Goal: Information Seeking & Learning: Find specific fact

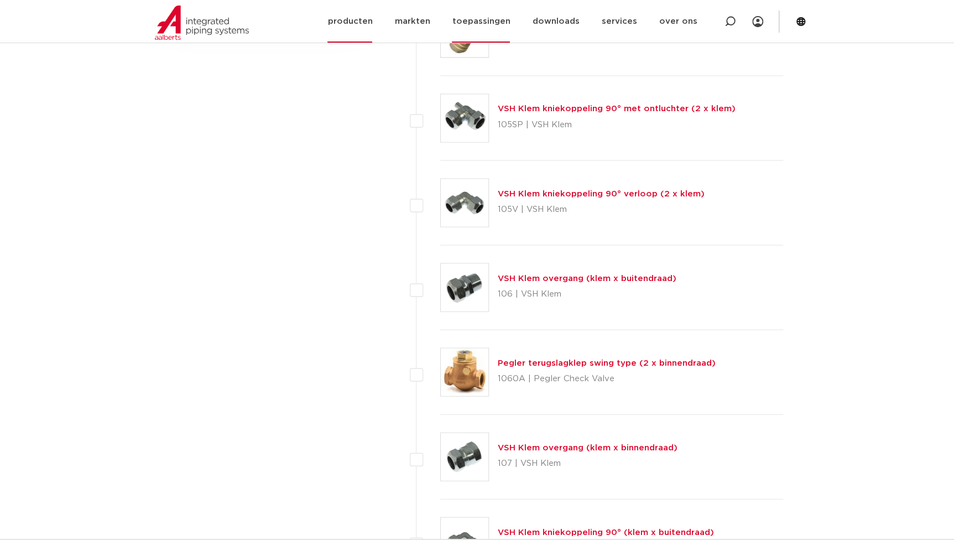
scroll to position [923, 0]
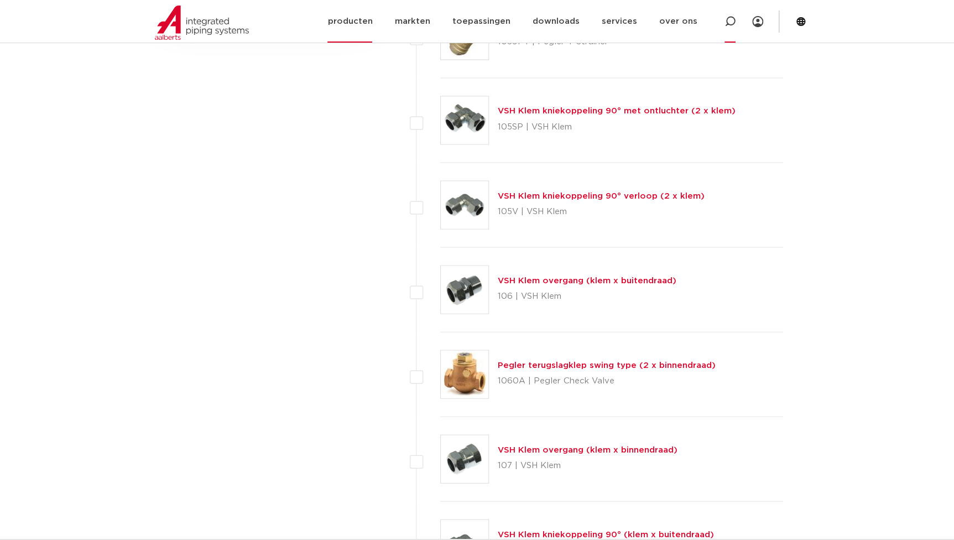
click at [729, 27] on div at bounding box center [729, 21] width 11 height 43
paste input "R2735"
type input "R2735"
click button "Zoeken" at bounding box center [0, 0] width 0 height 0
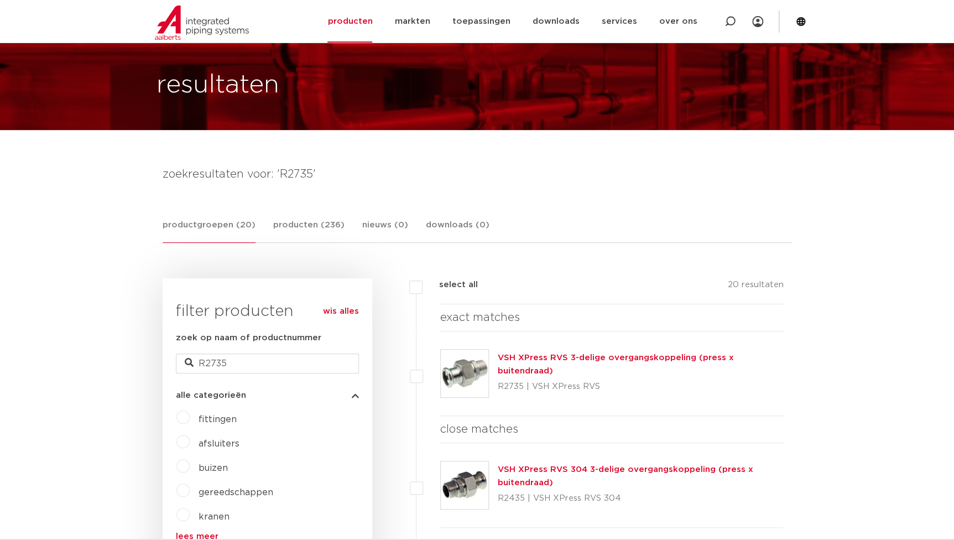
scroll to position [100, 0]
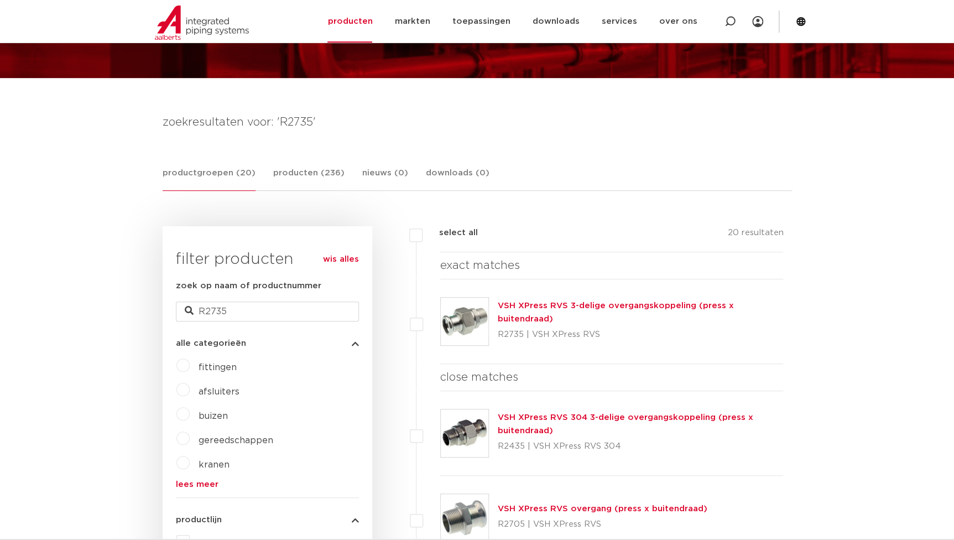
click at [564, 310] on link "VSH XPress RVS 3-delige overgangskoppeling (press x buitendraad)" at bounding box center [616, 312] width 236 height 22
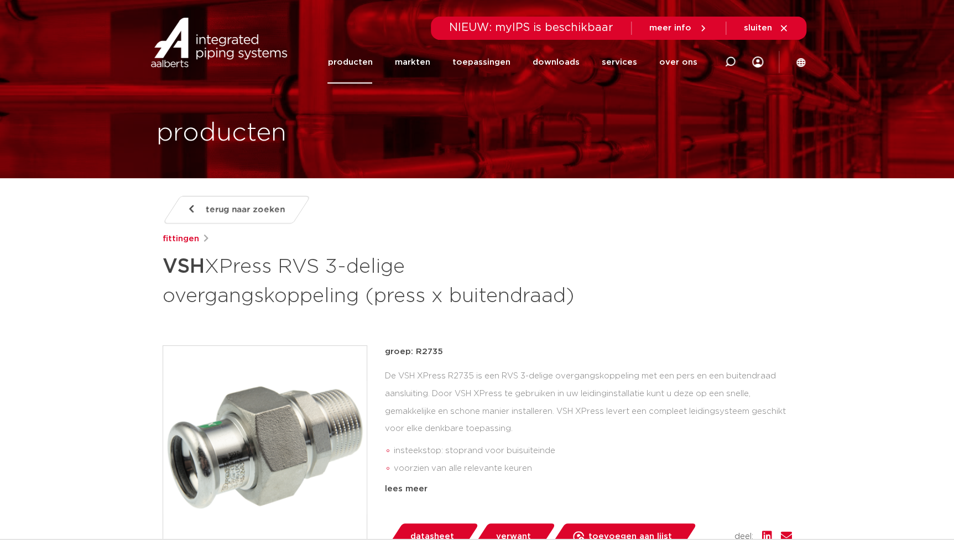
click at [581, 390] on div "De VSH XPress R2735 is een RVS 3-delige overgangskoppeling met een pers en een …" at bounding box center [588, 422] width 407 height 111
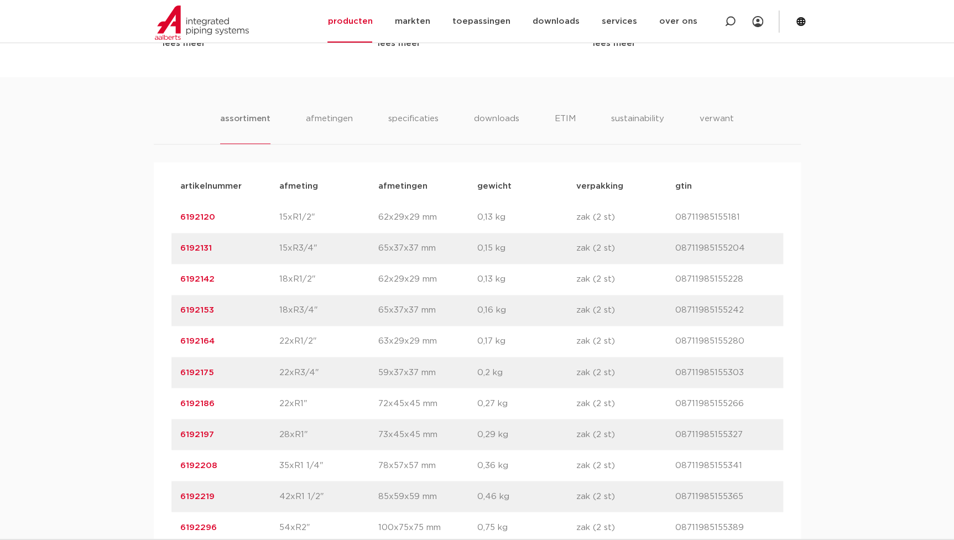
scroll to position [754, 0]
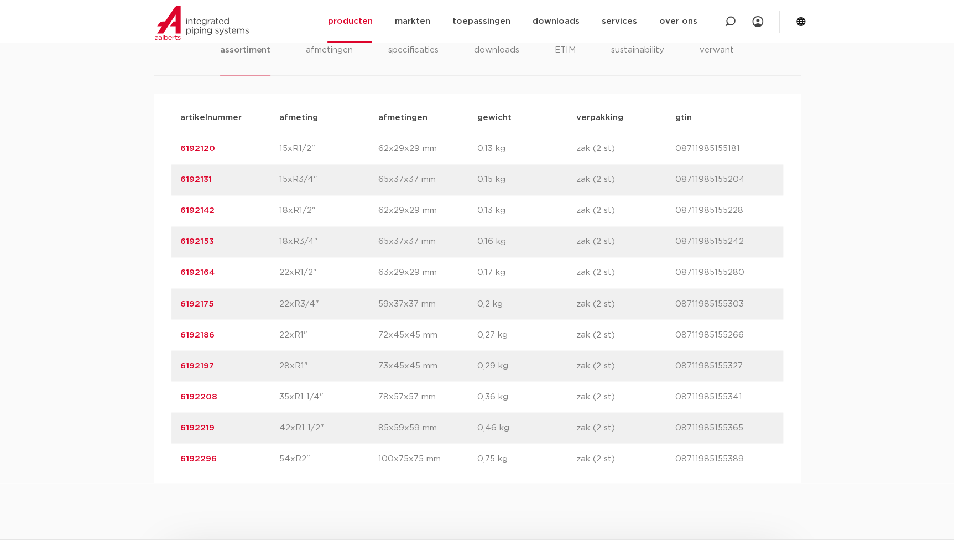
drag, startPoint x: 216, startPoint y: 363, endPoint x: 177, endPoint y: 359, distance: 38.9
click at [177, 359] on div "artikelnummer 6192197 afmeting 28xR1" afmetingen 73x45x45 mm gewicht 0,29 kg ve…" at bounding box center [477, 365] width 612 height 31
copy link "6192197"
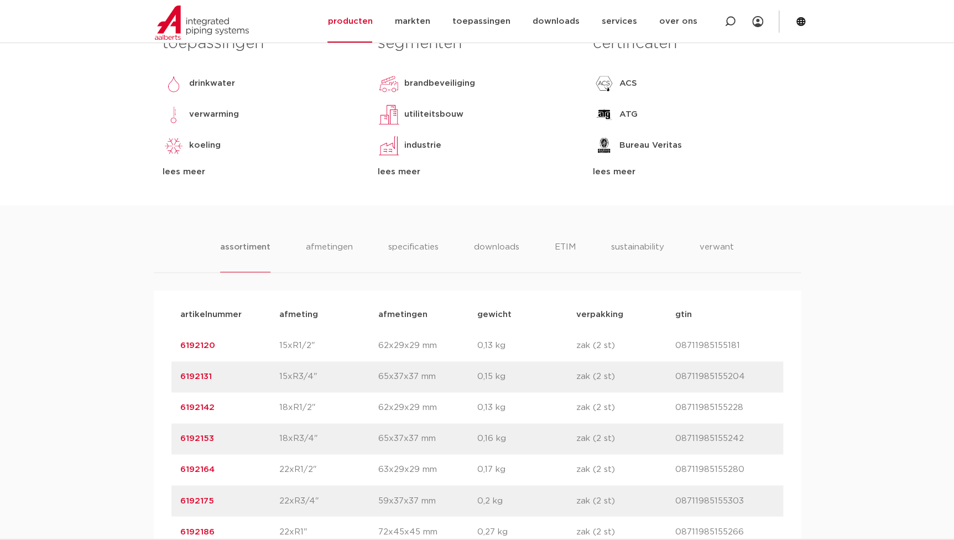
scroll to position [603, 0]
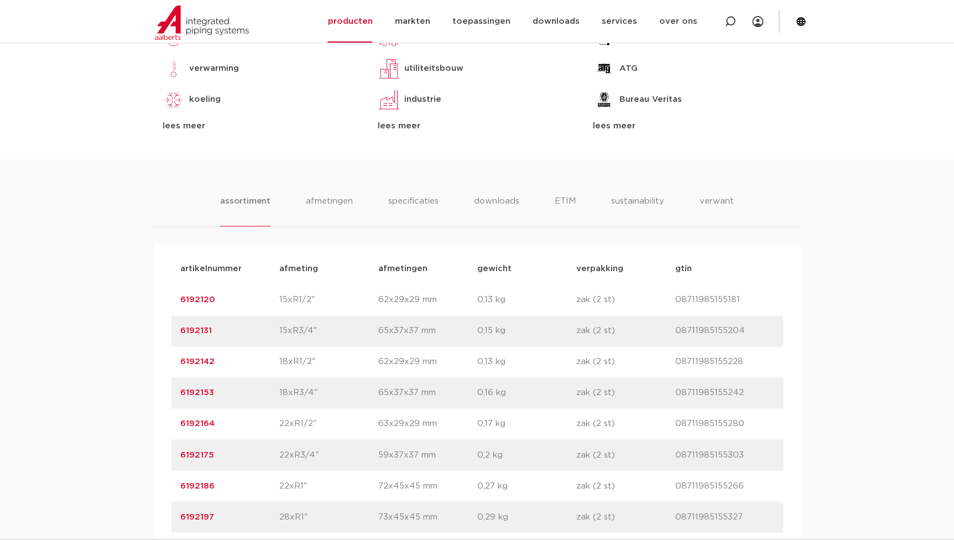
click at [239, 411] on div "artikelnummer 6192164 afmeting 22xR1/2" afmetingen 63x29x29 mm gewicht 0,17 kg …" at bounding box center [477, 423] width 612 height 31
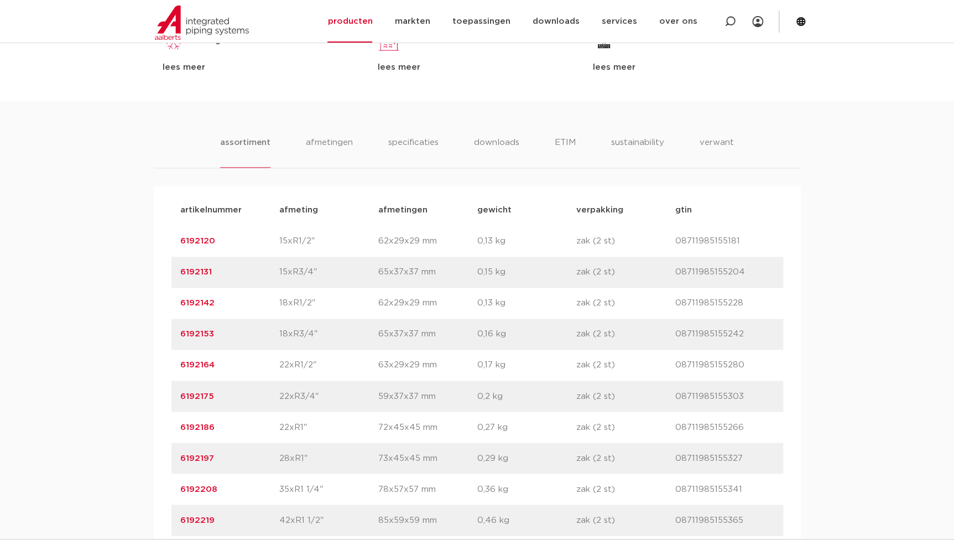
scroll to position [754, 0]
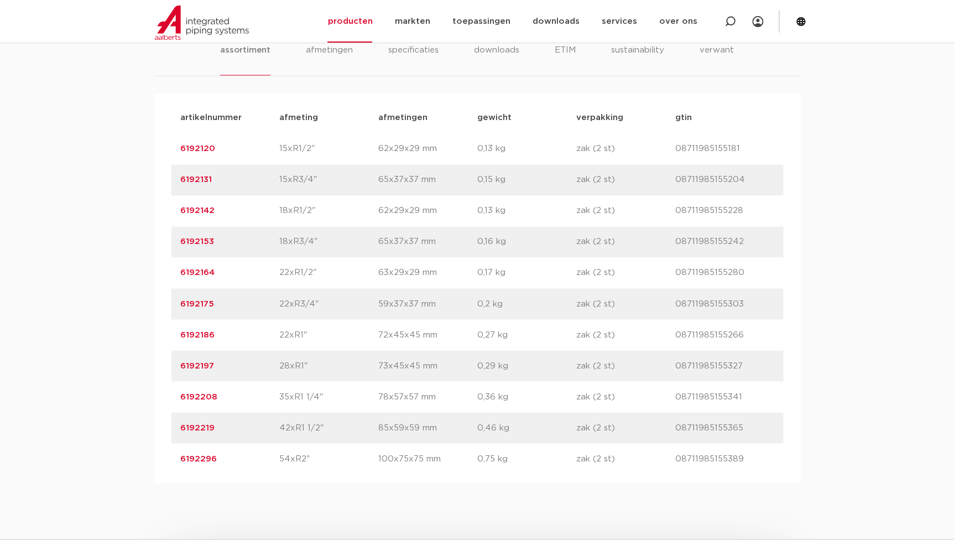
drag, startPoint x: 217, startPoint y: 431, endPoint x: 165, endPoint y: 429, distance: 51.5
click at [165, 429] on div "artikelnummer afmeting afmetingen gewicht verpakking gtin artikelnummer 6192120…" at bounding box center [477, 287] width 647 height 389
copy link "6192219"
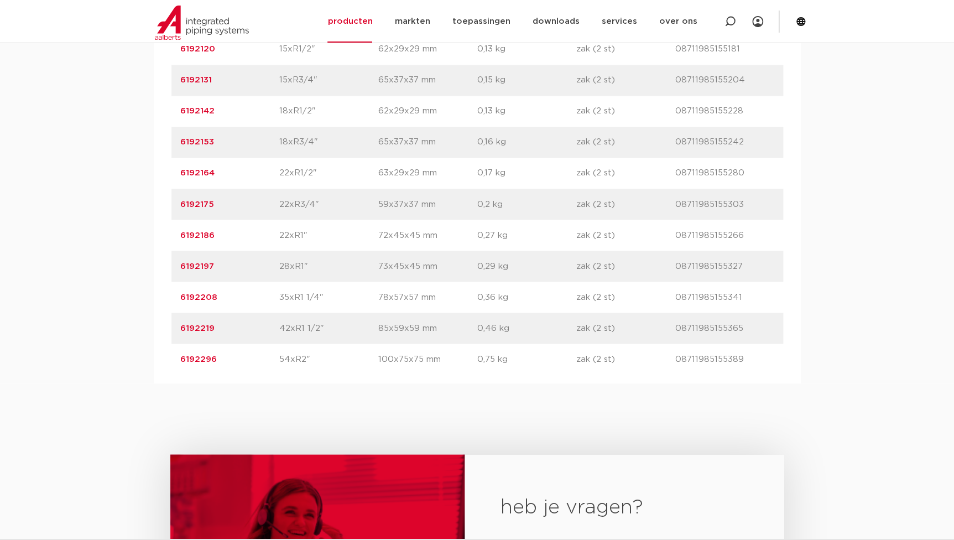
scroll to position [854, 0]
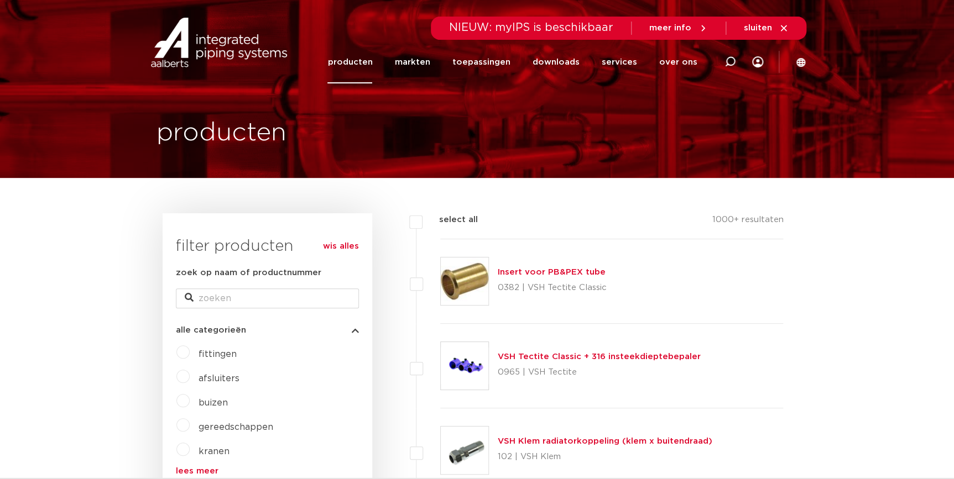
click at [368, 64] on link "producten" at bounding box center [349, 62] width 45 height 43
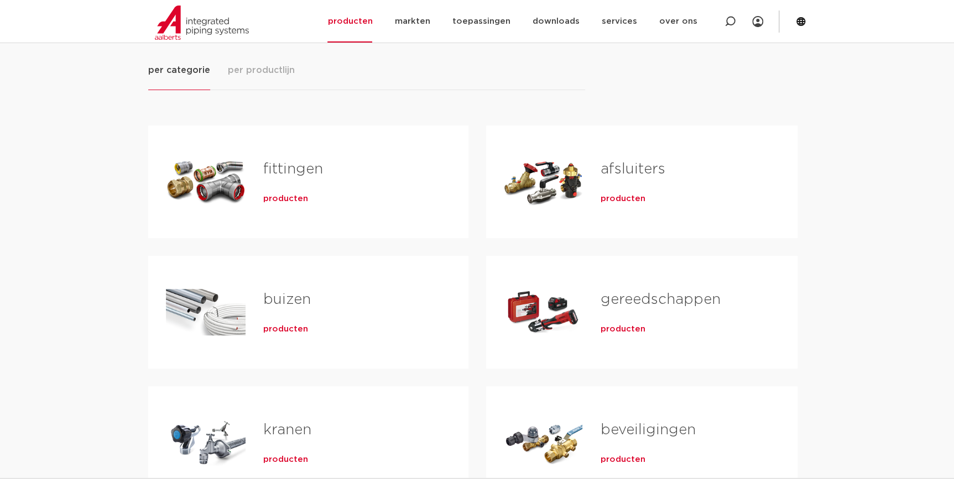
click at [299, 324] on span "producten" at bounding box center [285, 329] width 45 height 11
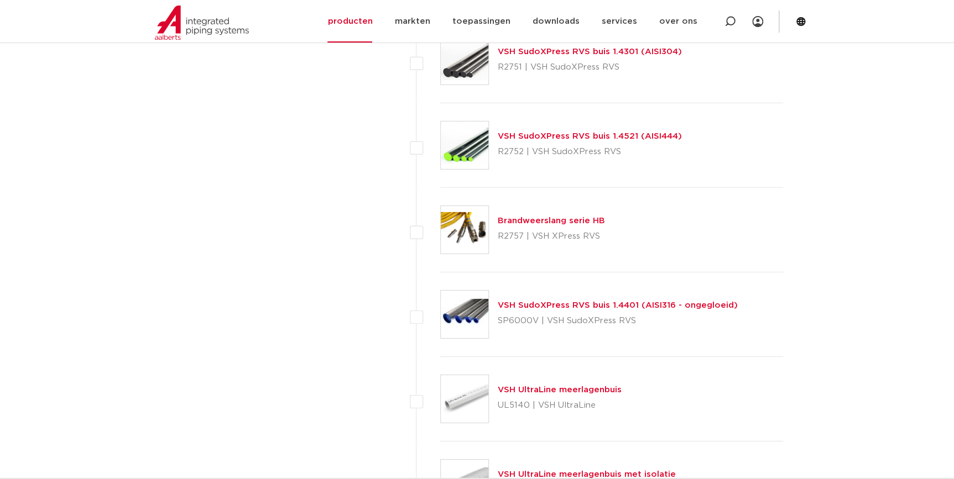
scroll to position [1558, 0]
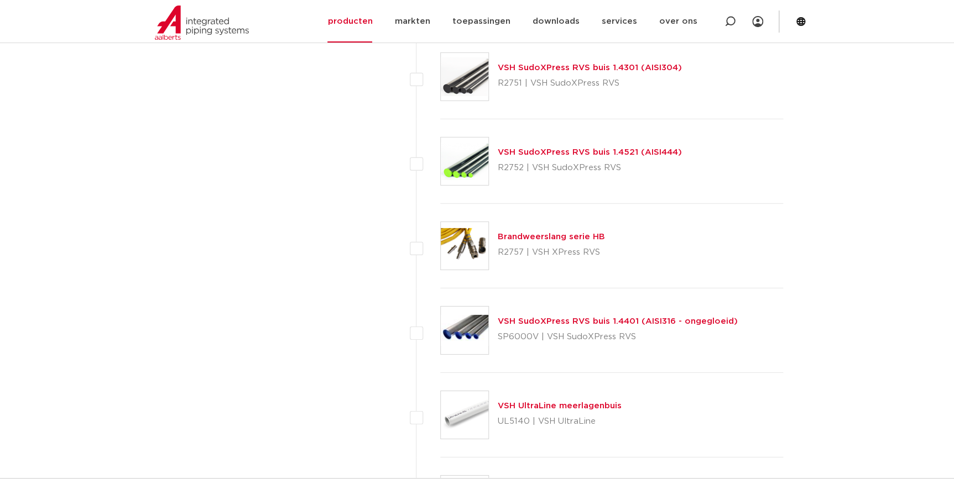
click at [671, 324] on link "VSH SudoXPress RVS buis 1.4401 (AISI316 - ongegloeid)" at bounding box center [618, 321] width 240 height 8
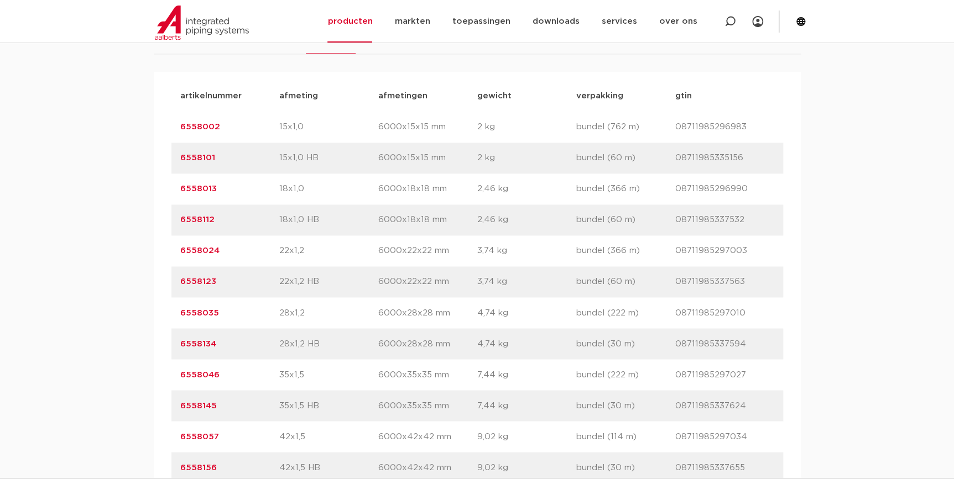
scroll to position [754, 0]
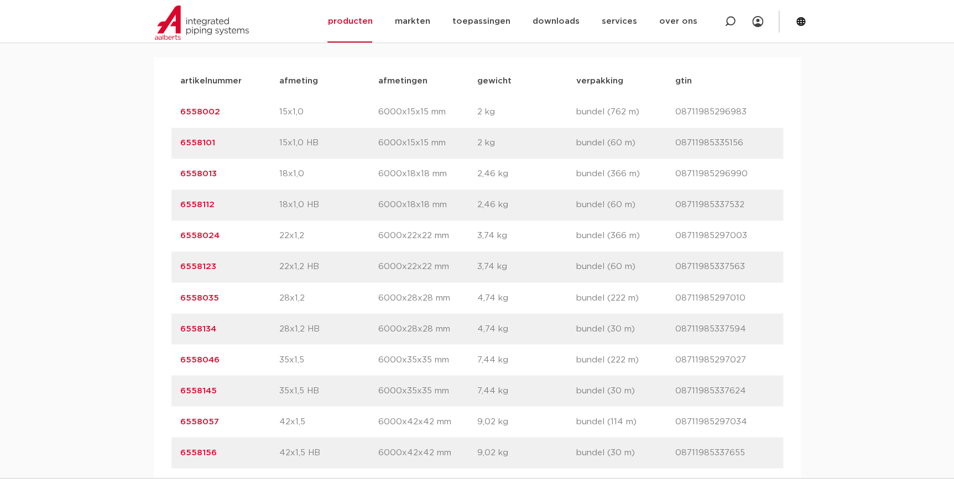
click at [680, 349] on div "artikelnummer 6558046 afmeting 35x1,5 [GEOGRAPHIC_DATA] 6000x35x35 mm gewicht 7…" at bounding box center [477, 360] width 612 height 31
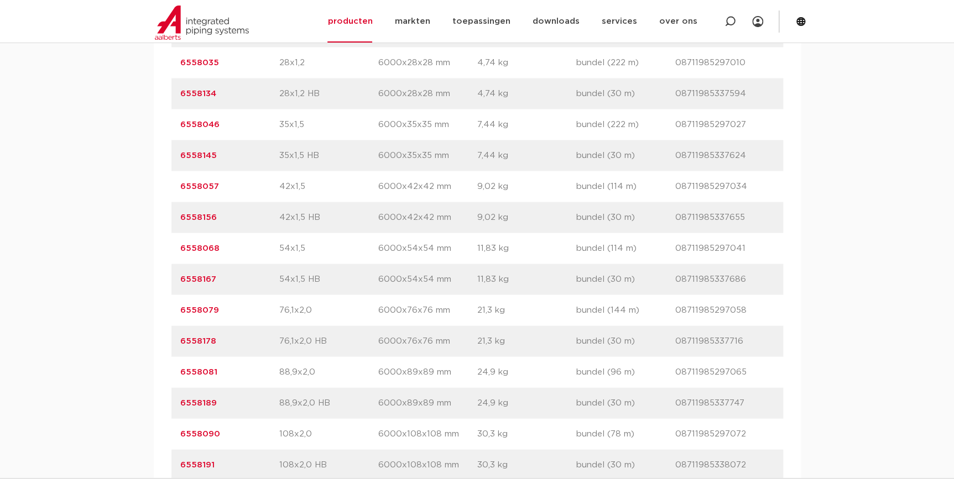
scroll to position [1005, 0]
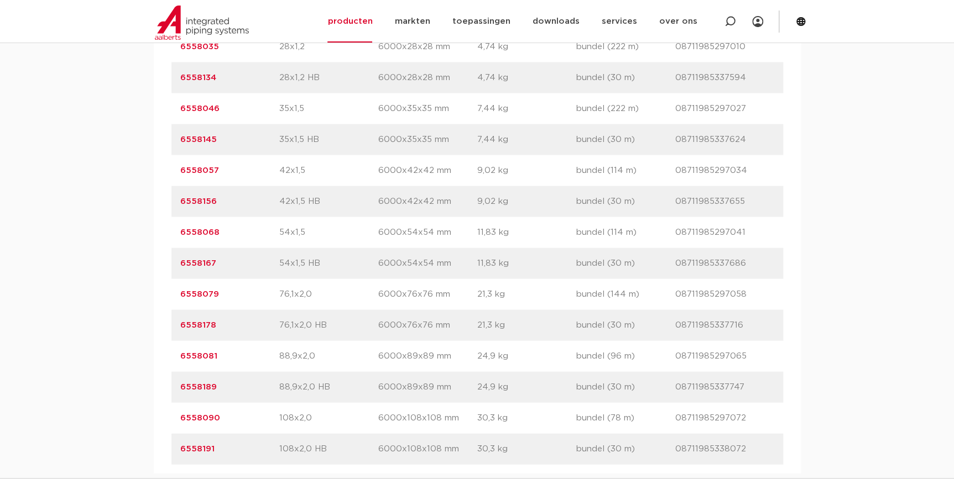
drag, startPoint x: 225, startPoint y: 421, endPoint x: 102, endPoint y: 416, distance: 123.4
click at [102, 416] on div "assortiment specificaties downloads ETIM verwant assortiment specificaties down…" at bounding box center [477, 96] width 954 height 753
copy link "6558090"
drag, startPoint x: 222, startPoint y: 361, endPoint x: 114, endPoint y: 366, distance: 108.5
click at [114, 366] on div "assortiment specificaties downloads ETIM verwant assortiment specificaties down…" at bounding box center [477, 96] width 954 height 753
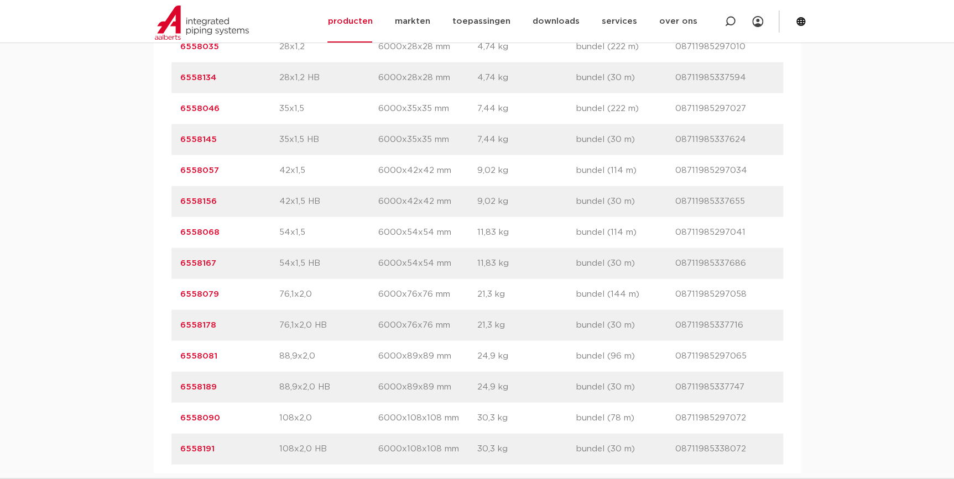
copy link "6558081"
drag, startPoint x: 223, startPoint y: 299, endPoint x: 155, endPoint y: 293, distance: 68.2
click at [155, 293] on div "artikelnummer afmeting [GEOGRAPHIC_DATA] gewicht verpakking gtin artikelnummer …" at bounding box center [477, 139] width 647 height 668
copy link "6558079"
drag, startPoint x: 227, startPoint y: 235, endPoint x: 139, endPoint y: 237, distance: 88.0
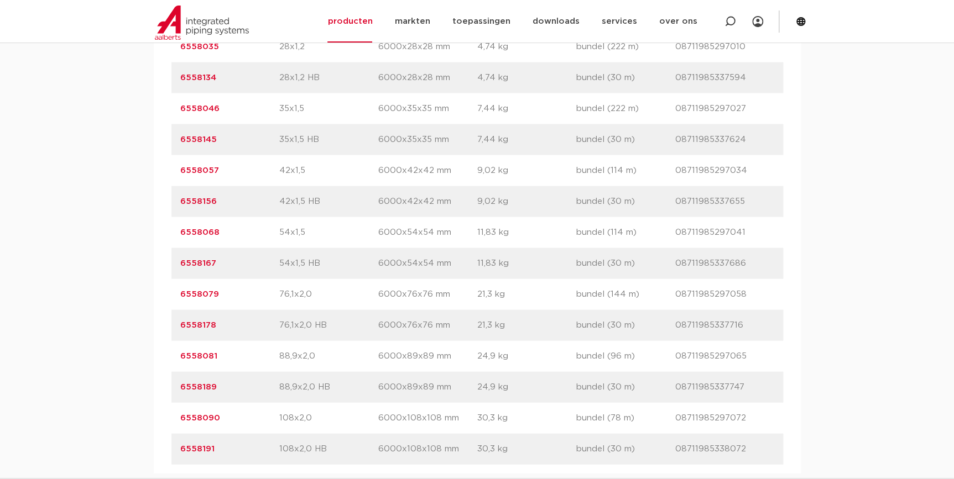
click at [139, 237] on div "assortiment specificaties downloads ETIM verwant assortiment specificaties down…" at bounding box center [477, 96] width 954 height 753
copy link "6558068"
drag, startPoint x: 223, startPoint y: 200, endPoint x: 168, endPoint y: 195, distance: 55.6
click at [168, 195] on div "artikelnummer afmeting afmetingen gewicht verpakking gtin artikelnummer 6558002…" at bounding box center [477, 139] width 647 height 668
drag, startPoint x: 168, startPoint y: 195, endPoint x: 150, endPoint y: 172, distance: 28.4
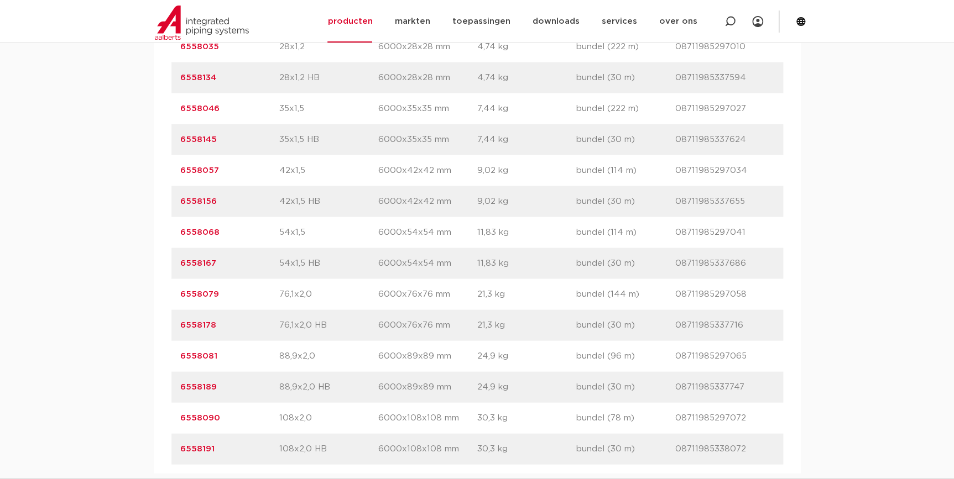
click at [150, 172] on div "assortiment specificaties downloads ETIM verwant assortiment specificaties down…" at bounding box center [477, 96] width 954 height 753
copy link "6558057"
drag, startPoint x: 220, startPoint y: 106, endPoint x: 171, endPoint y: 112, distance: 48.4
click at [171, 112] on div "artikelnummer 6558046 afmeting 35x1,5 afmetingen 6000x35x35 mm gewicht 7,44 kg …" at bounding box center [477, 108] width 612 height 31
copy link "6558046"
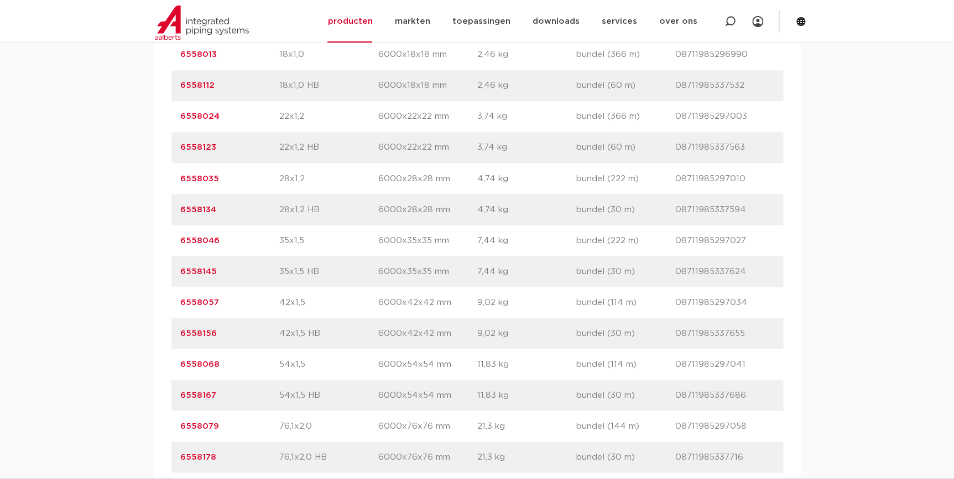
scroll to position [854, 0]
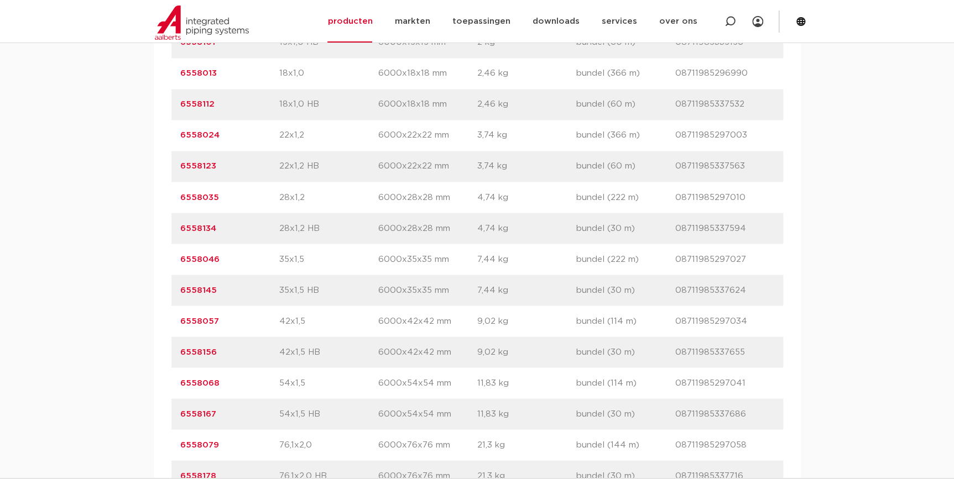
drag, startPoint x: 232, startPoint y: 194, endPoint x: 137, endPoint y: 200, distance: 95.3
click at [137, 200] on div "assortiment specificaties downloads ETIM verwant assortiment specificaties down…" at bounding box center [477, 247] width 954 height 753
copy link "6558035"
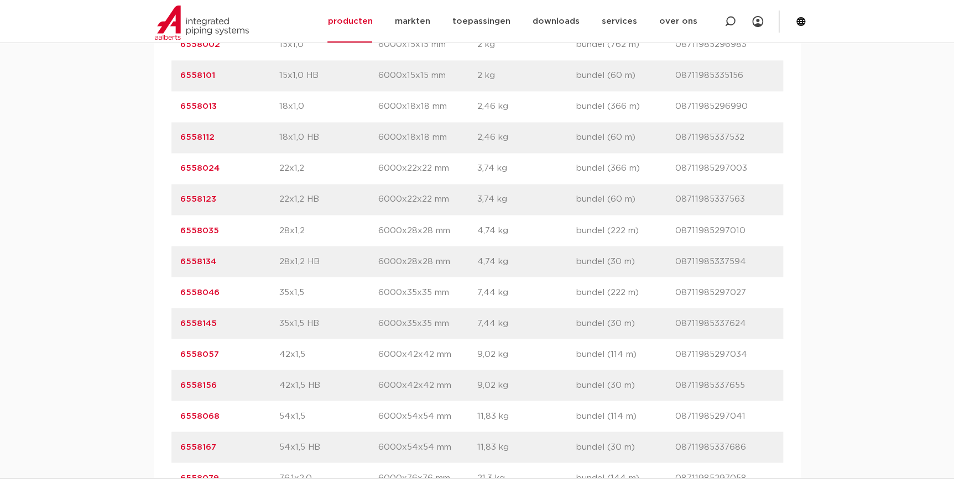
scroll to position [804, 0]
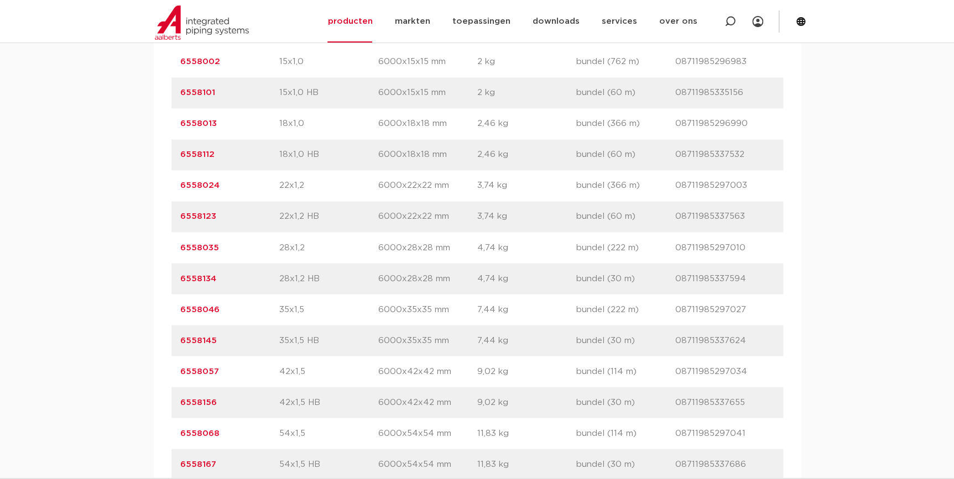
drag, startPoint x: 224, startPoint y: 185, endPoint x: 147, endPoint y: 188, distance: 76.9
click at [147, 188] on div "assortiment specificaties downloads ETIM verwant assortiment specificaties down…" at bounding box center [477, 297] width 954 height 753
copy link "6558024"
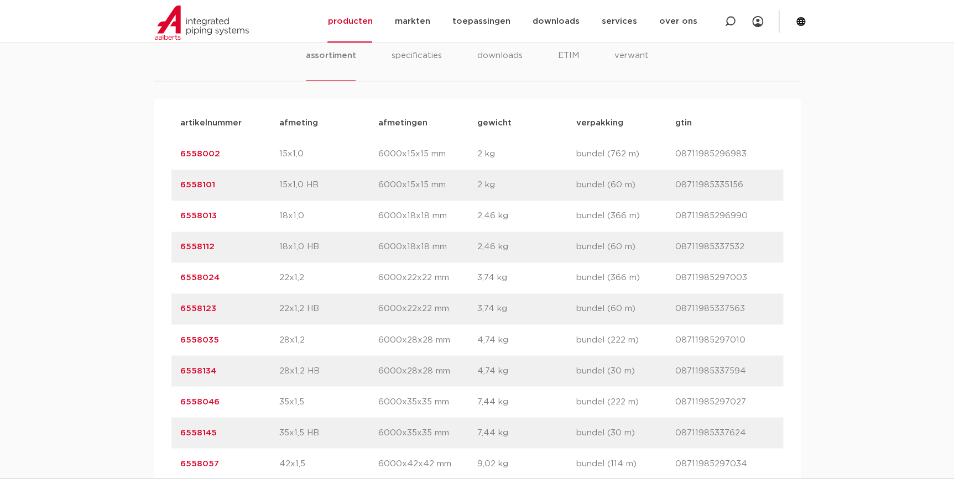
scroll to position [703, 0]
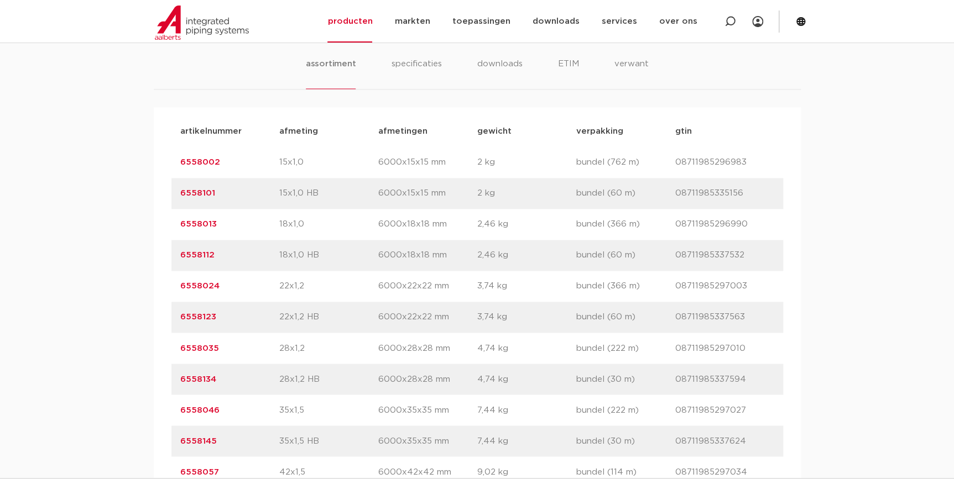
drag, startPoint x: 226, startPoint y: 227, endPoint x: 152, endPoint y: 220, distance: 74.4
click at [152, 220] on div "assortiment specificaties downloads ETIM verwant assortiment specificaties down…" at bounding box center [477, 398] width 954 height 753
copy link "6558013"
drag, startPoint x: 225, startPoint y: 163, endPoint x: 156, endPoint y: 160, distance: 69.2
click at [156, 160] on div "artikelnummer afmeting afmetingen gewicht verpakking gtin artikelnummer 6558002…" at bounding box center [477, 441] width 647 height 668
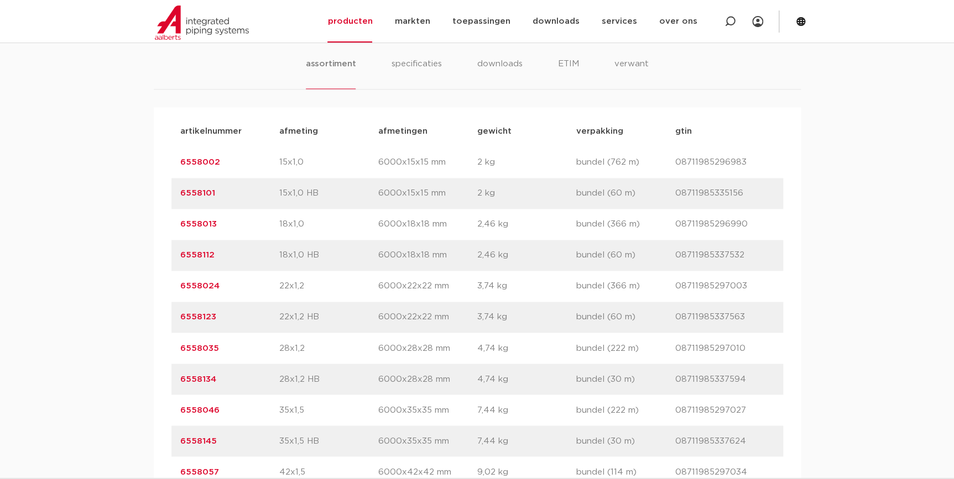
copy link "6558002"
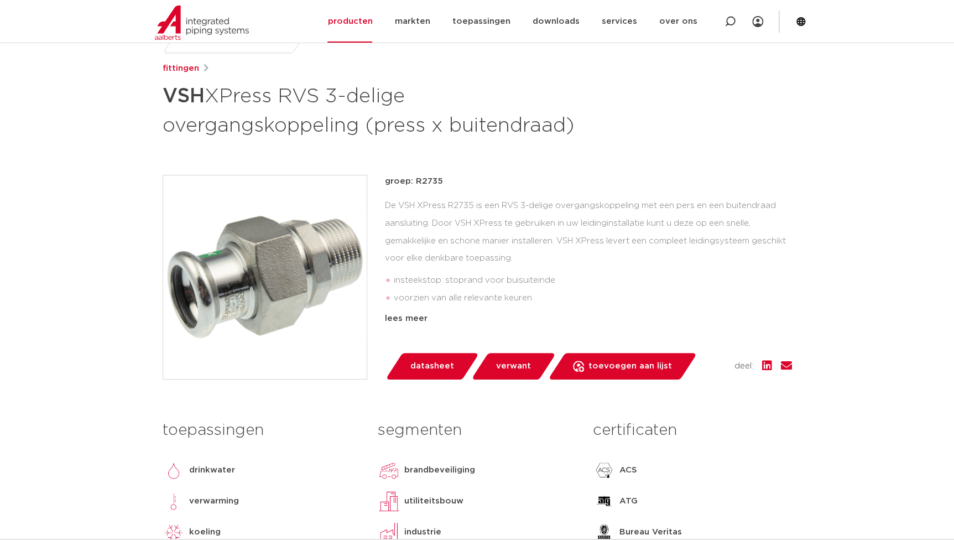
scroll to position [50, 0]
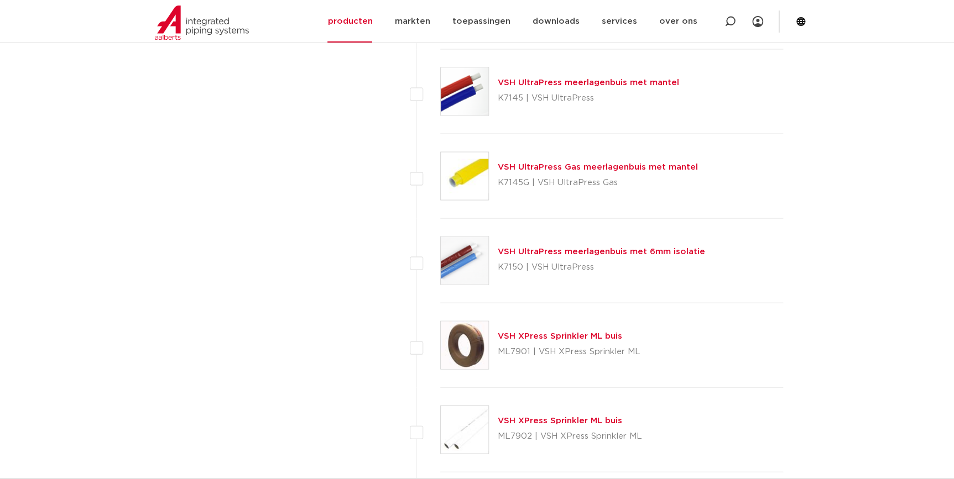
scroll to position [905, 0]
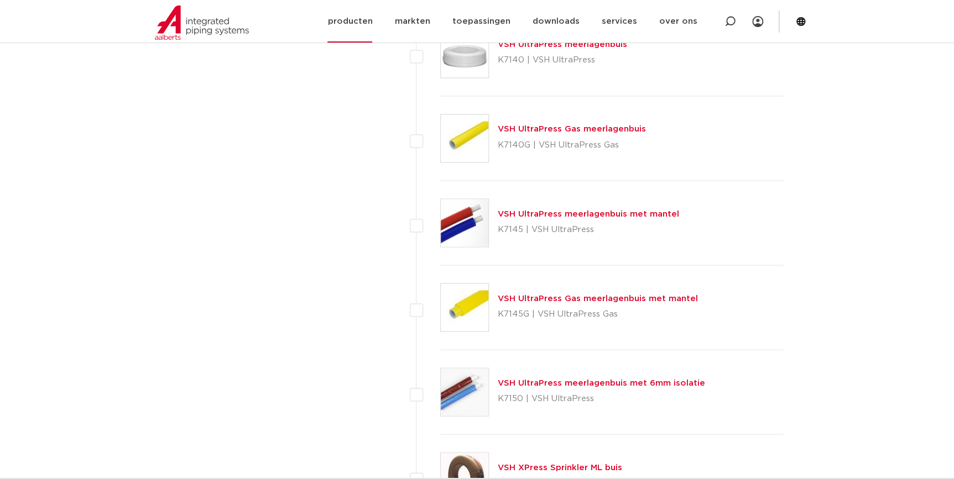
click at [357, 32] on link "producten" at bounding box center [349, 21] width 45 height 43
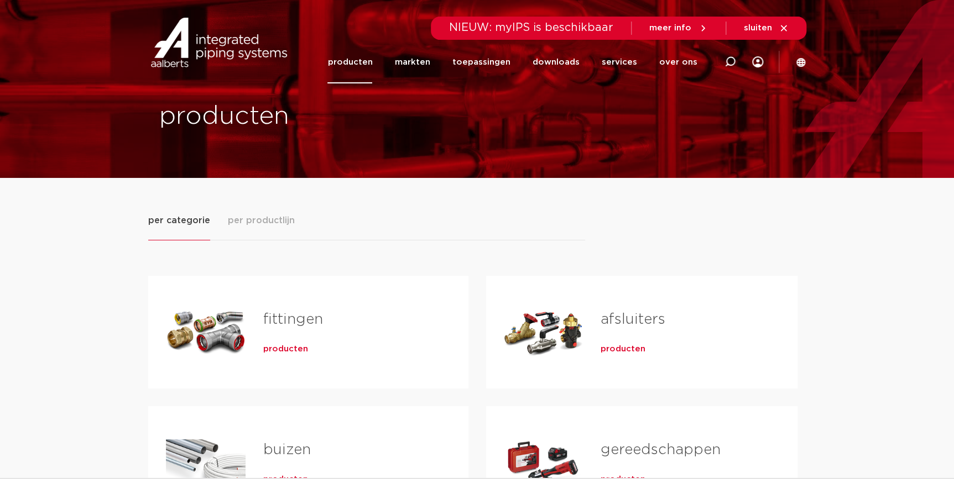
click at [276, 353] on span "producten" at bounding box center [285, 349] width 45 height 11
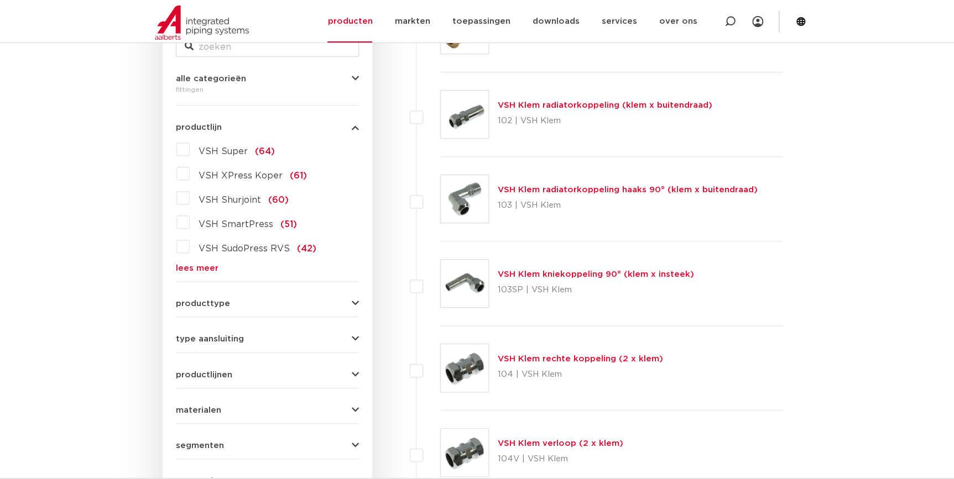
scroll to position [251, 0]
click at [239, 179] on span "VSH XPress Koper" at bounding box center [241, 176] width 84 height 9
click at [0, 0] on input "VSH XPress Koper (61)" at bounding box center [0, 0] width 0 height 0
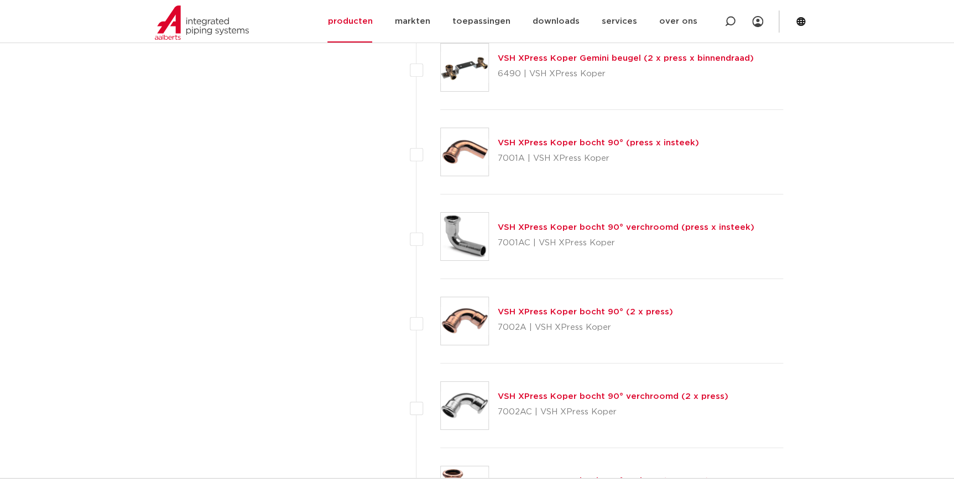
scroll to position [1991, 0]
click at [598, 308] on link "VSH XPress Koper bocht 90° (2 x press)" at bounding box center [585, 312] width 175 height 8
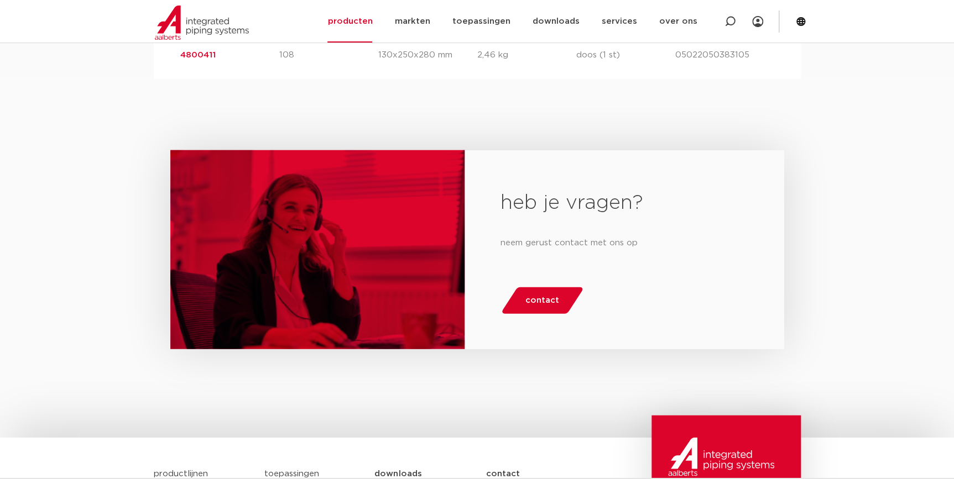
scroll to position [754, 0]
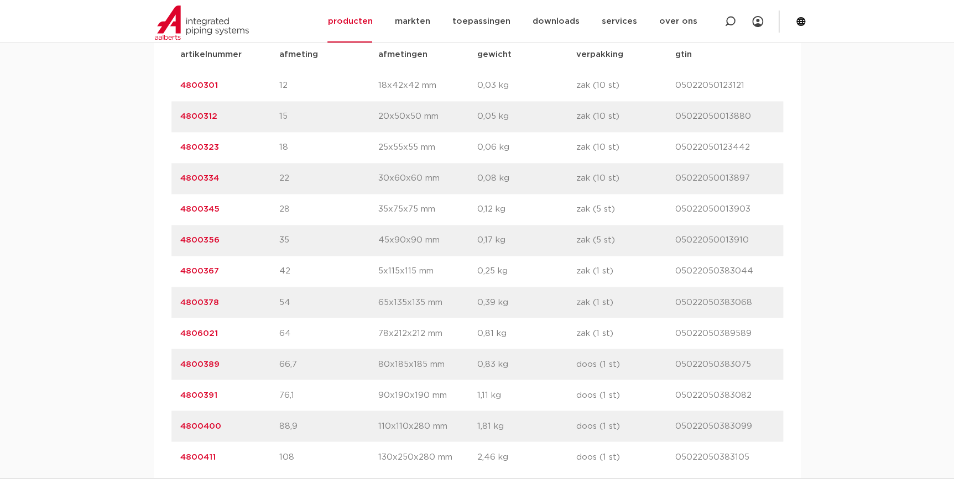
click at [191, 213] on link "4800345" at bounding box center [199, 209] width 39 height 8
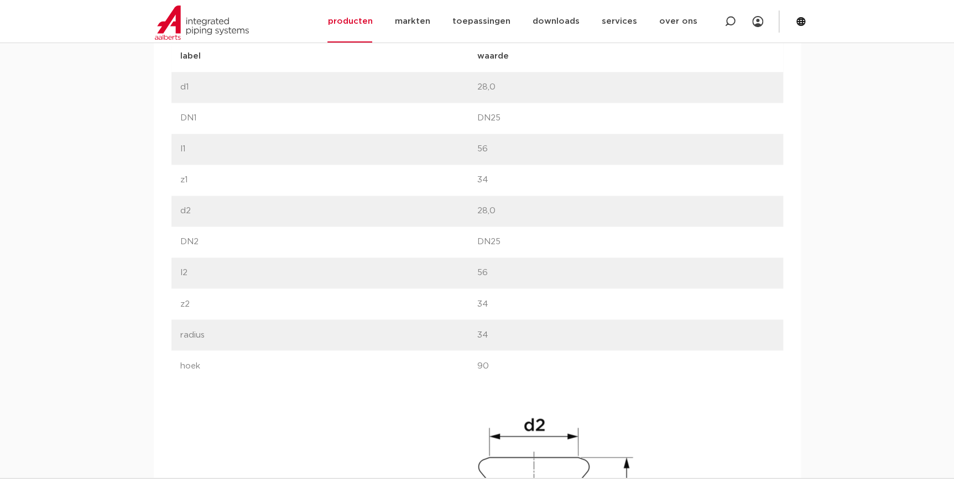
scroll to position [804, 0]
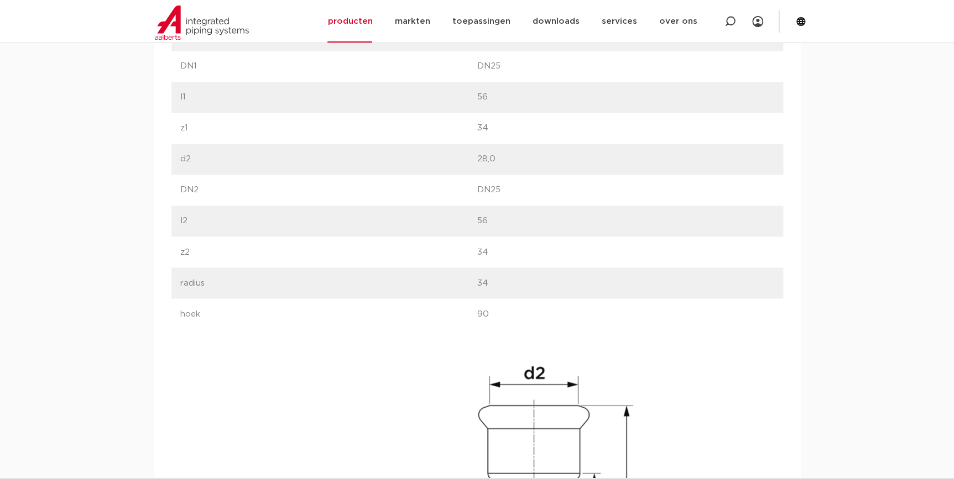
click at [508, 312] on p "90" at bounding box center [625, 313] width 297 height 13
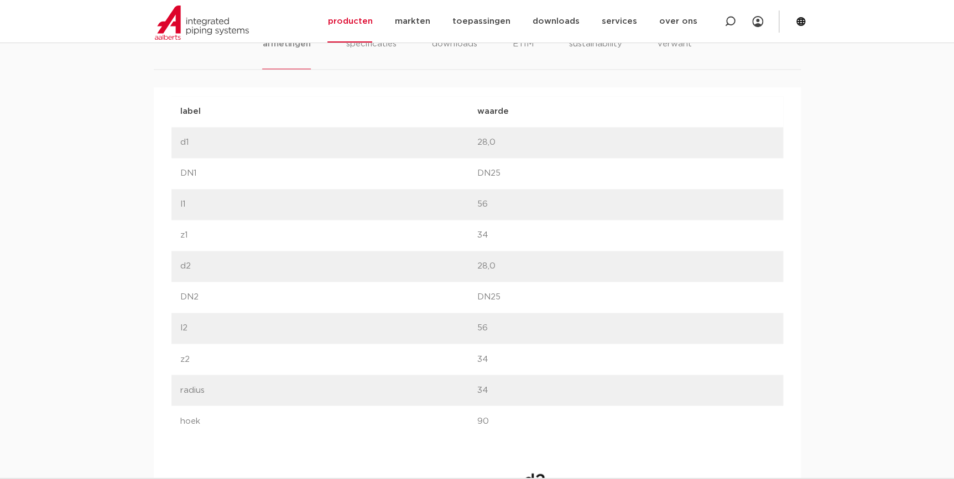
scroll to position [754, 0]
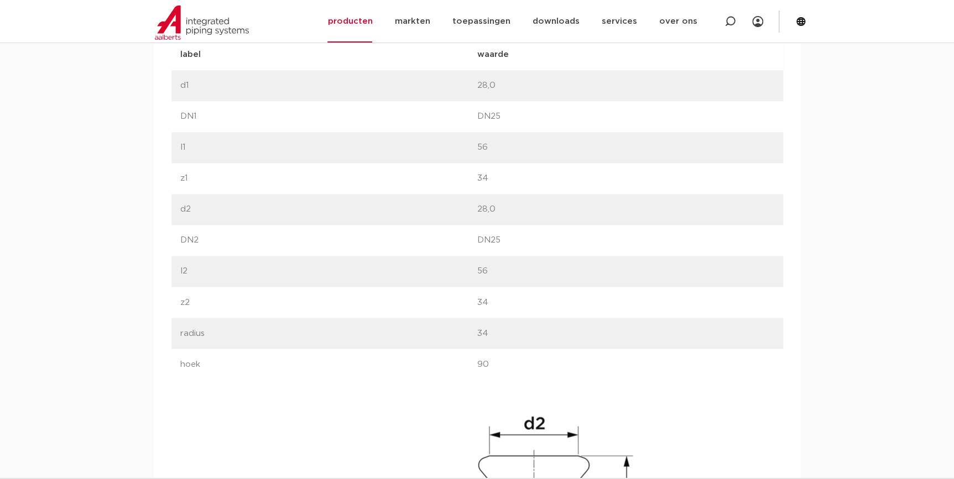
click at [448, 287] on div "label z2 waarde 34" at bounding box center [477, 302] width 612 height 31
drag, startPoint x: 492, startPoint y: 333, endPoint x: 479, endPoint y: 329, distance: 13.5
click at [479, 329] on p "34" at bounding box center [625, 333] width 297 height 13
click at [400, 273] on p "l2" at bounding box center [328, 271] width 297 height 13
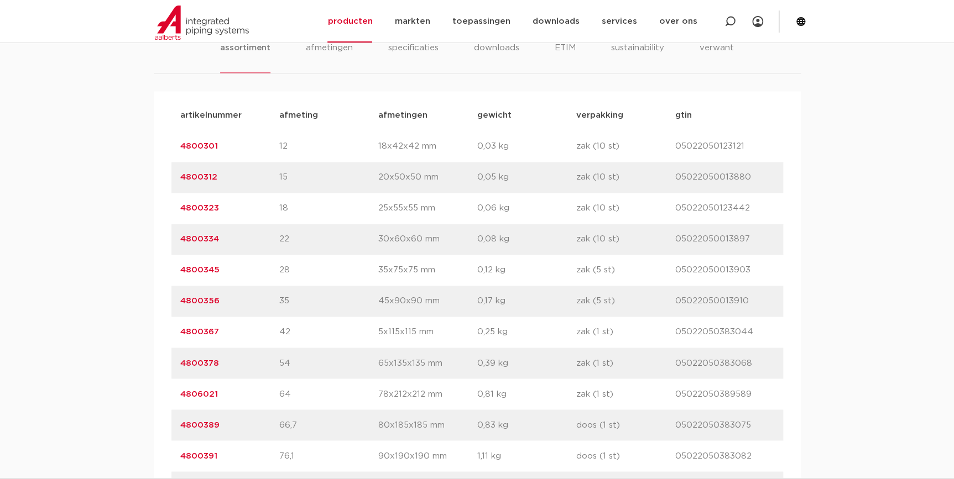
scroll to position [703, 0]
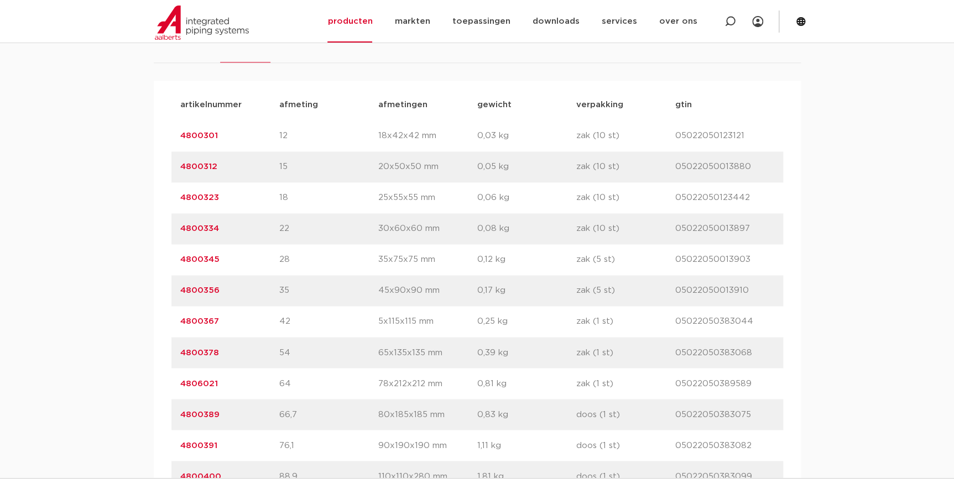
click at [204, 138] on link "4800301" at bounding box center [199, 136] width 38 height 8
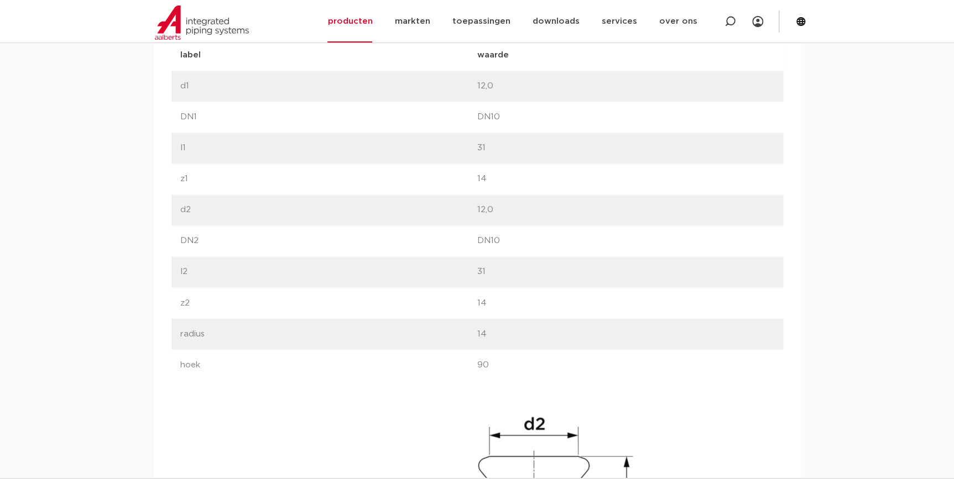
scroll to position [754, 0]
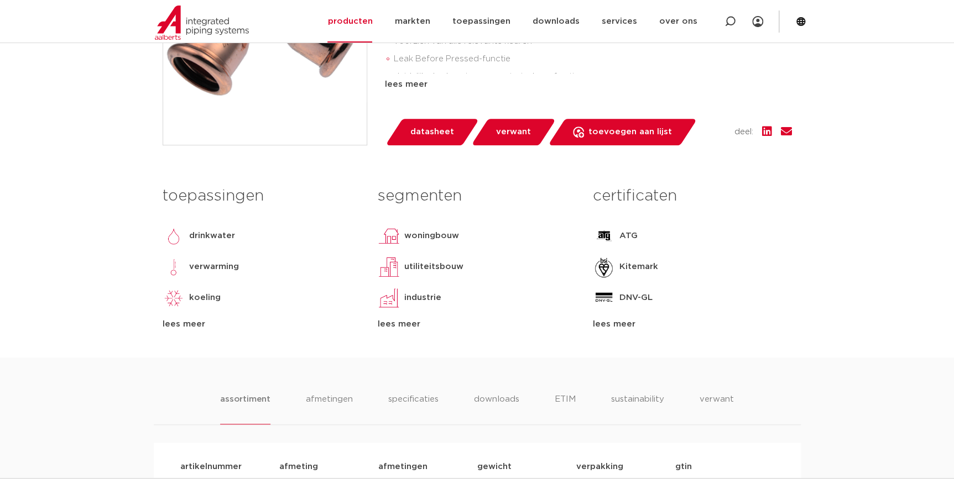
scroll to position [201, 0]
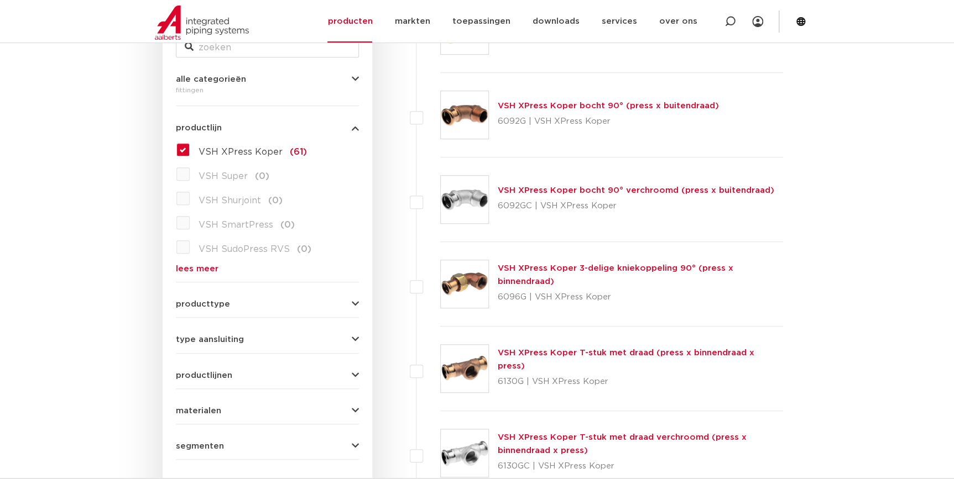
scroll to position [131, 0]
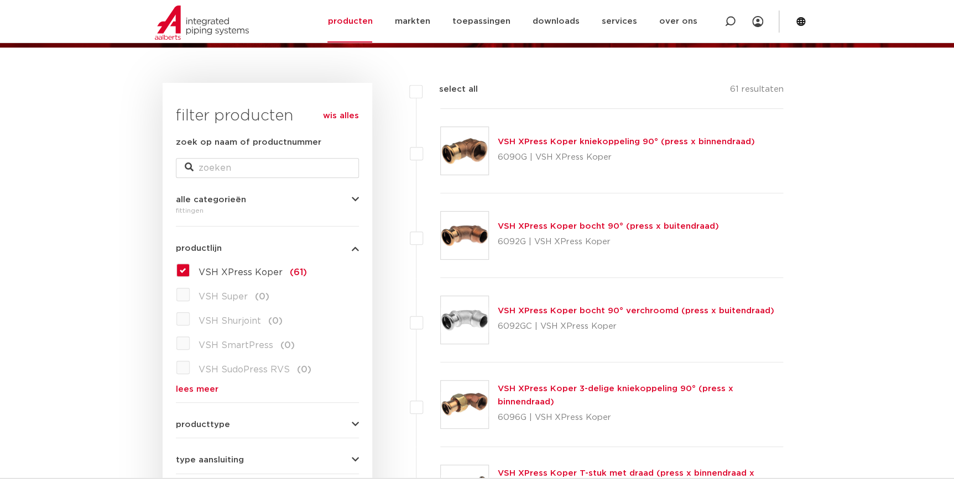
click at [191, 263] on label "VSH XPress Koper (61)" at bounding box center [248, 271] width 117 height 18
click at [0, 0] on input "VSH XPress Koper (61)" at bounding box center [0, 0] width 0 height 0
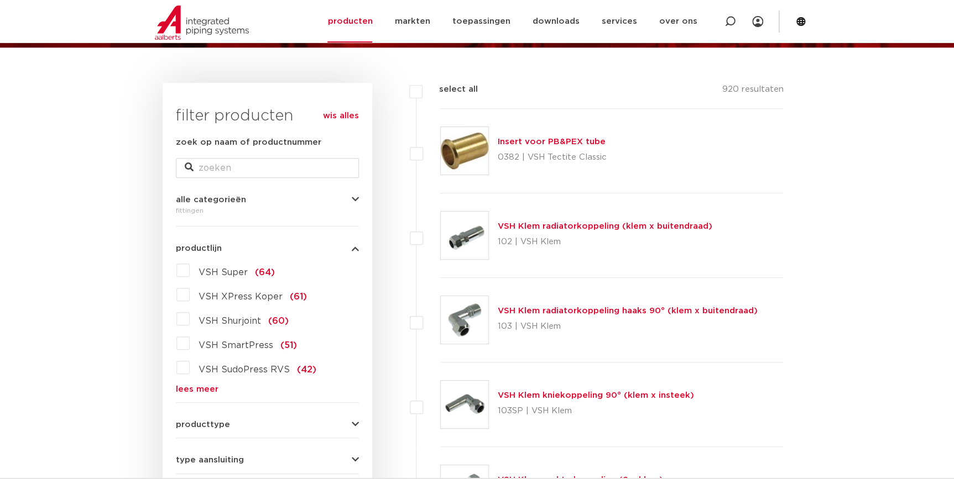
click at [191, 393] on link "lees meer" at bounding box center [267, 389] width 183 height 8
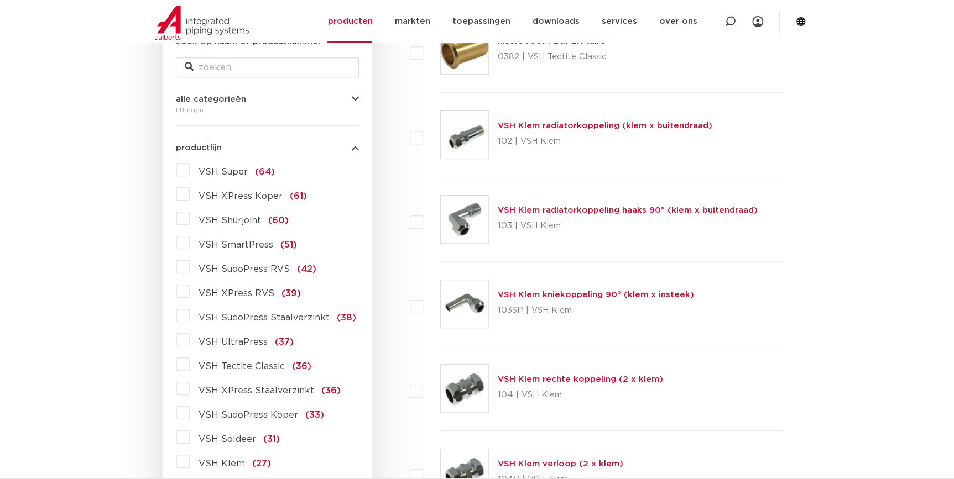
scroll to position [281, 0]
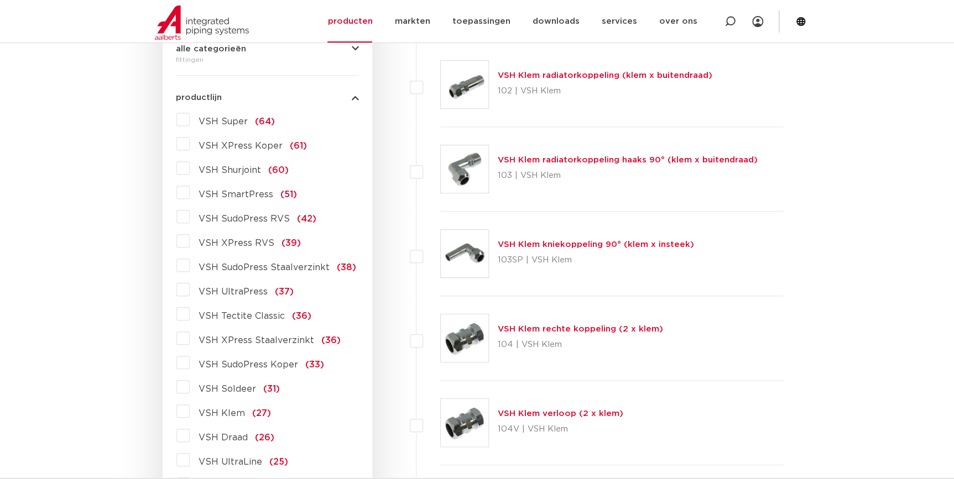
click at [278, 363] on span "VSH SudoPress Koper" at bounding box center [249, 365] width 100 height 9
click at [0, 0] on input "VSH SudoPress Koper (33)" at bounding box center [0, 0] width 0 height 0
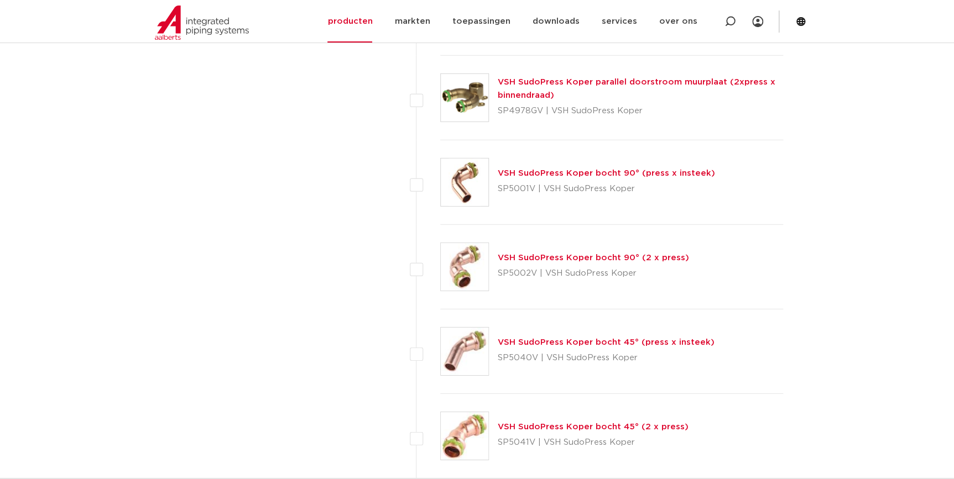
scroll to position [1538, 0]
click at [556, 258] on link "VSH SudoPress Koper bocht 90° (2 x press)" at bounding box center [593, 257] width 191 height 8
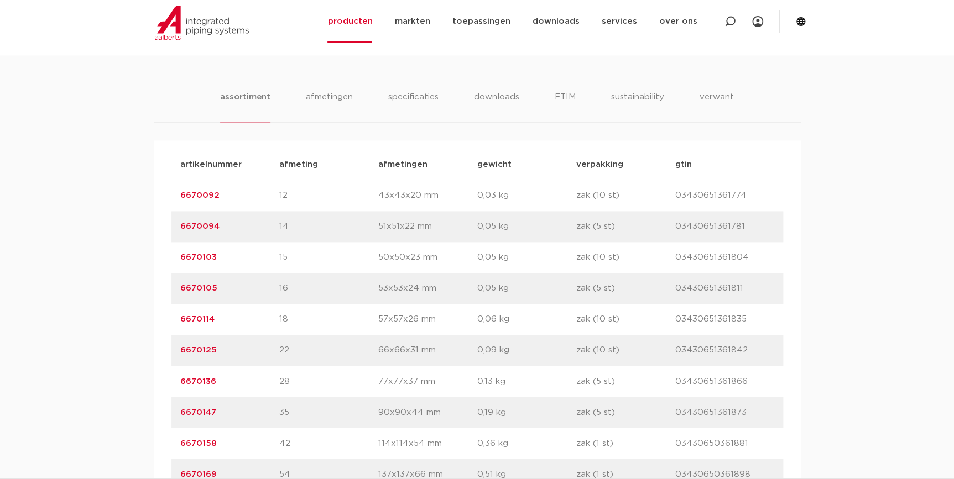
scroll to position [703, 0]
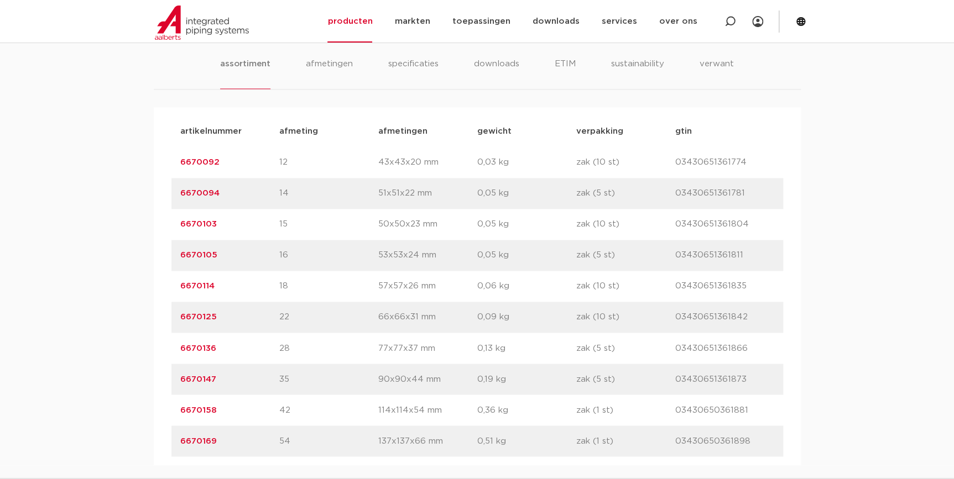
click at [216, 161] on link "6670092" at bounding box center [199, 162] width 39 height 8
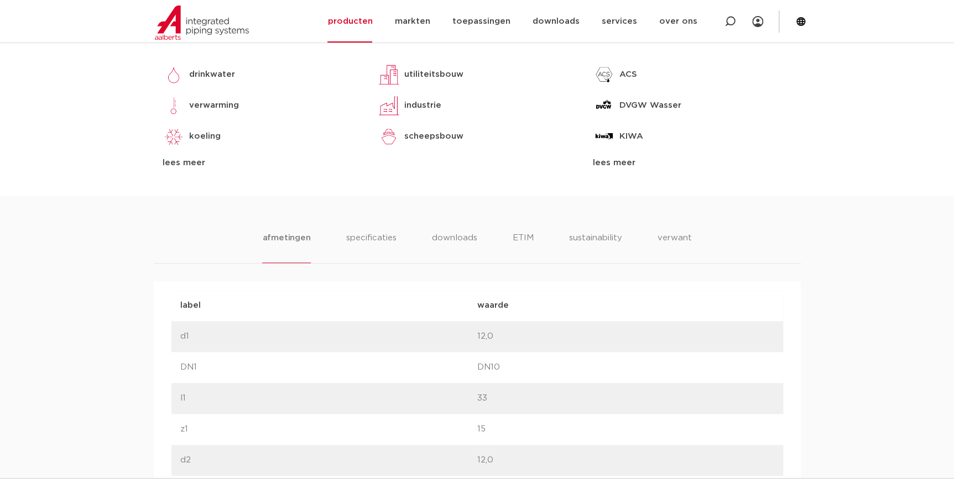
scroll to position [703, 0]
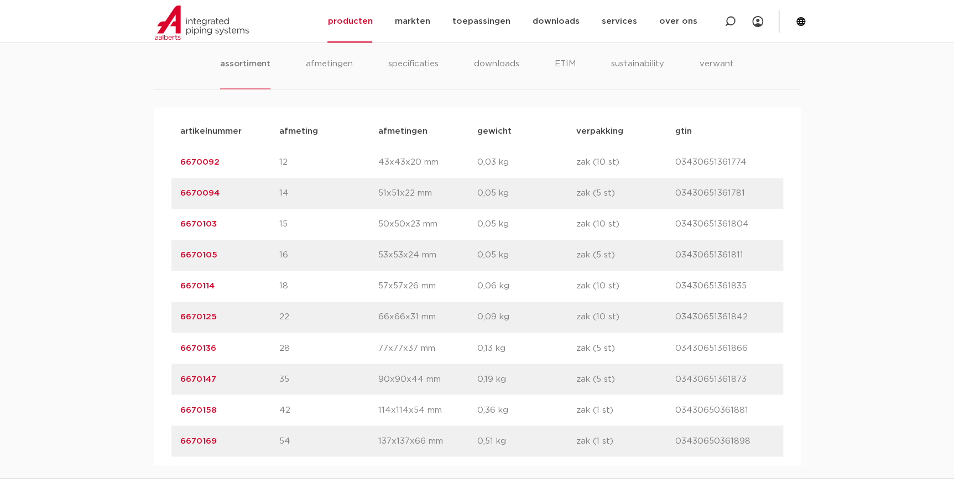
click at [182, 159] on link "6670092" at bounding box center [199, 162] width 39 height 8
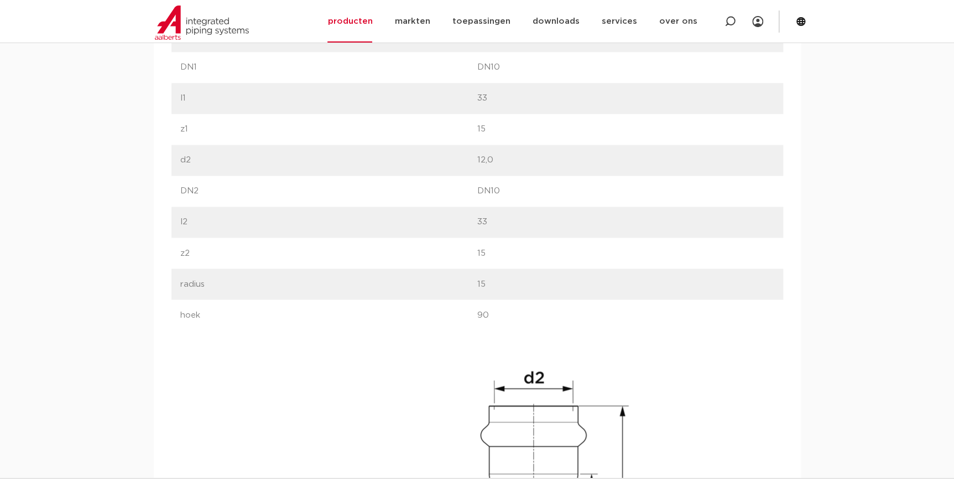
scroll to position [804, 0]
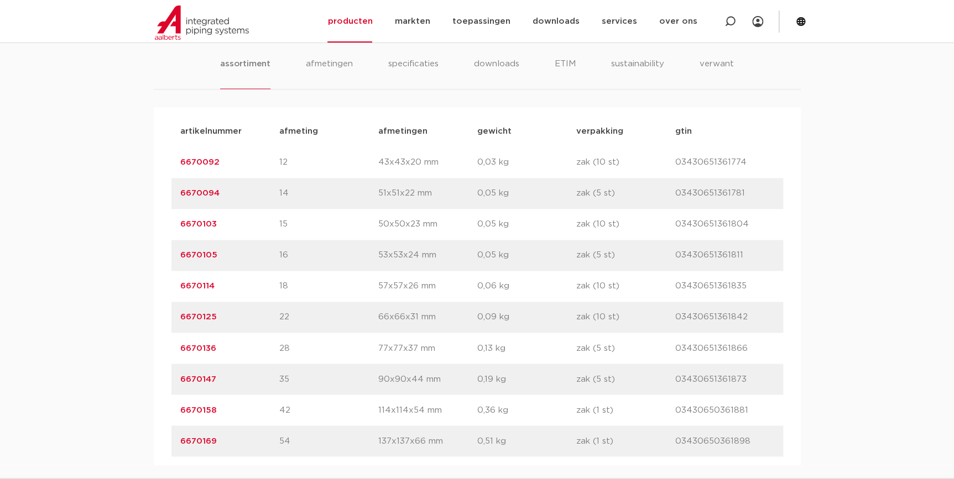
click at [203, 197] on link "6670094" at bounding box center [199, 193] width 39 height 8
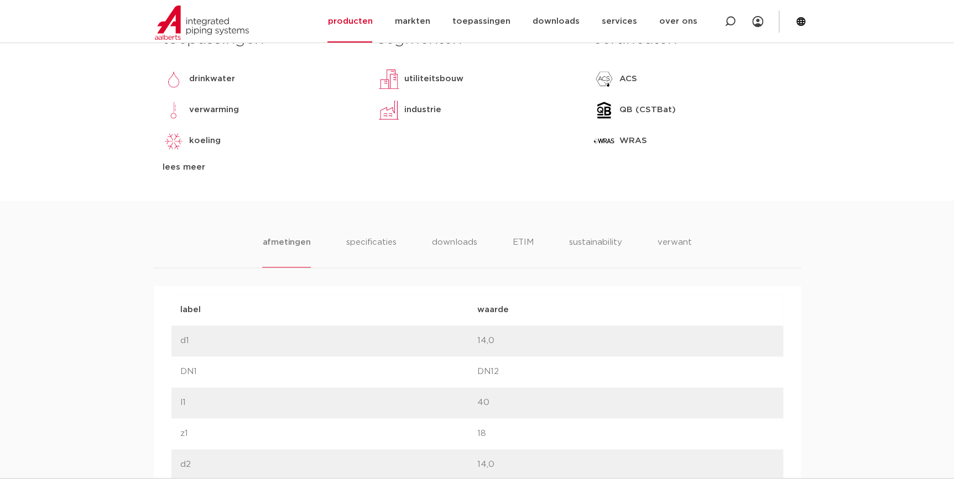
scroll to position [703, 0]
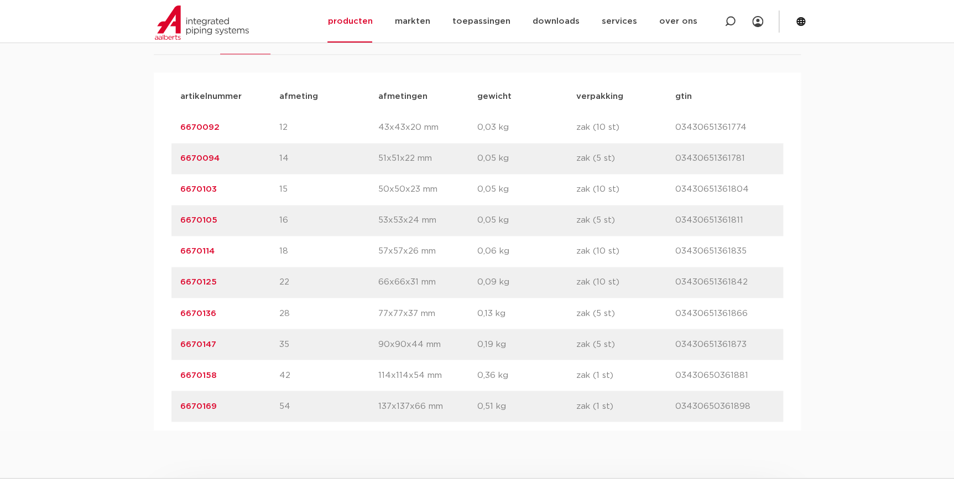
click at [194, 187] on link "6670103" at bounding box center [198, 189] width 36 height 8
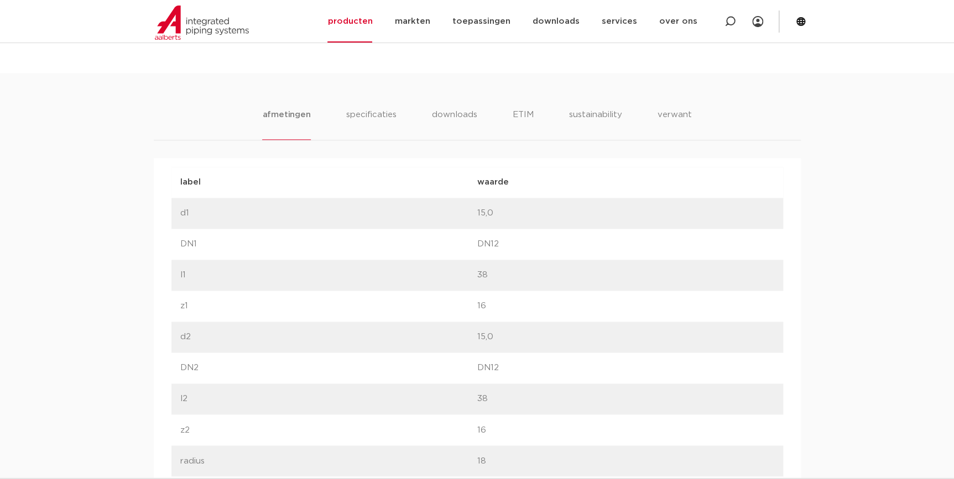
scroll to position [754, 0]
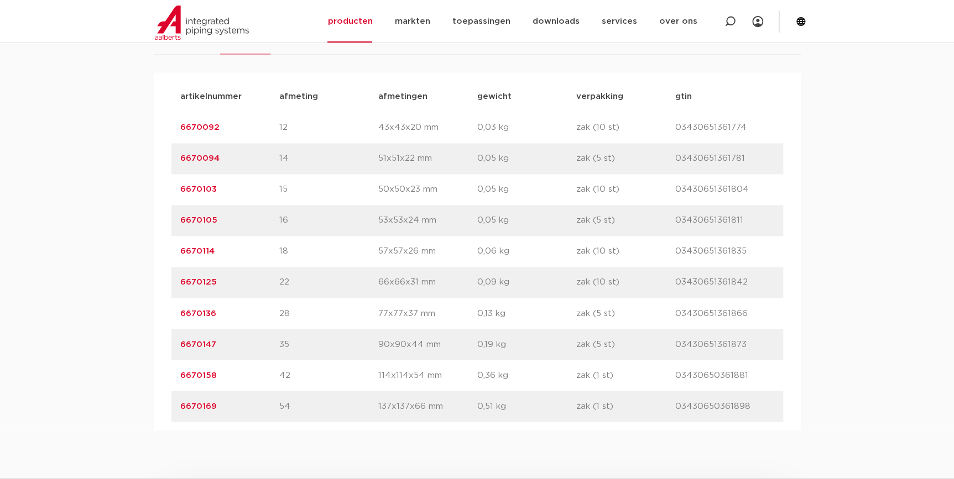
click at [202, 218] on link "6670105" at bounding box center [198, 220] width 37 height 8
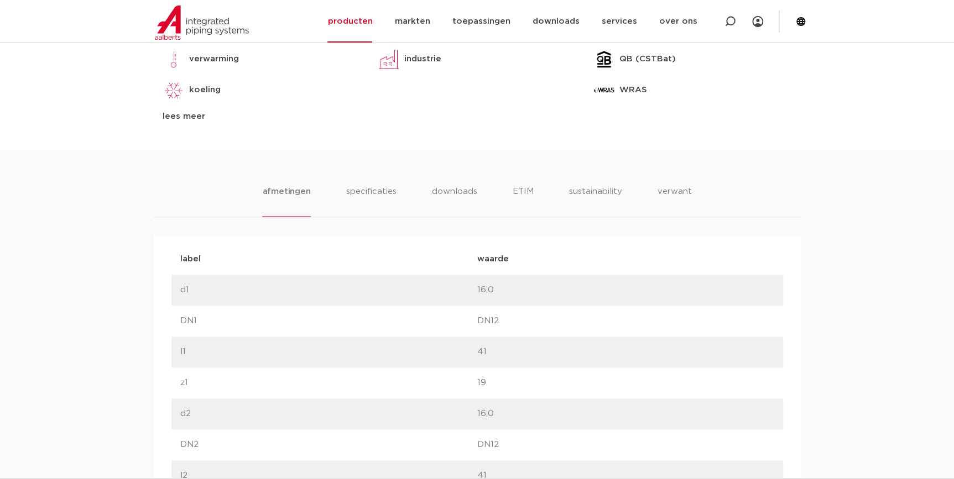
scroll to position [804, 0]
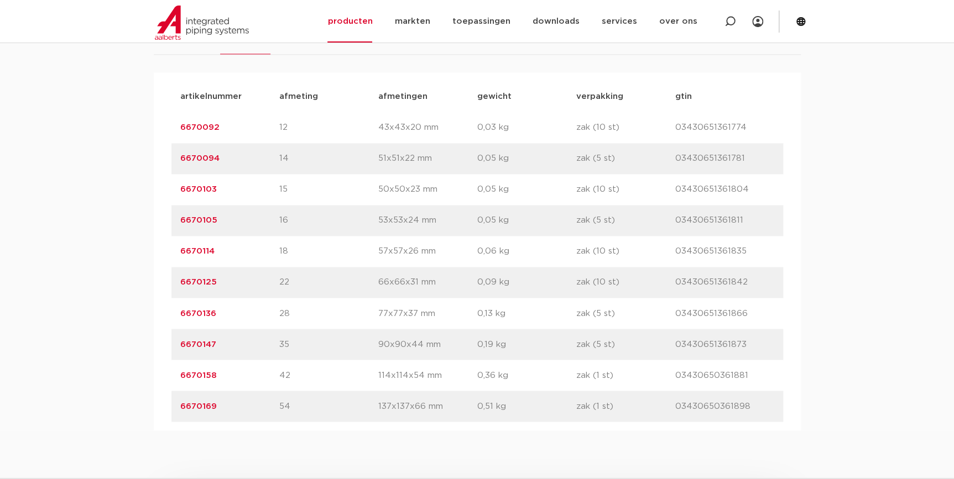
click at [202, 253] on link "6670114" at bounding box center [197, 251] width 34 height 8
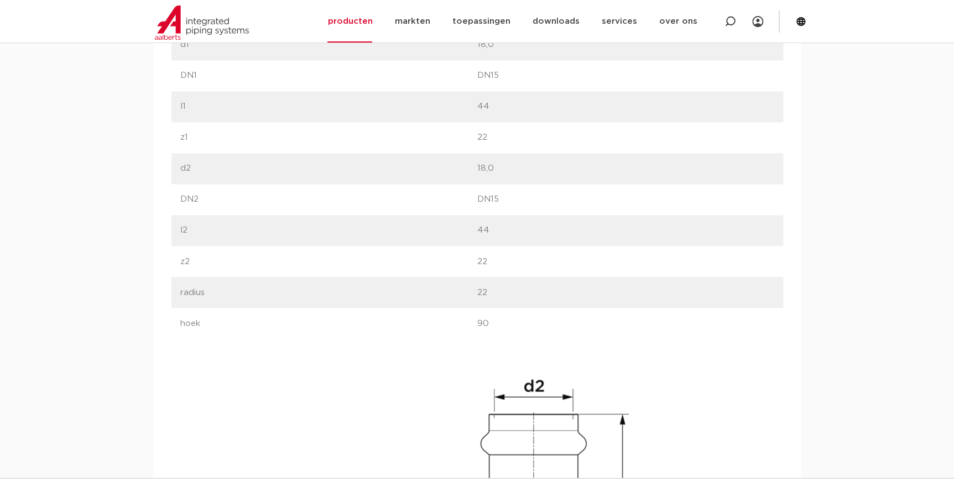
scroll to position [804, 0]
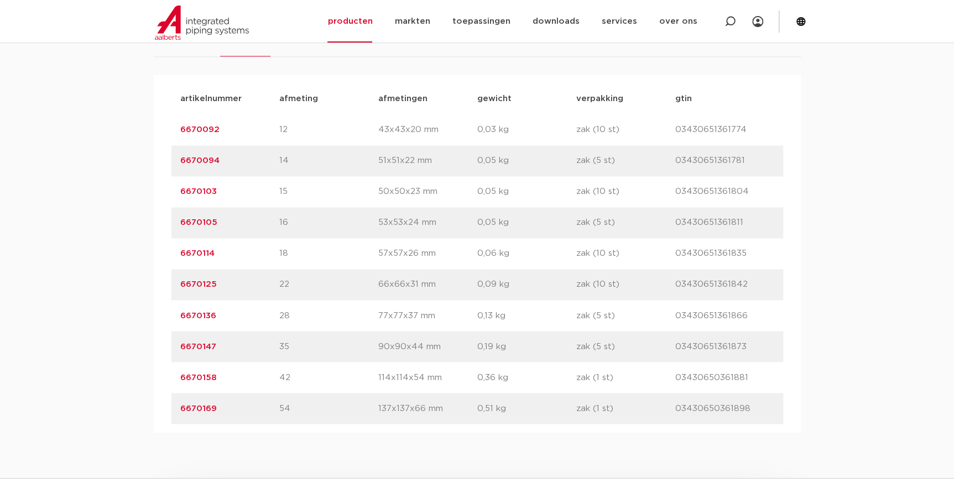
scroll to position [738, 0]
click at [203, 284] on link "6670125" at bounding box center [198, 282] width 36 height 8
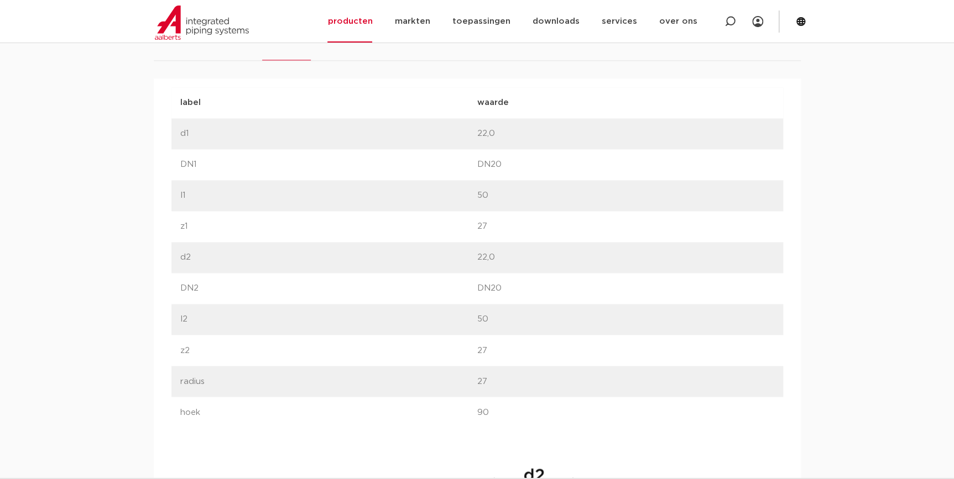
scroll to position [754, 0]
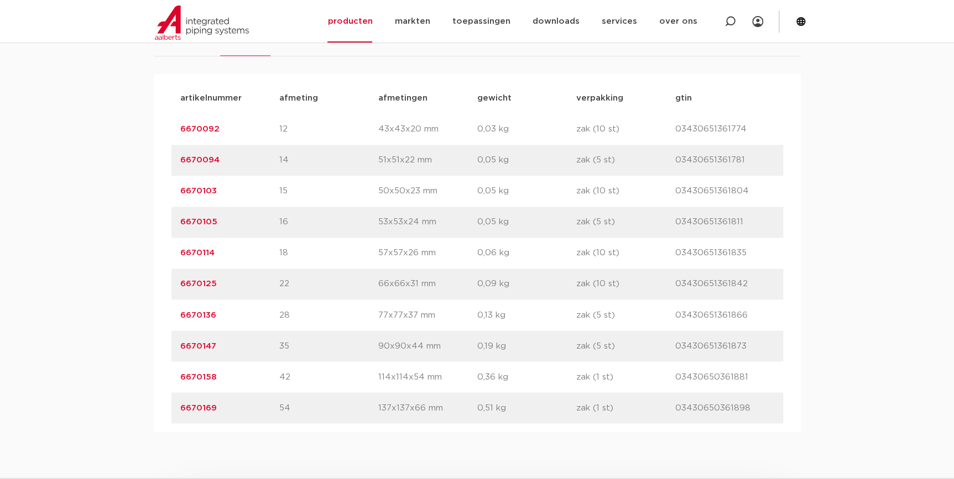
scroll to position [738, 0]
click at [206, 313] on link "6670136" at bounding box center [198, 313] width 36 height 8
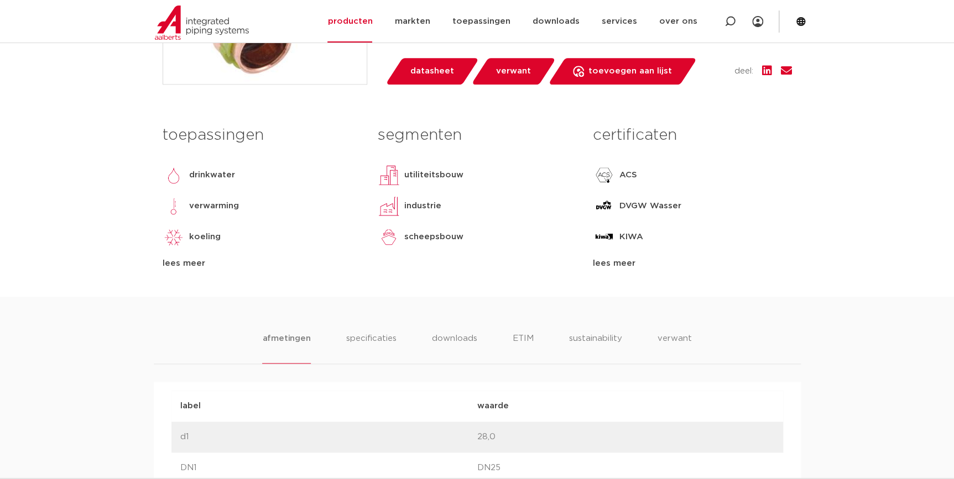
scroll to position [804, 0]
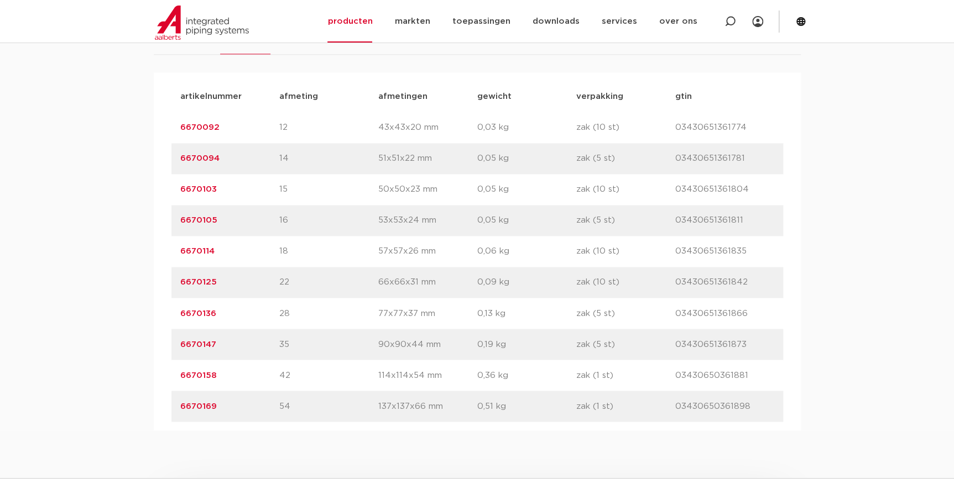
click at [200, 340] on link "6670147" at bounding box center [198, 344] width 36 height 8
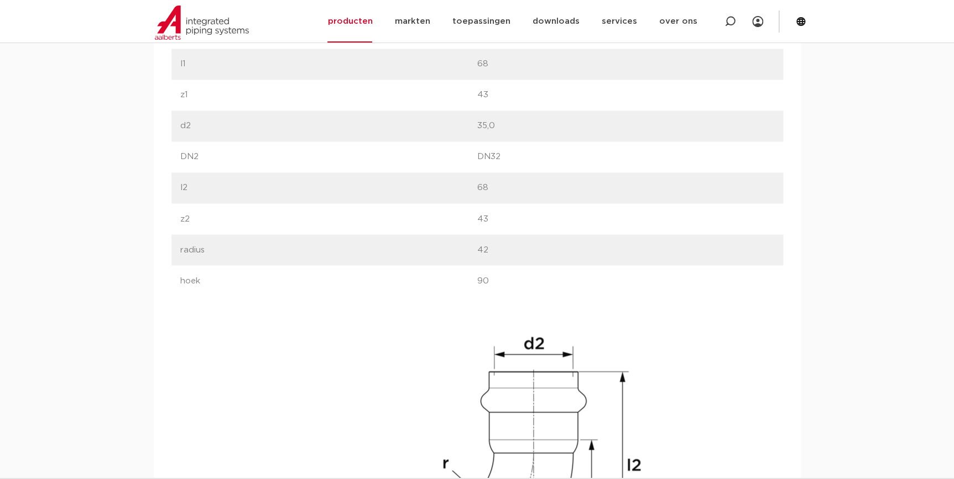
scroll to position [905, 0]
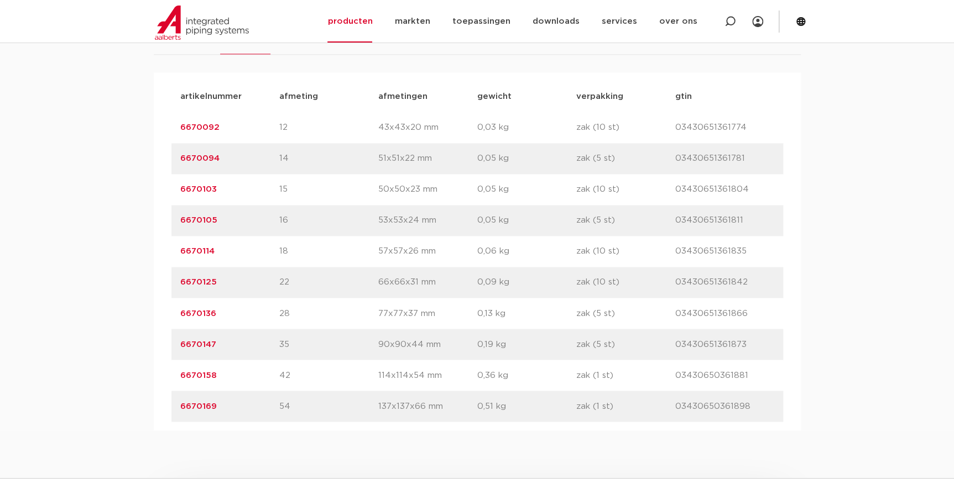
click at [203, 373] on link "6670158" at bounding box center [198, 375] width 36 height 8
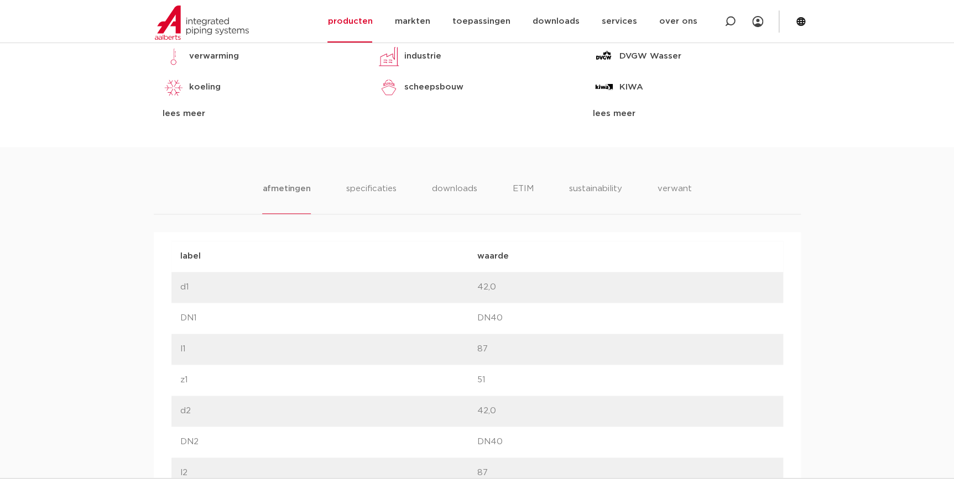
scroll to position [703, 0]
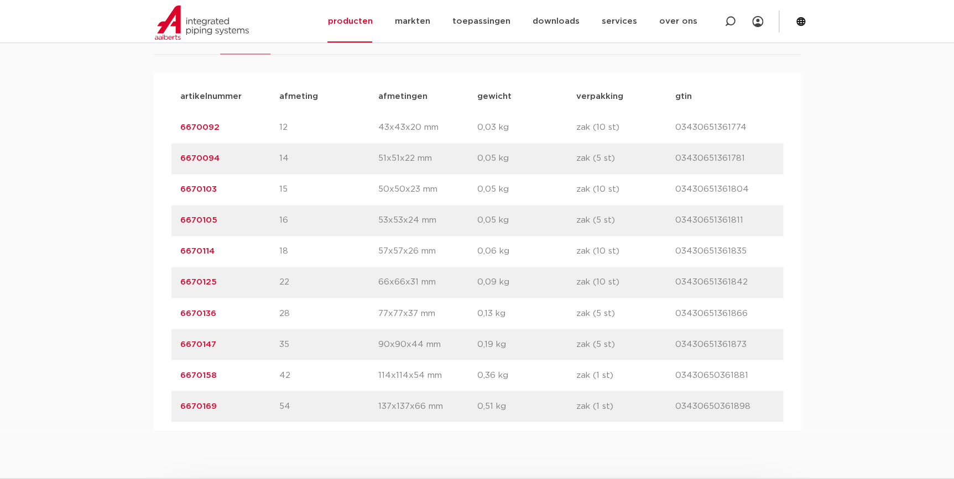
scroll to position [738, 0]
click at [200, 404] on link "6670169" at bounding box center [198, 406] width 36 height 8
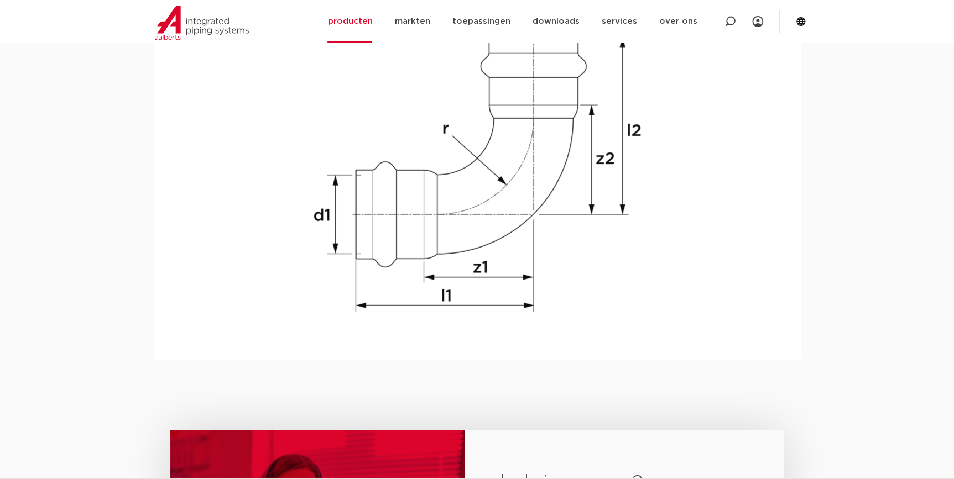
scroll to position [1123, 0]
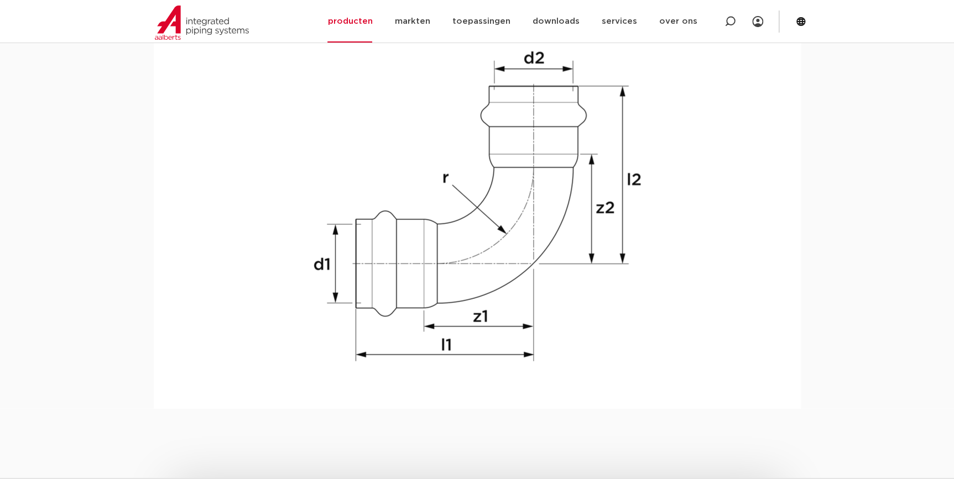
click at [570, 331] on img at bounding box center [477, 206] width 354 height 354
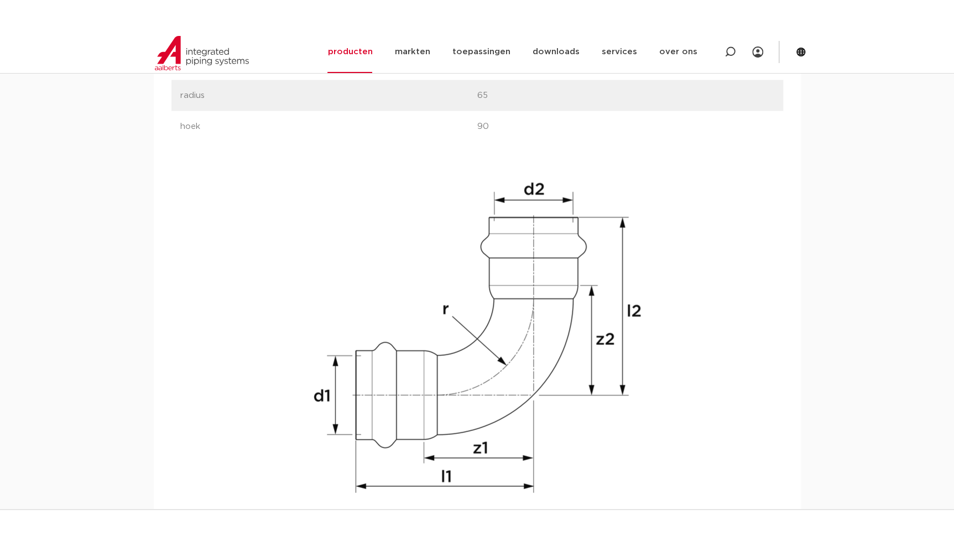
scroll to position [1073, 0]
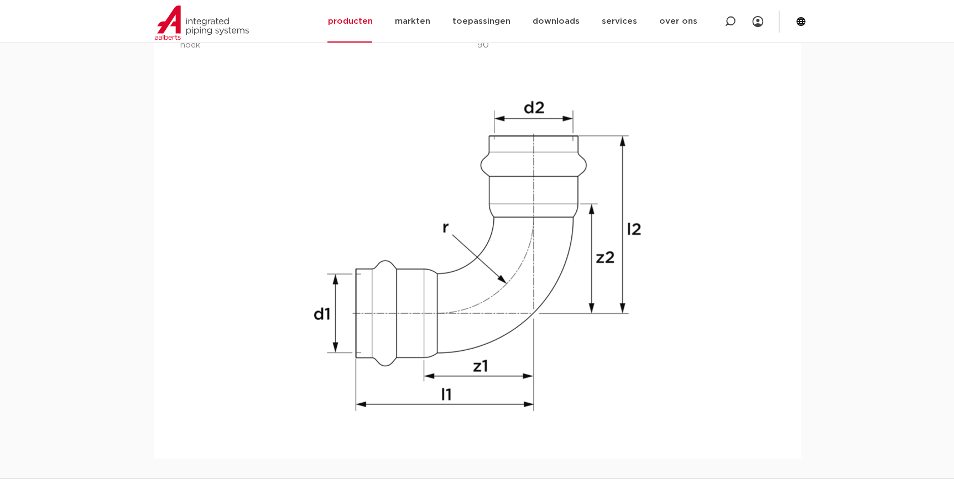
click at [748, 221] on div "label waarde label d1 waarde 54,0" at bounding box center [477, 76] width 612 height 712
click at [586, 478] on div "3 downloads geselecteerd Verzend formulier Verzend formulier download email ops…" at bounding box center [477, 478] width 954 height 1
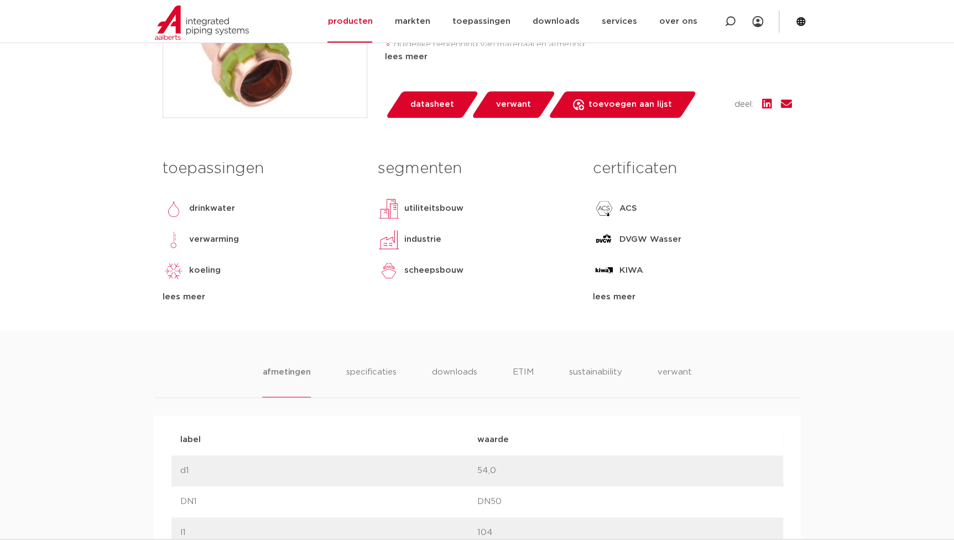
scroll to position [319, 0]
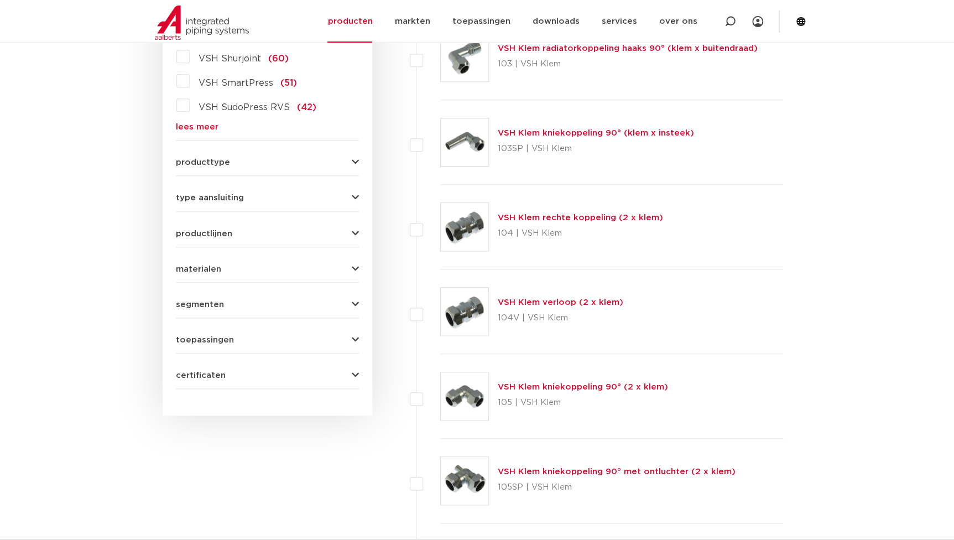
scroll to position [281, 0]
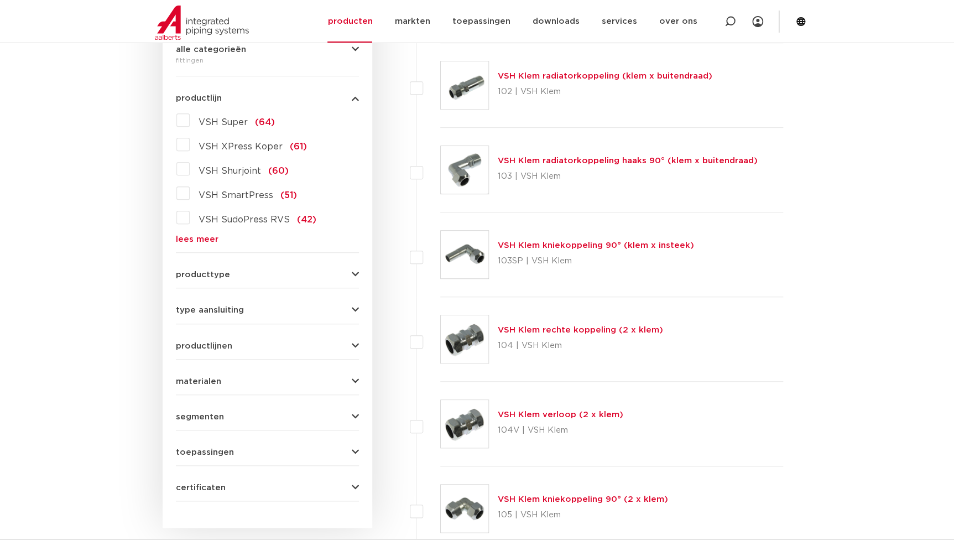
click at [200, 232] on div "VSH Super (64) VSH XPress Koper (61) VSH Shurjoint (60) VSH SmartPress (51) VSH…" at bounding box center [267, 177] width 183 height 132
click at [199, 241] on link "lees meer" at bounding box center [267, 239] width 183 height 8
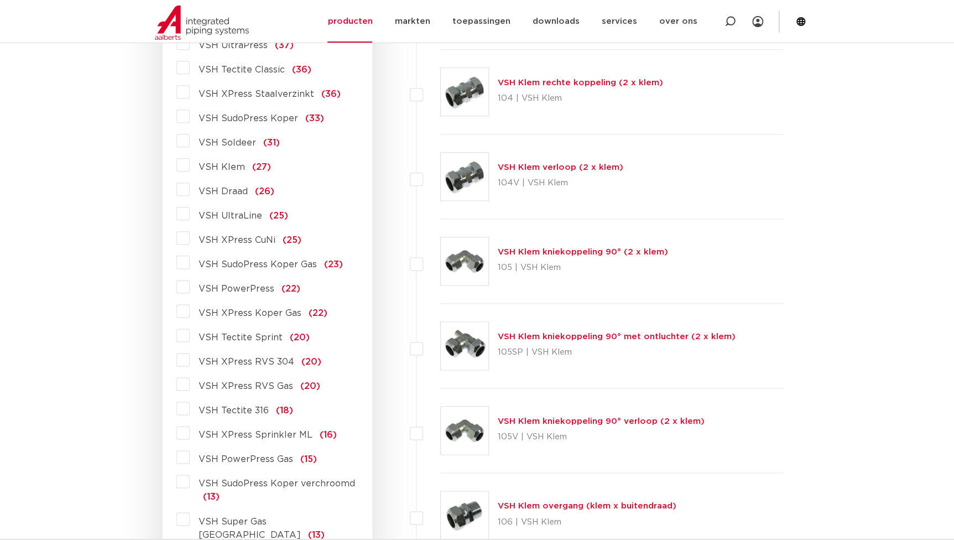
scroll to position [532, 0]
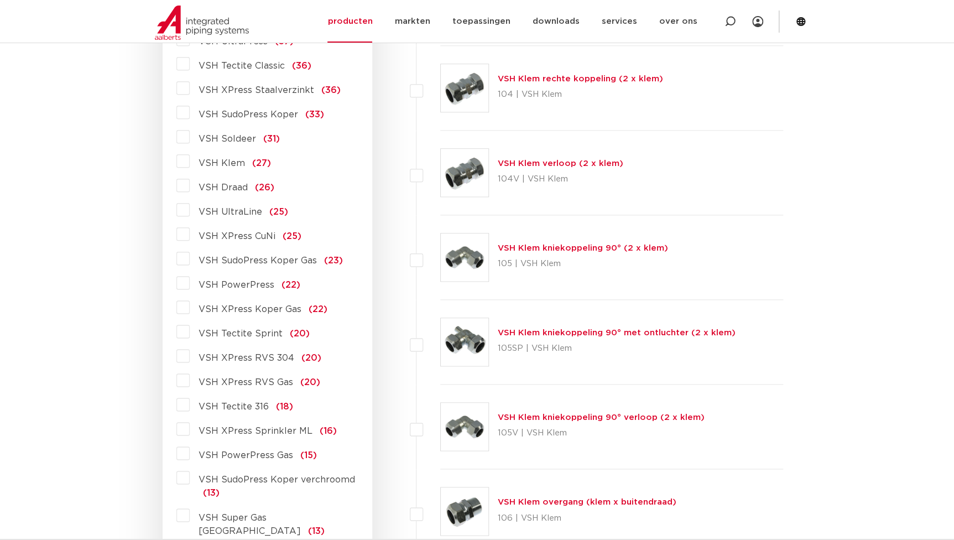
click at [254, 356] on span "VSH XPress RVS 304" at bounding box center [247, 357] width 96 height 9
click at [0, 0] on input "VSH XPress RVS 304 (20)" at bounding box center [0, 0] width 0 height 0
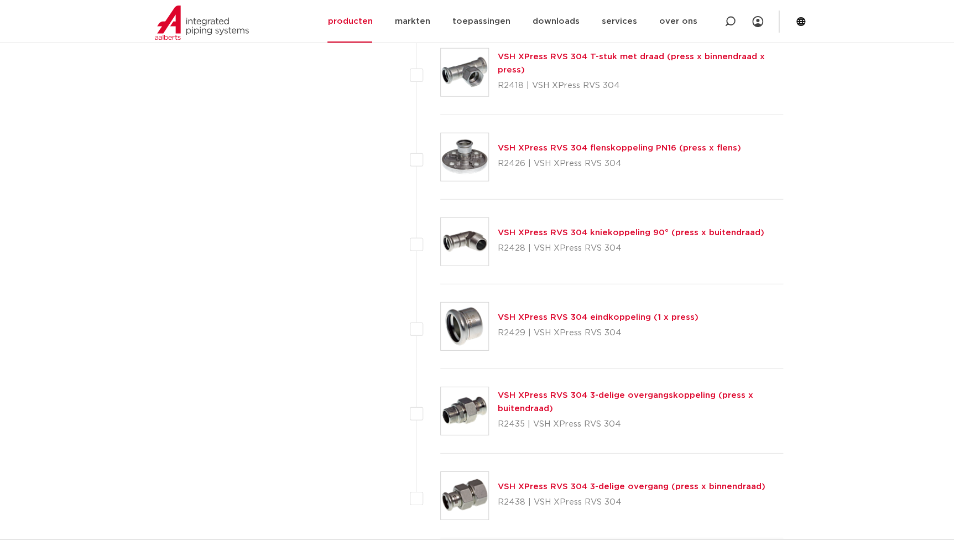
scroll to position [1537, 0]
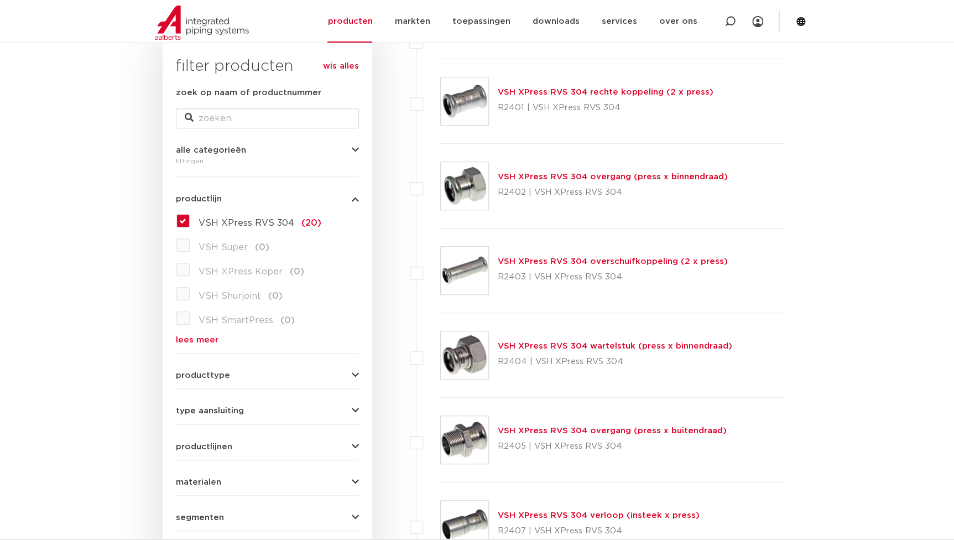
scroll to position [180, 0]
click at [229, 227] on span "VSH XPress RVS 304" at bounding box center [247, 223] width 96 height 9
click at [0, 0] on input "VSH XPress RVS 304 (20)" at bounding box center [0, 0] width 0 height 0
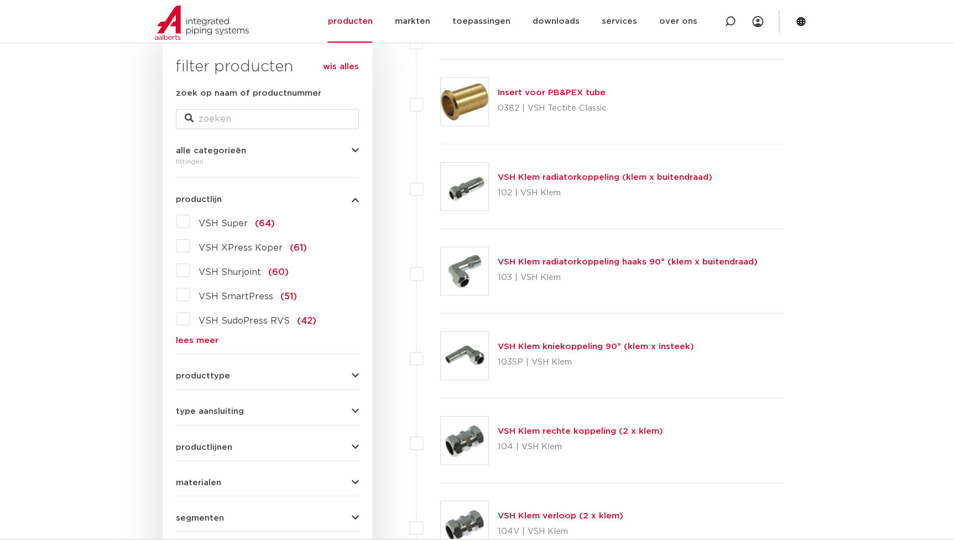
click at [201, 338] on link "lees meer" at bounding box center [267, 340] width 183 height 8
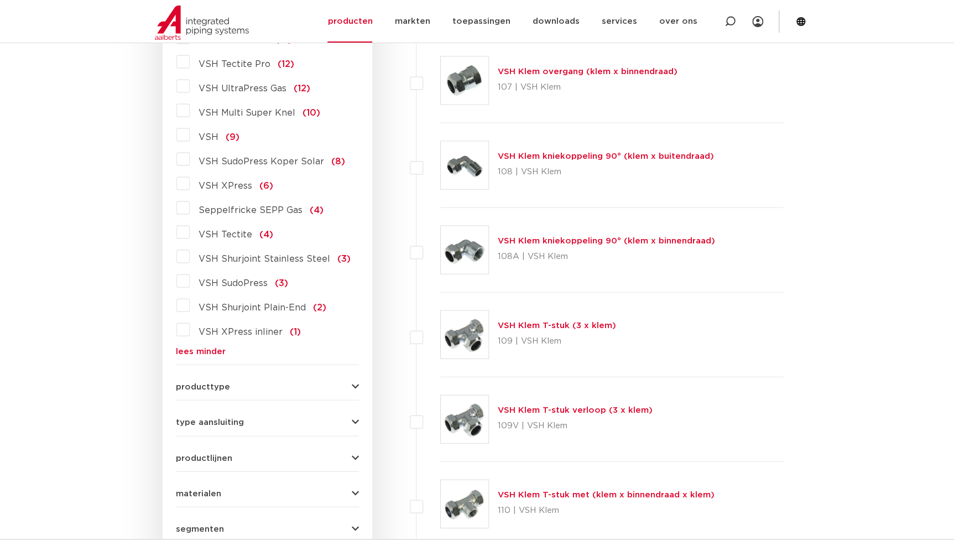
scroll to position [1235, 0]
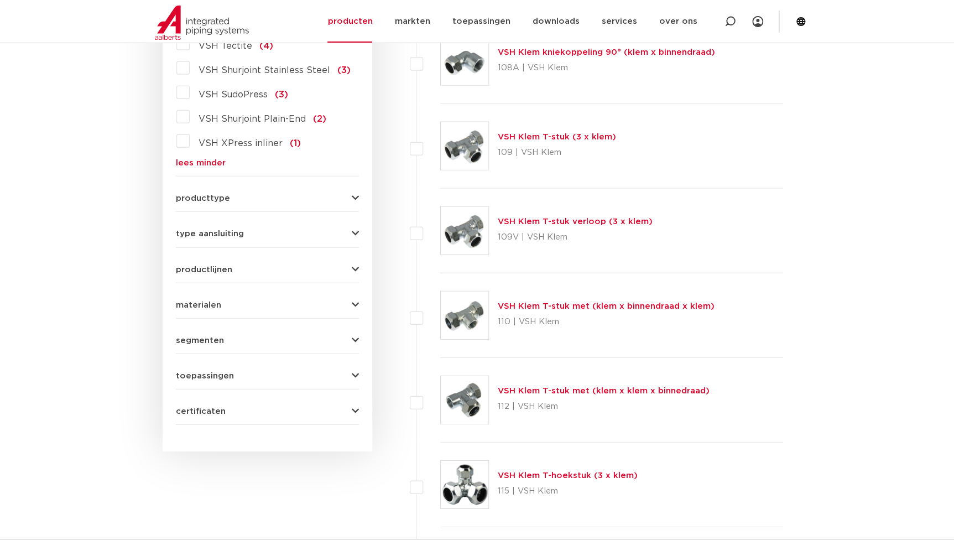
click at [216, 301] on span "materialen" at bounding box center [198, 305] width 45 height 8
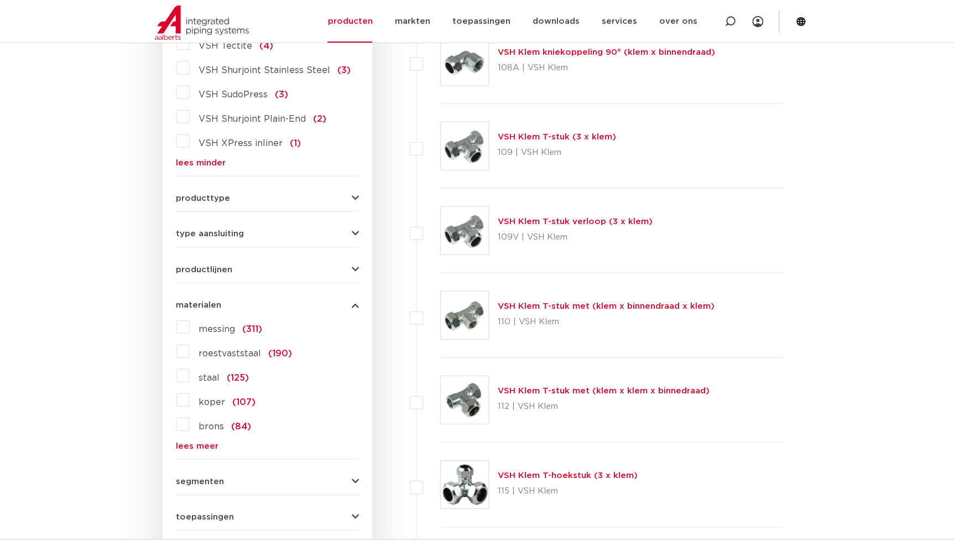
click at [213, 349] on span "roestvaststaal" at bounding box center [230, 353] width 62 height 9
click at [0, 0] on input "roestvaststaal (190)" at bounding box center [0, 0] width 0 height 0
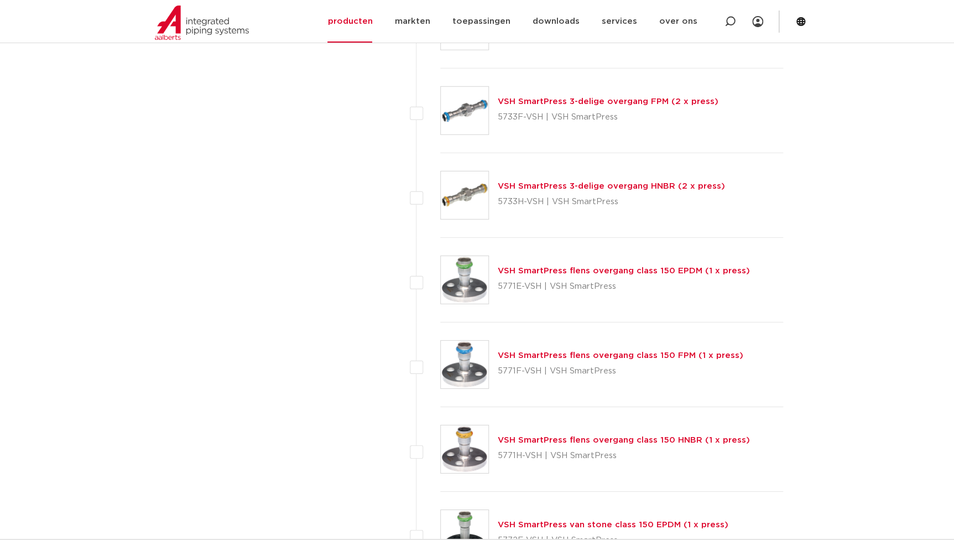
scroll to position [3497, 0]
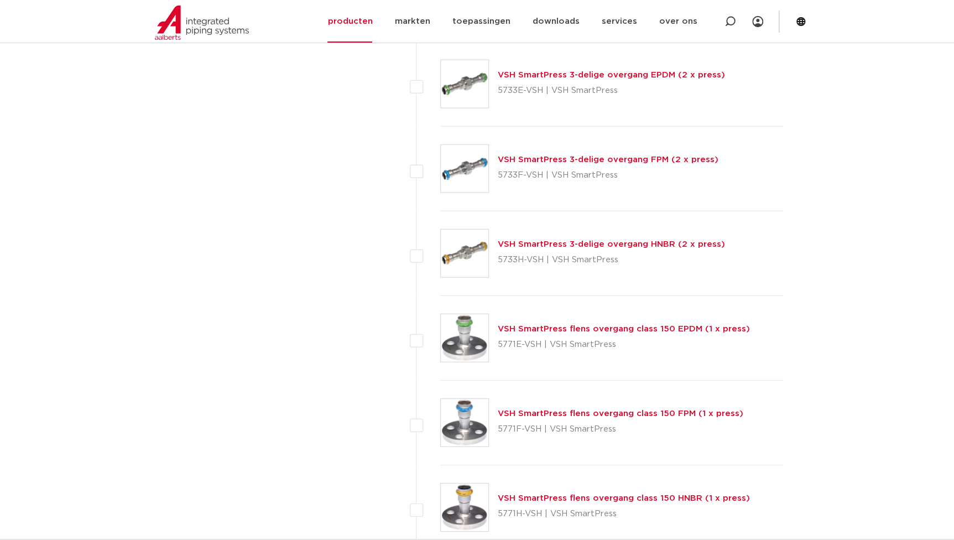
click at [550, 245] on link "VSH SmartPress 3-delige overgang HNBR (2 x press)" at bounding box center [611, 244] width 227 height 8
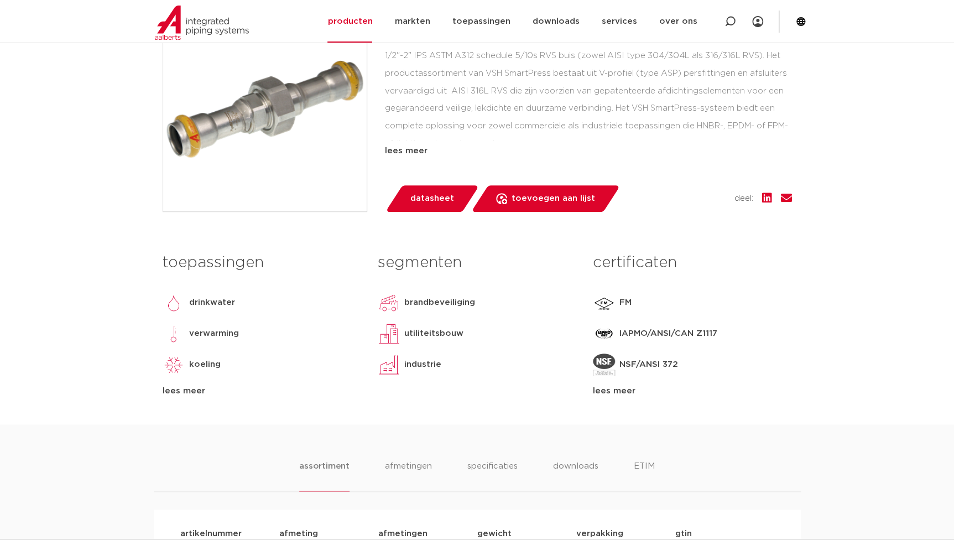
scroll to position [503, 0]
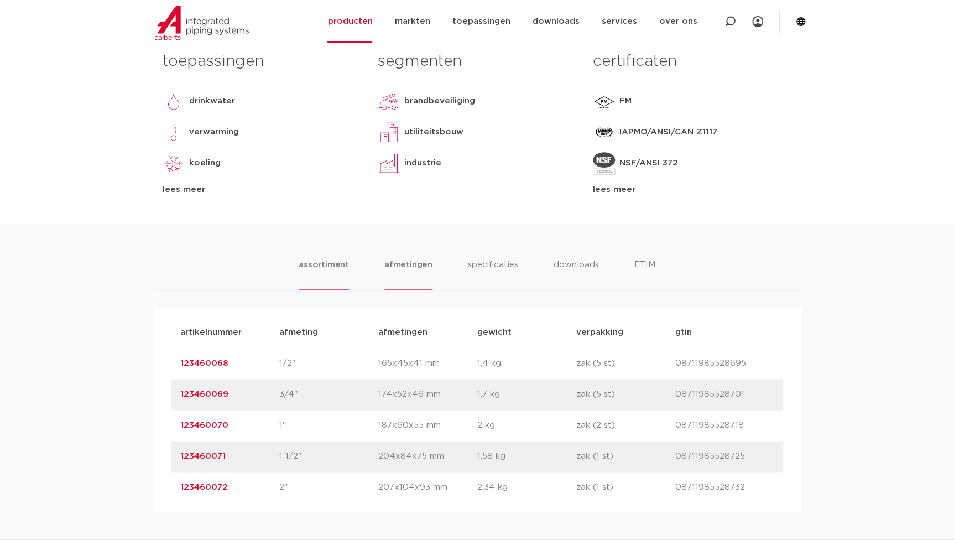
click at [414, 267] on li "afmetingen" at bounding box center [408, 274] width 48 height 32
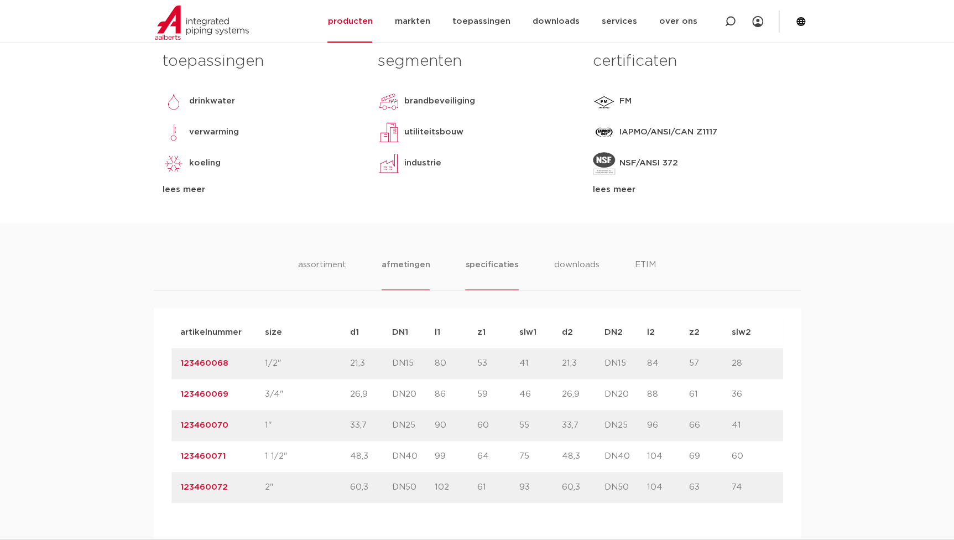
click at [478, 265] on li "specificaties" at bounding box center [491, 274] width 53 height 32
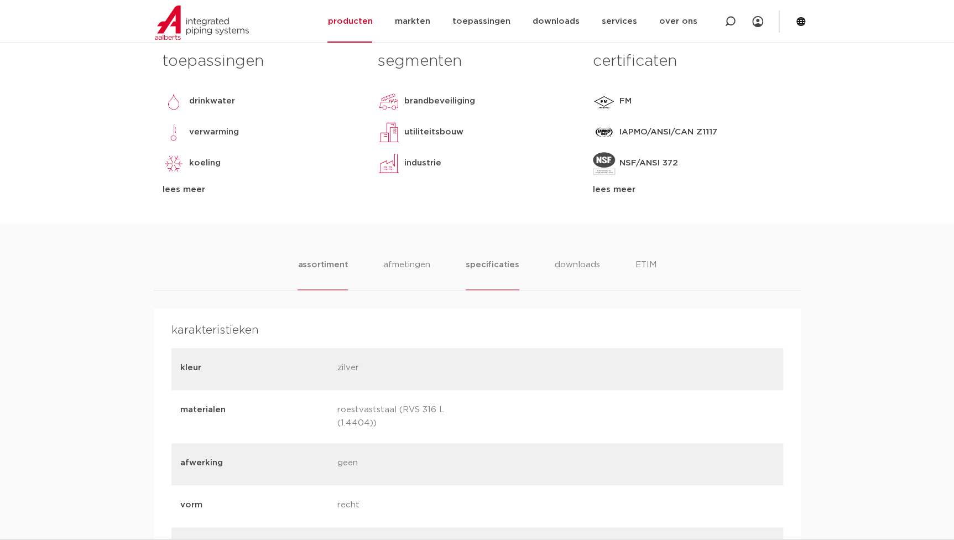
click at [321, 267] on li "assortiment" at bounding box center [323, 274] width 50 height 32
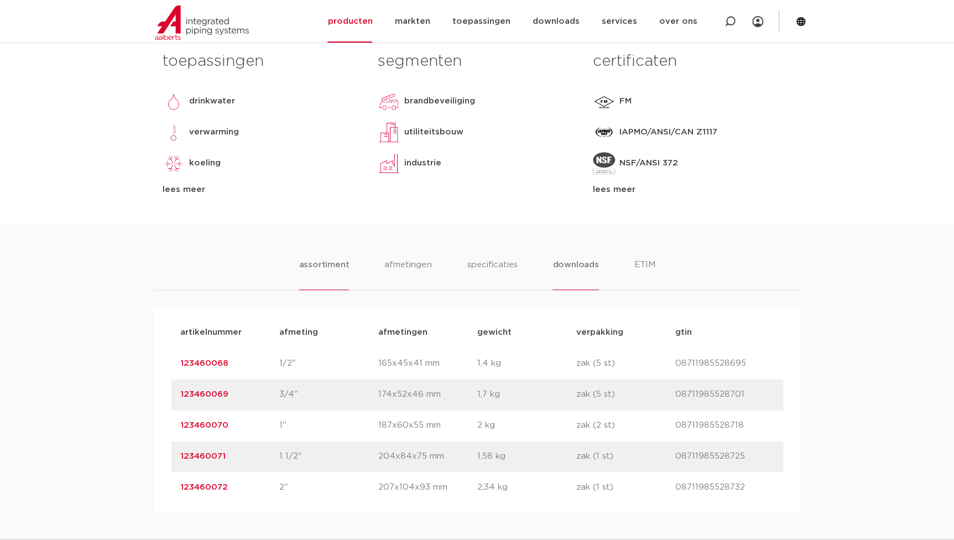
click at [570, 266] on li "downloads" at bounding box center [575, 274] width 46 height 32
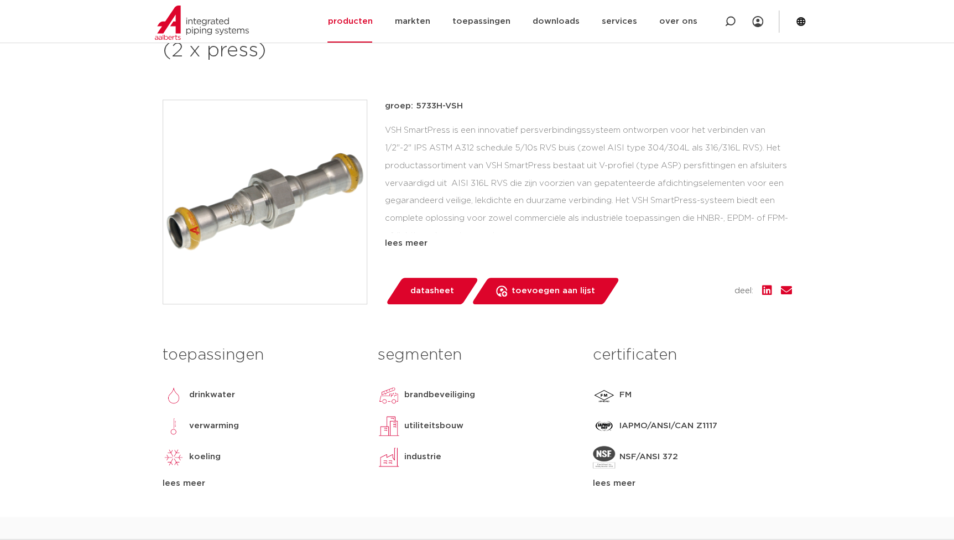
scroll to position [201, 0]
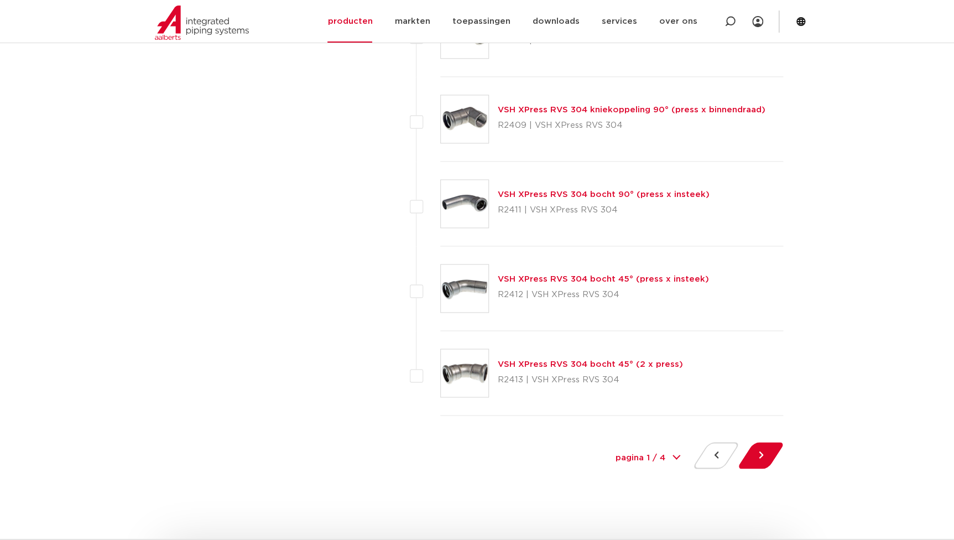
scroll to position [4955, 0]
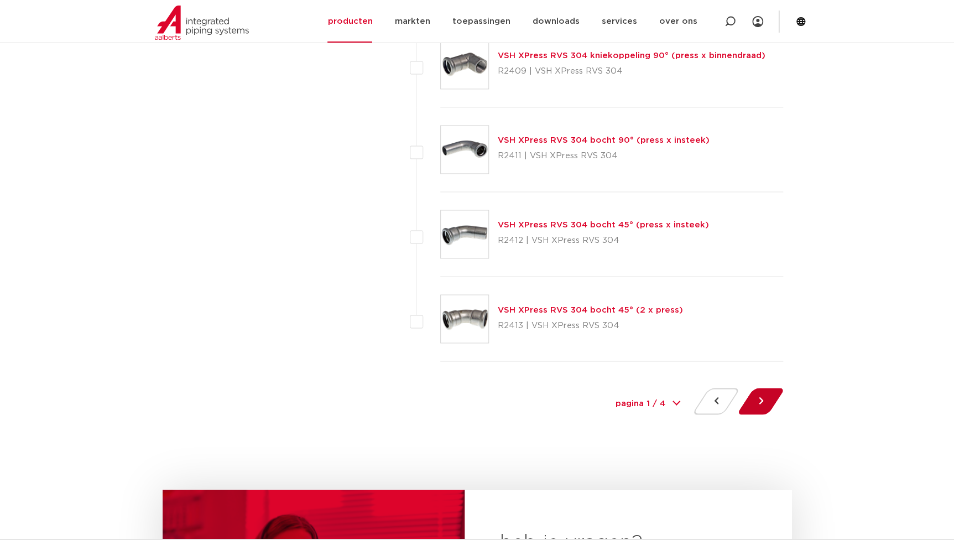
click at [764, 395] on button at bounding box center [761, 401] width 32 height 27
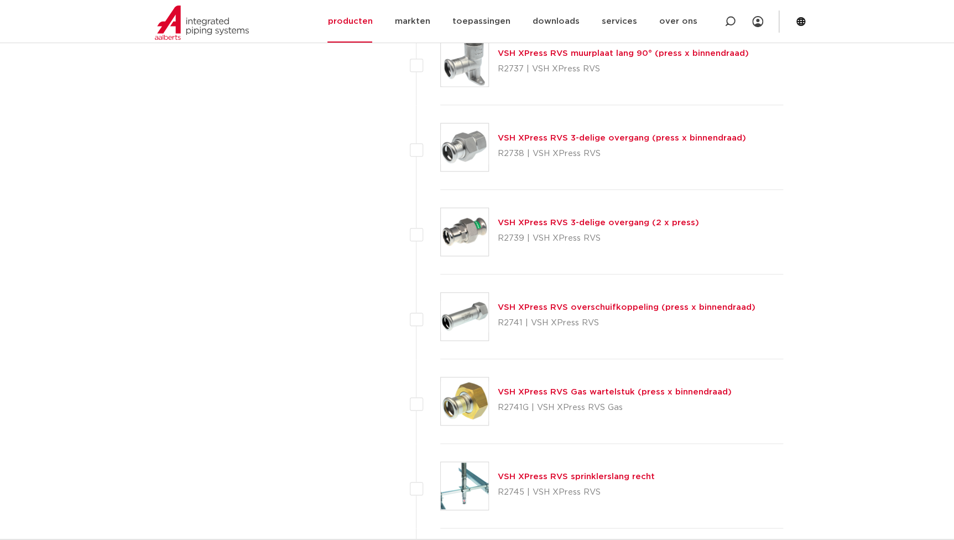
scroll to position [4876, 0]
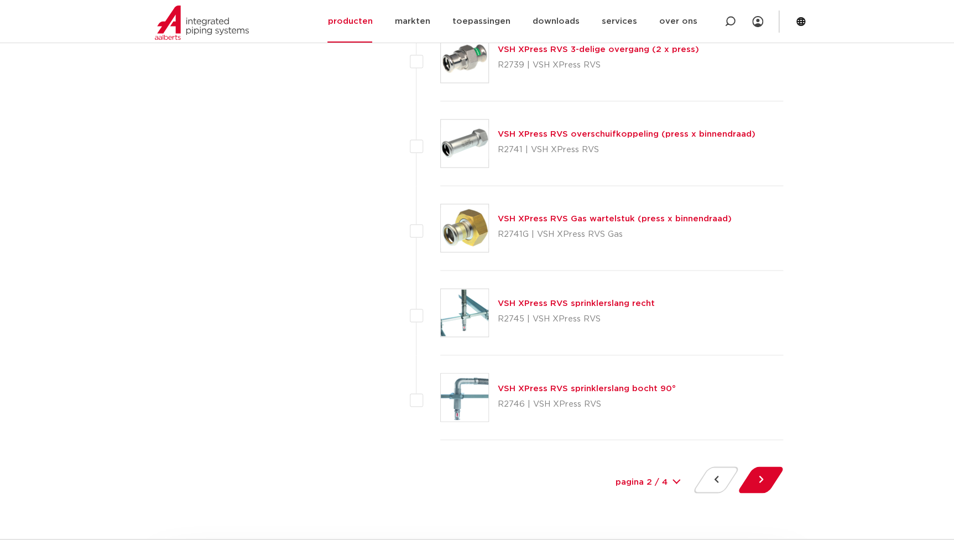
click at [593, 216] on link "VSH XPress RVS Gas wartelstuk (press x binnendraad)" at bounding box center [615, 219] width 234 height 8
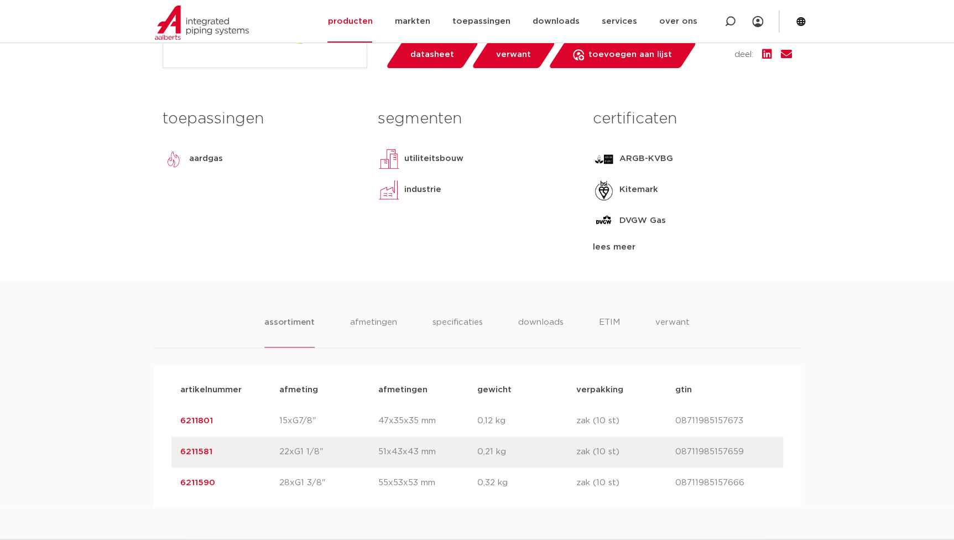
scroll to position [553, 0]
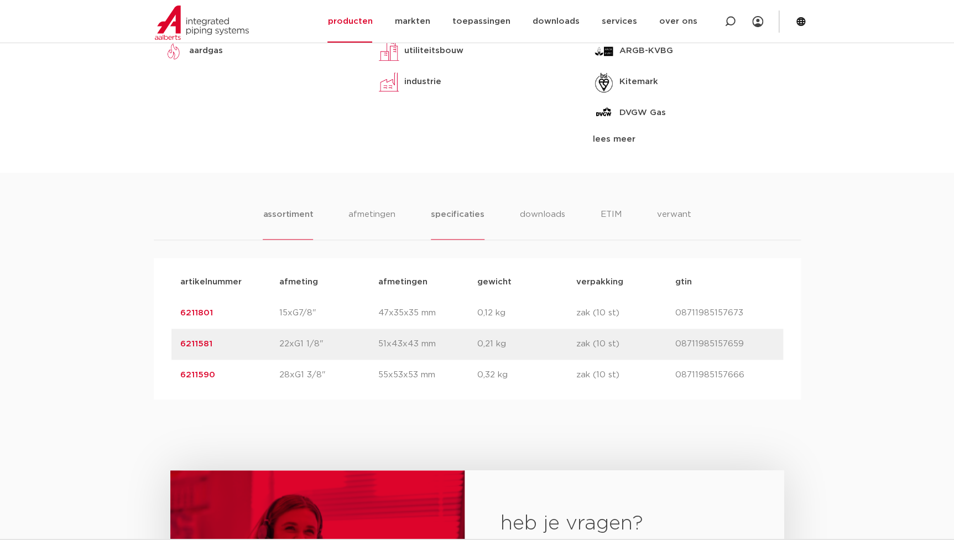
click at [445, 225] on li "specificaties" at bounding box center [457, 224] width 53 height 32
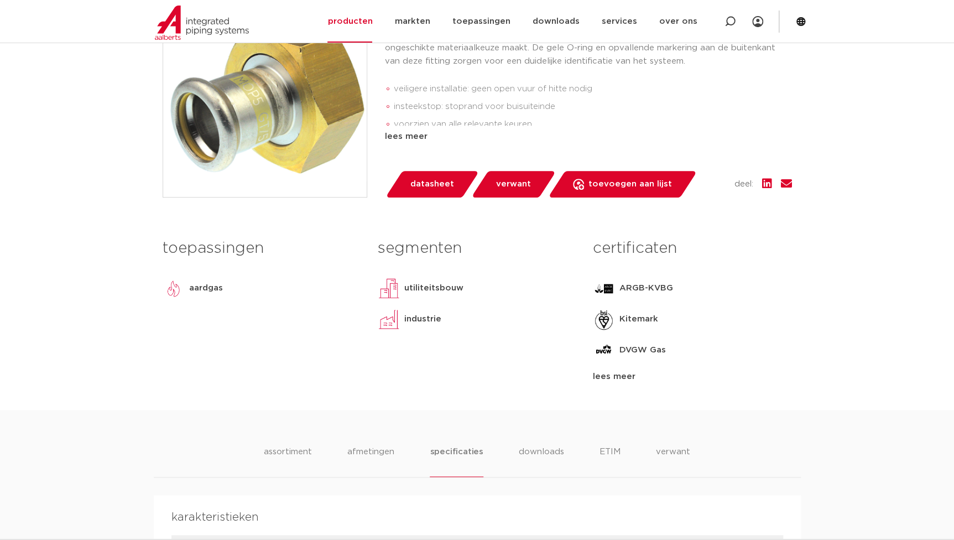
scroll to position [201, 0]
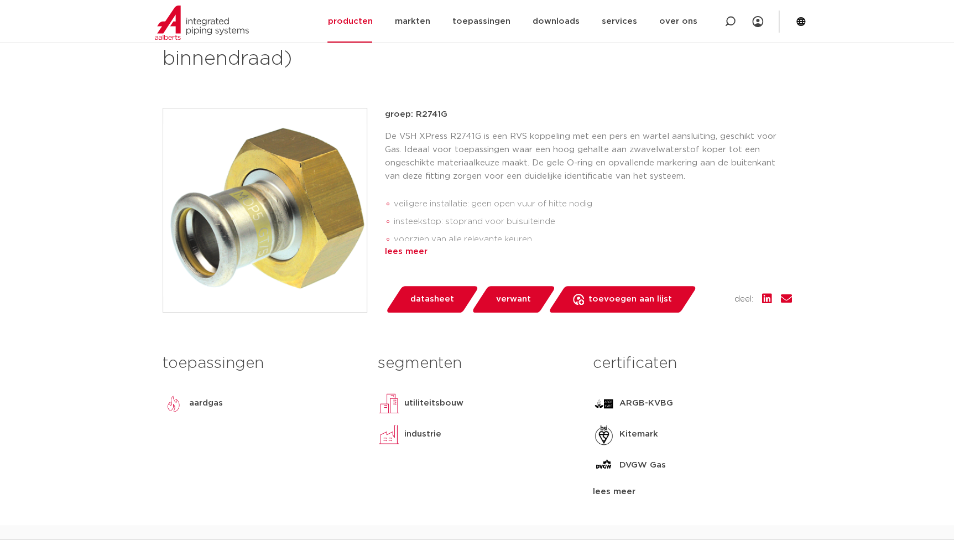
click at [420, 254] on div "lees meer" at bounding box center [588, 251] width 407 height 13
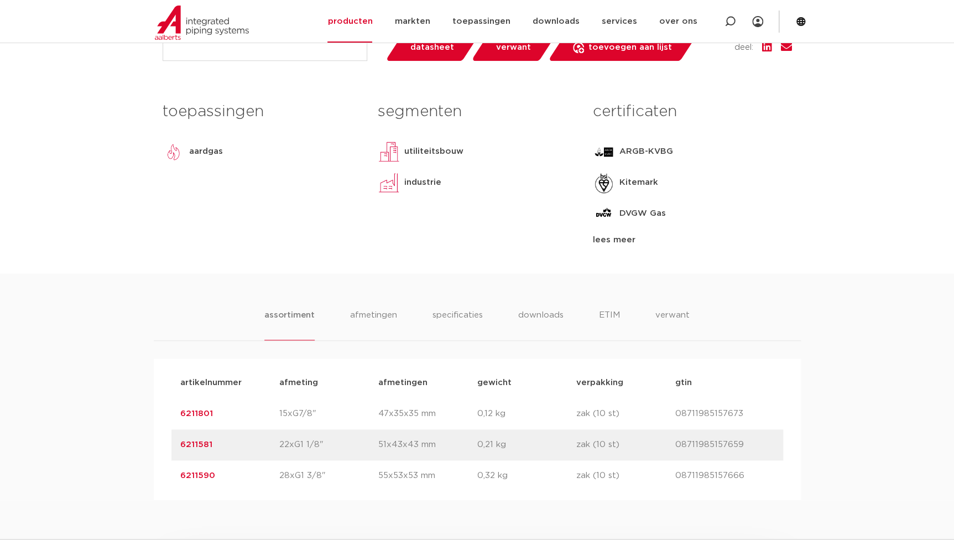
scroll to position [503, 0]
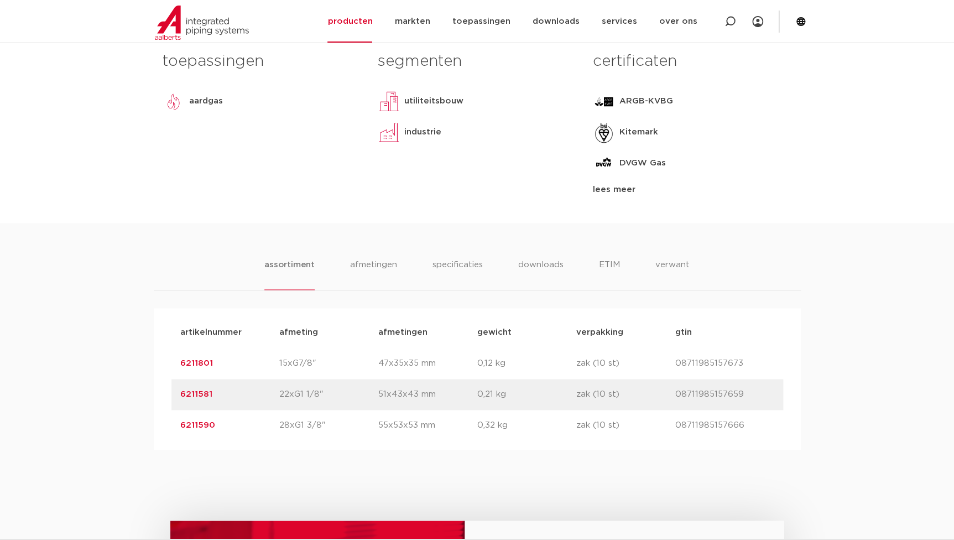
drag, startPoint x: 220, startPoint y: 392, endPoint x: 131, endPoint y: 393, distance: 88.5
click at [131, 393] on div "assortiment afmetingen specificaties downloads ETIM verwant assortiment afmetin…" at bounding box center [477, 336] width 954 height 227
drag, startPoint x: 237, startPoint y: 426, endPoint x: 144, endPoint y: 432, distance: 93.6
click at [144, 432] on div "assortiment afmetingen specificaties downloads ETIM verwant assortiment afmetin…" at bounding box center [477, 336] width 954 height 227
copy link "6211590"
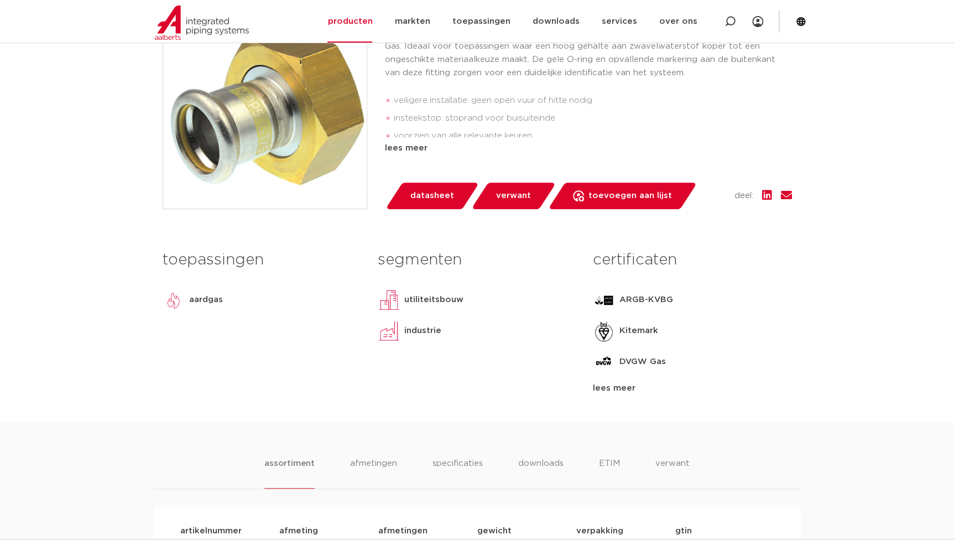
scroll to position [150, 0]
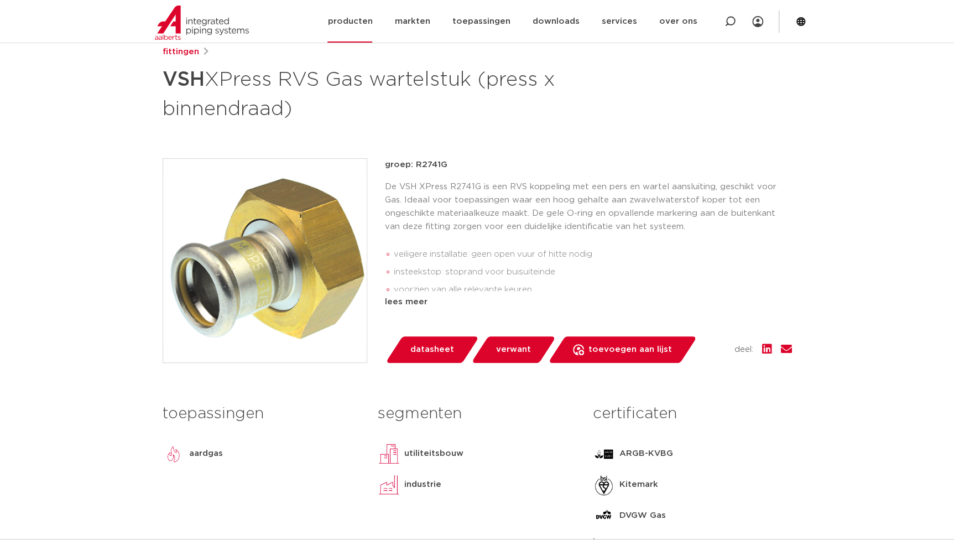
click at [363, 34] on link "producten" at bounding box center [349, 21] width 45 height 43
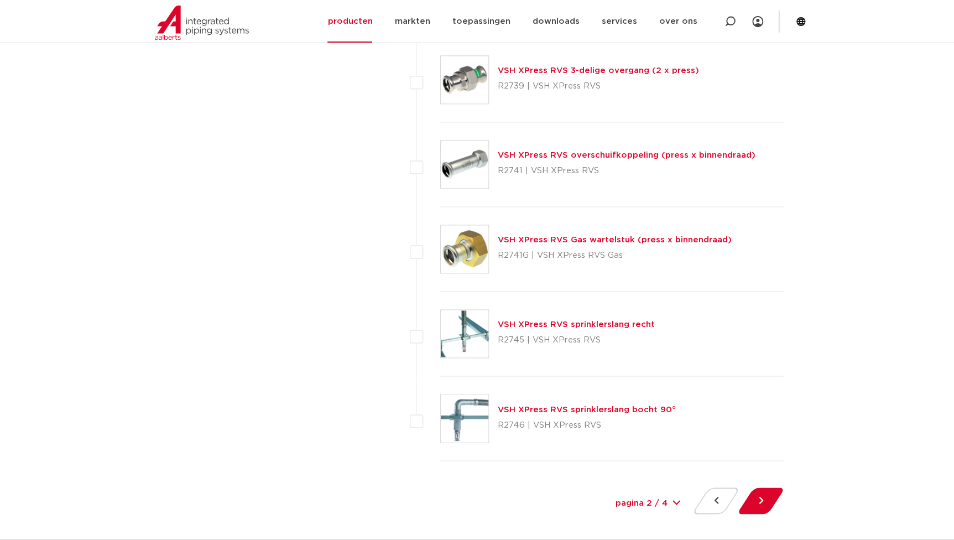
scroll to position [4876, 0]
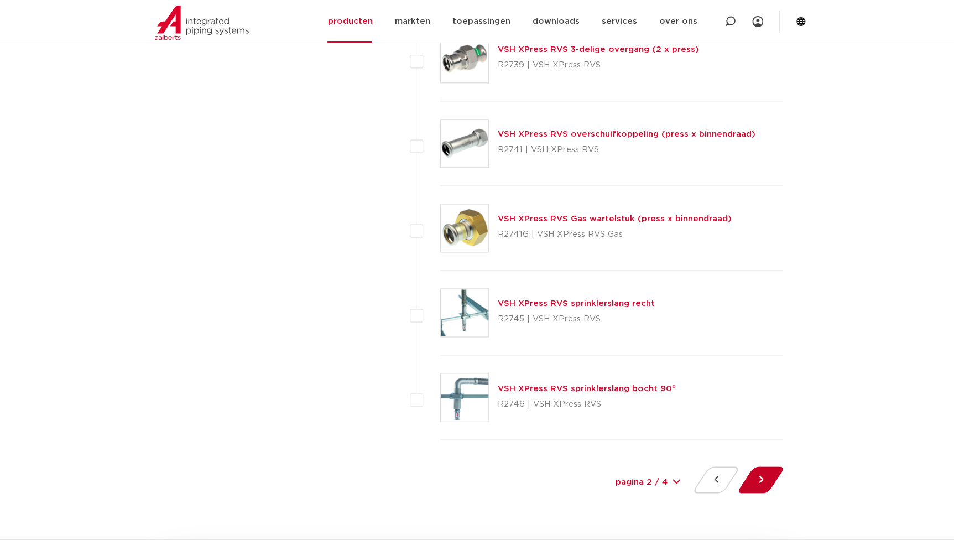
click at [757, 476] on button at bounding box center [761, 479] width 32 height 27
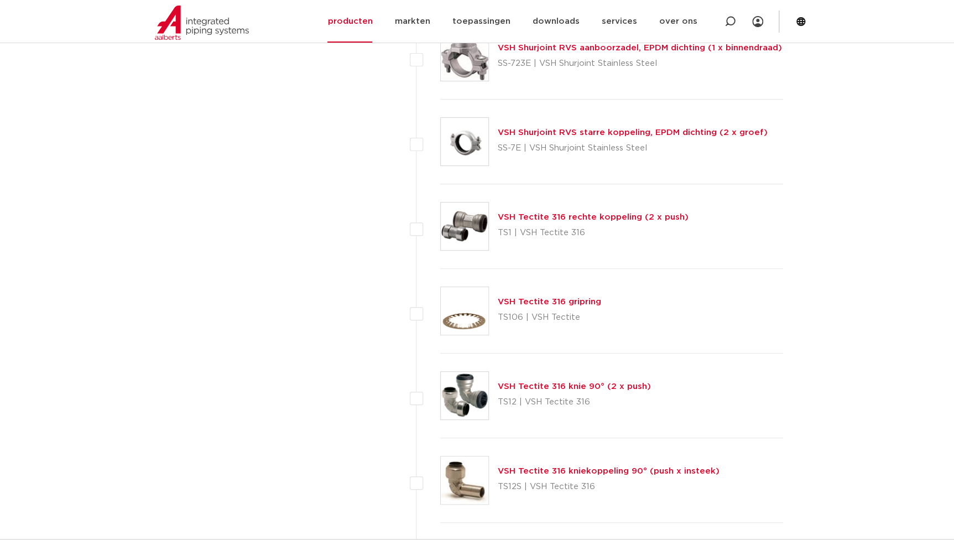
scroll to position [4122, 0]
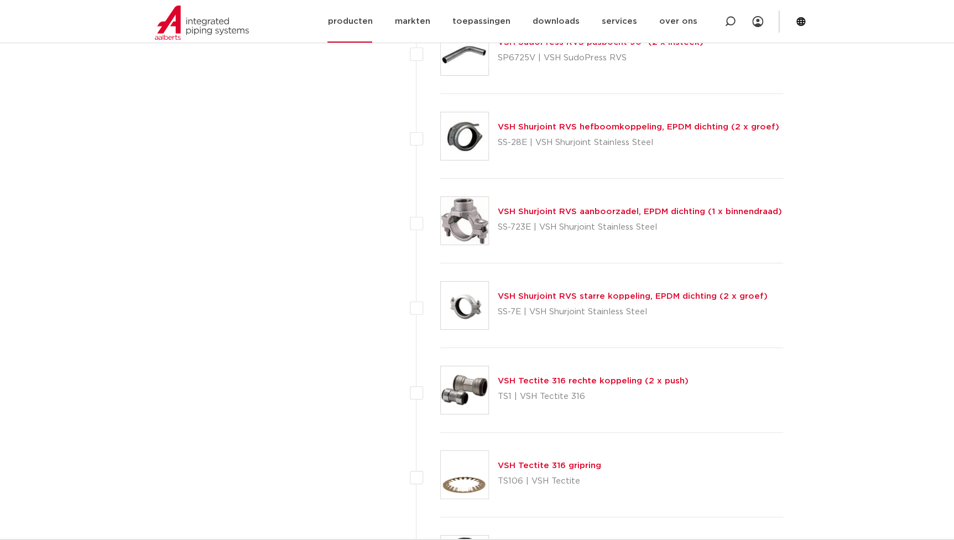
click at [349, 17] on link "producten" at bounding box center [349, 21] width 45 height 43
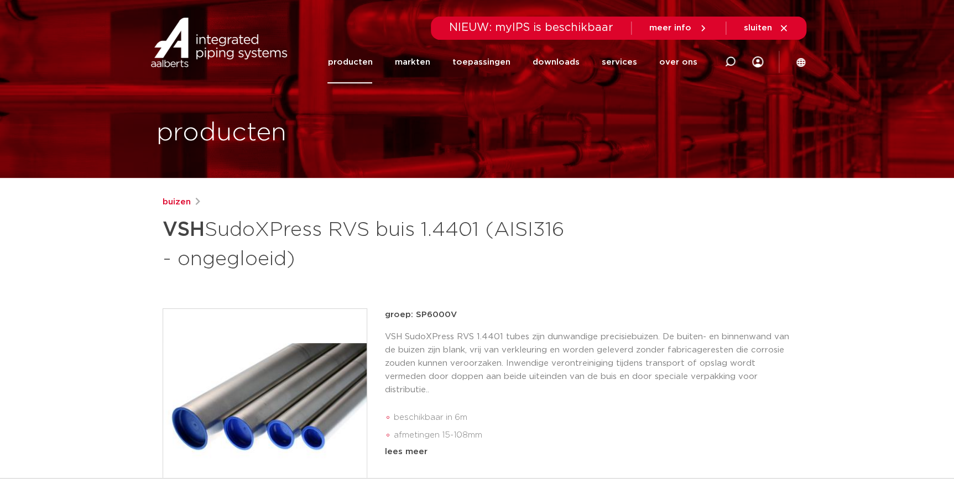
click at [369, 65] on link "producten" at bounding box center [349, 62] width 45 height 43
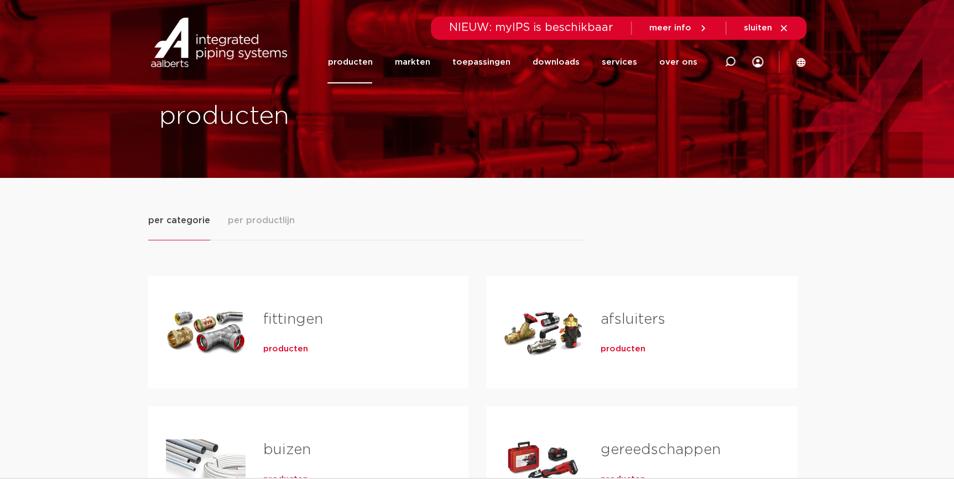
click at [289, 342] on div "producten" at bounding box center [348, 347] width 170 height 15
click at [289, 352] on span "producten" at bounding box center [285, 349] width 45 height 11
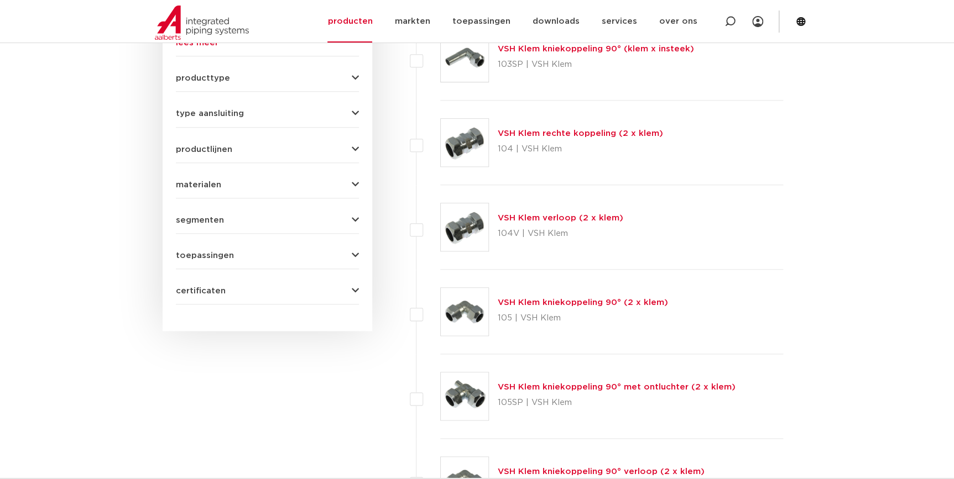
scroll to position [452, 0]
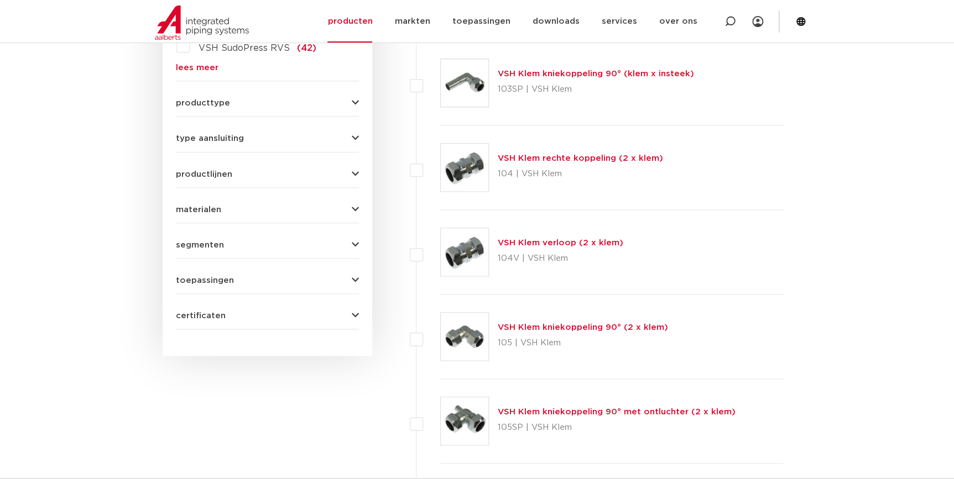
click at [270, 211] on button "materialen" at bounding box center [267, 210] width 183 height 8
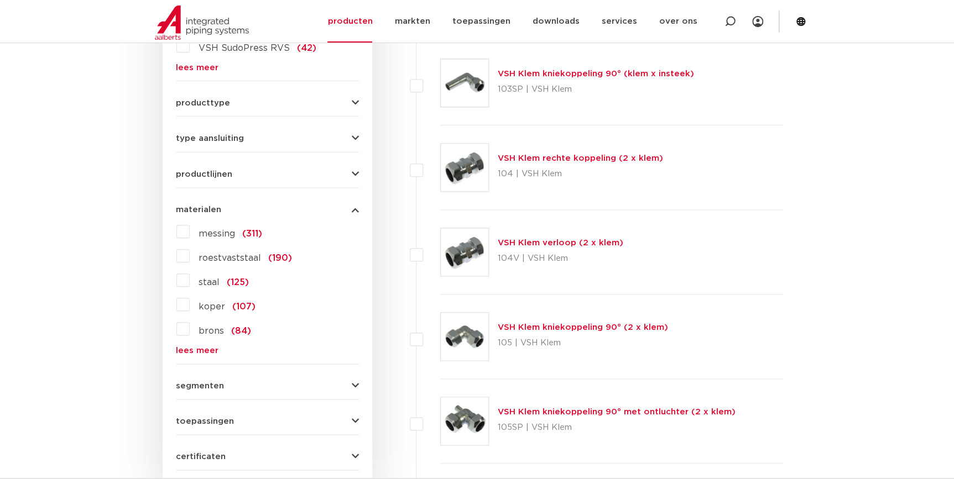
click at [203, 302] on span "koper" at bounding box center [212, 306] width 27 height 9
click at [0, 0] on input "koper (107)" at bounding box center [0, 0] width 0 height 0
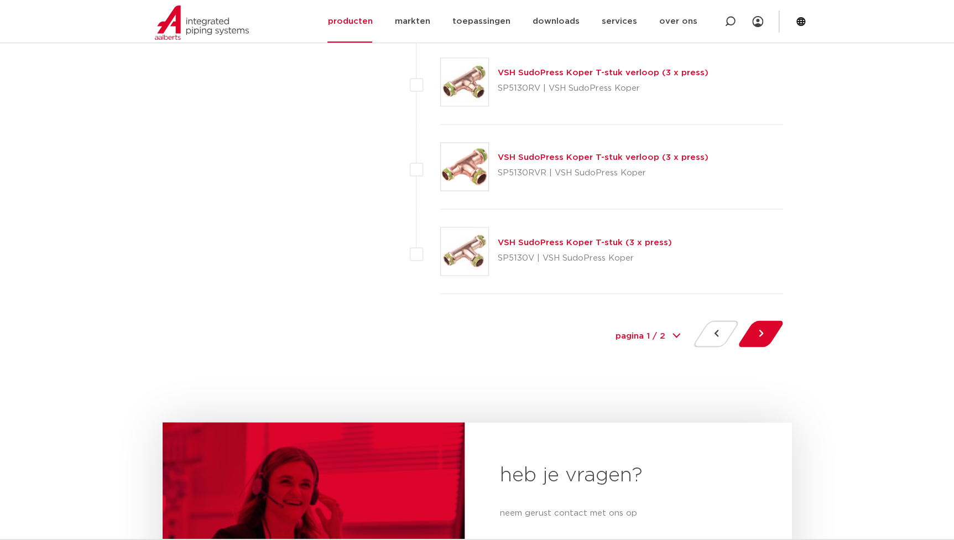
scroll to position [5027, 0]
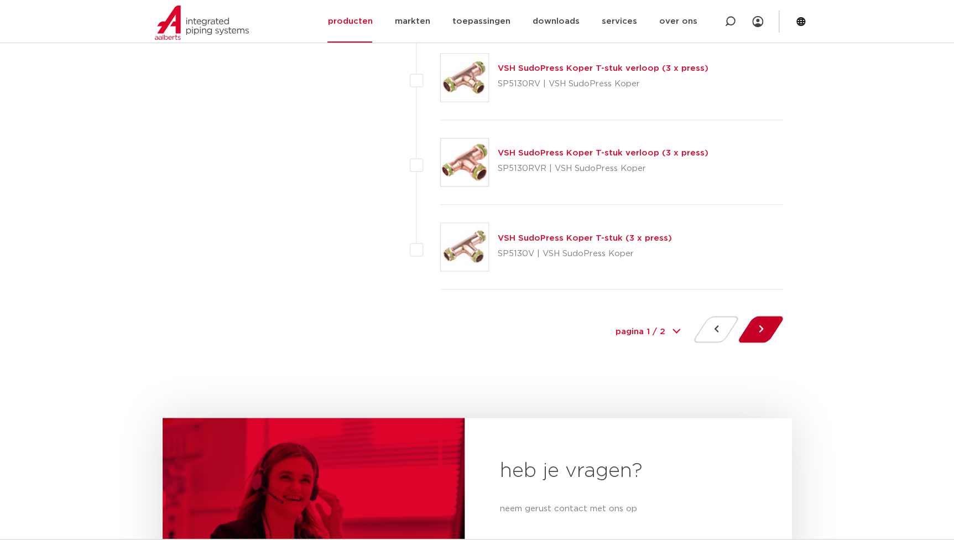
click at [766, 329] on button at bounding box center [761, 329] width 32 height 27
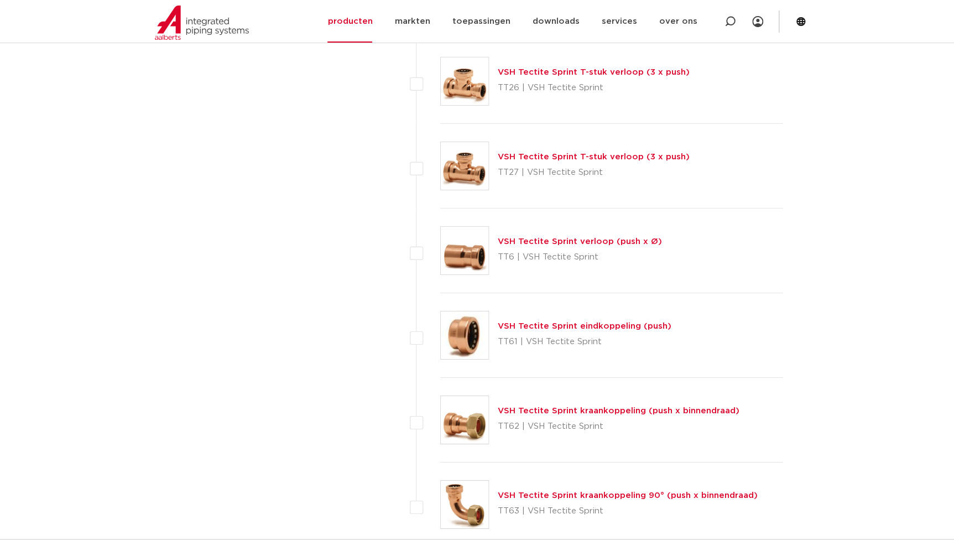
scroll to position [3670, 0]
click at [586, 406] on link "VSH Tectite Sprint kraankoppeling (push x binnendraad)" at bounding box center [619, 410] width 242 height 8
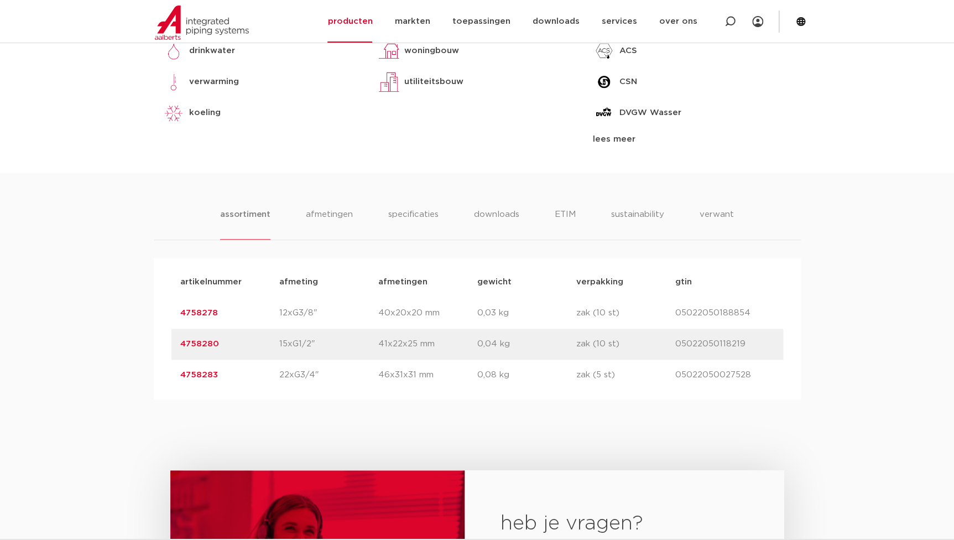
scroll to position [251, 0]
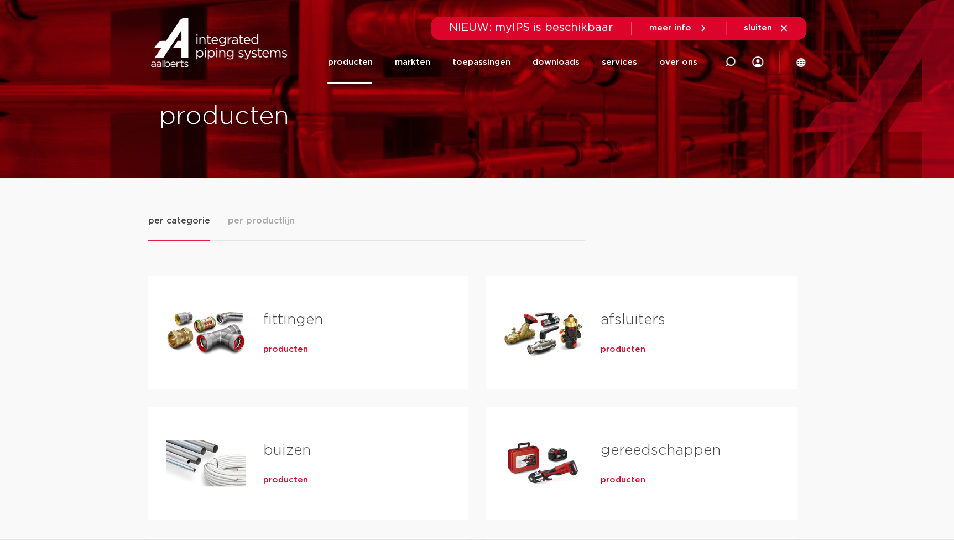
click at [284, 355] on div "fittingen producten" at bounding box center [348, 332] width 205 height 77
click at [286, 348] on span "producten" at bounding box center [285, 349] width 45 height 11
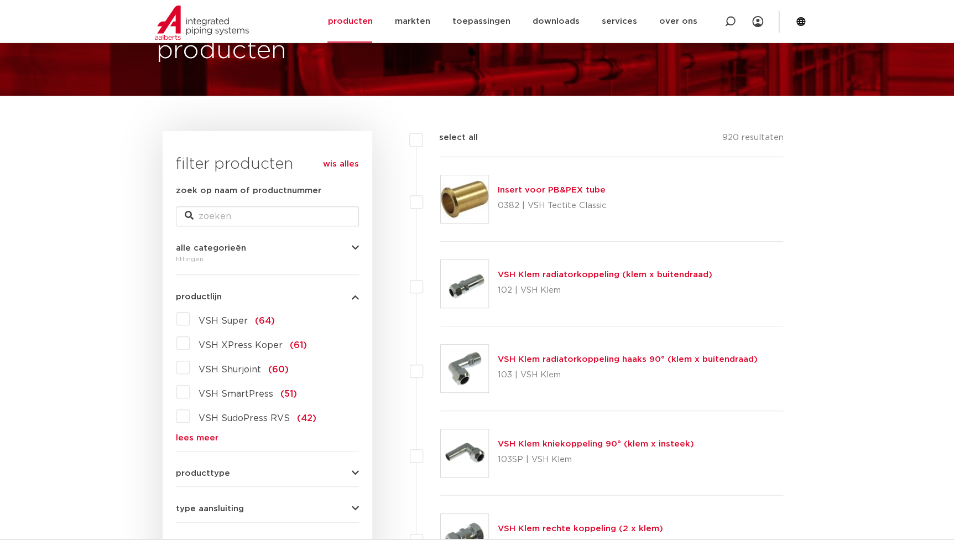
scroll to position [182, 0]
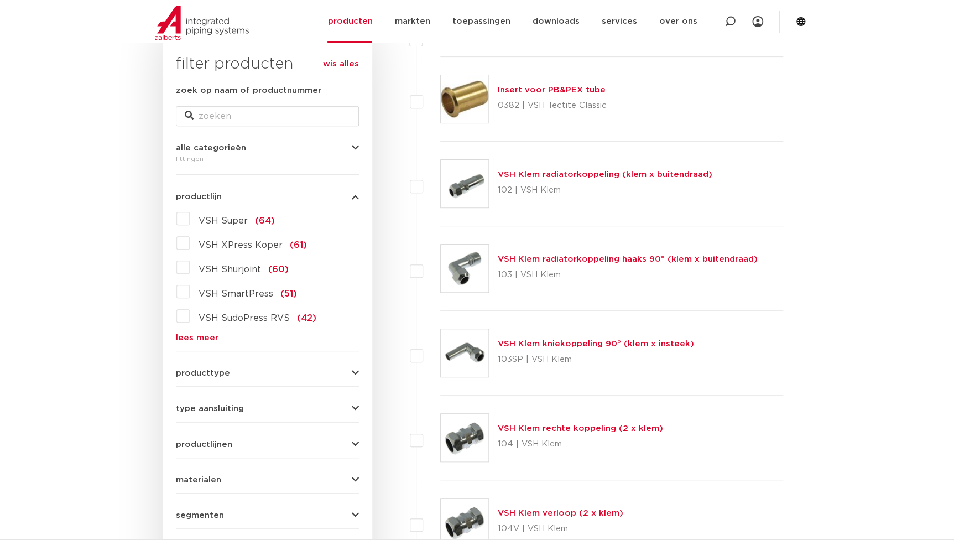
click at [220, 247] on span "VSH XPress Koper" at bounding box center [241, 245] width 84 height 9
click at [0, 0] on input "VSH XPress Koper (61)" at bounding box center [0, 0] width 0 height 0
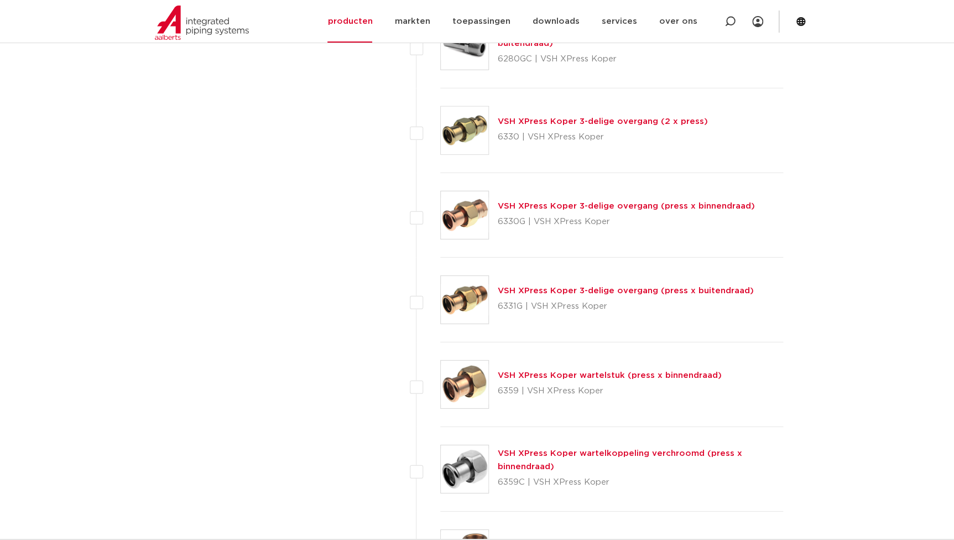
scroll to position [1338, 0]
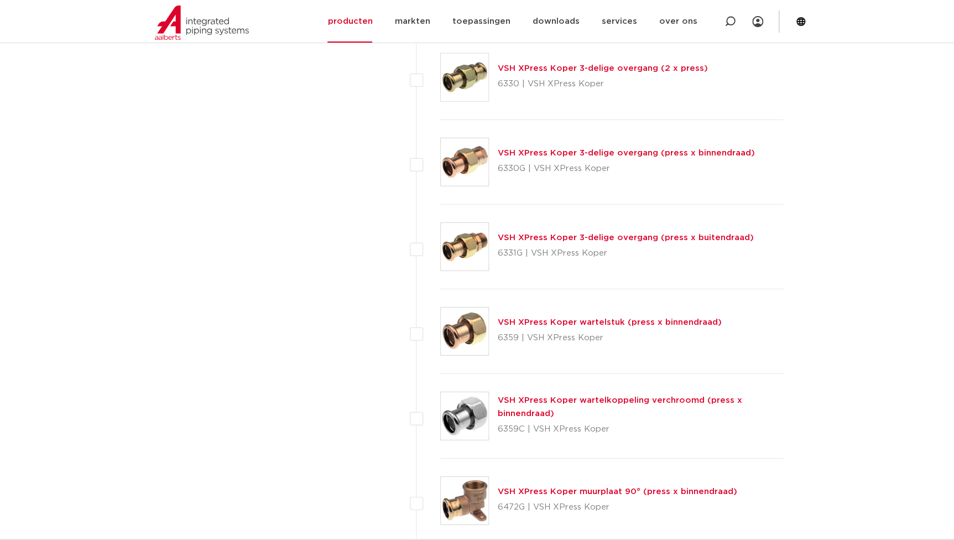
scroll to position [1288, 0]
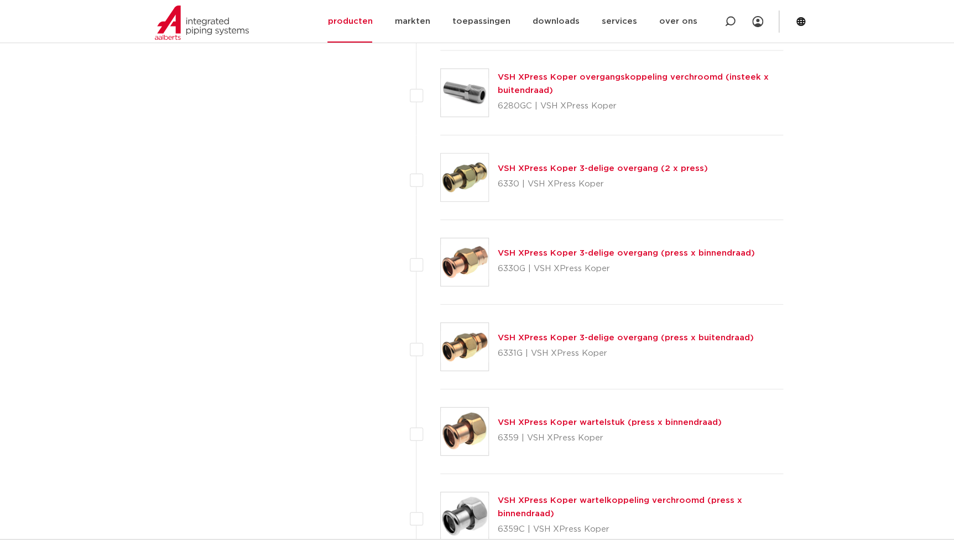
click at [547, 326] on div "VSH XPress Koper 3-delige overgang (press x buitendraad) 6331G | VSH XPress Kop…" at bounding box center [611, 347] width 343 height 85
click at [546, 333] on link "VSH XPress Koper 3-delige overgang (press x buitendraad)" at bounding box center [626, 337] width 256 height 8
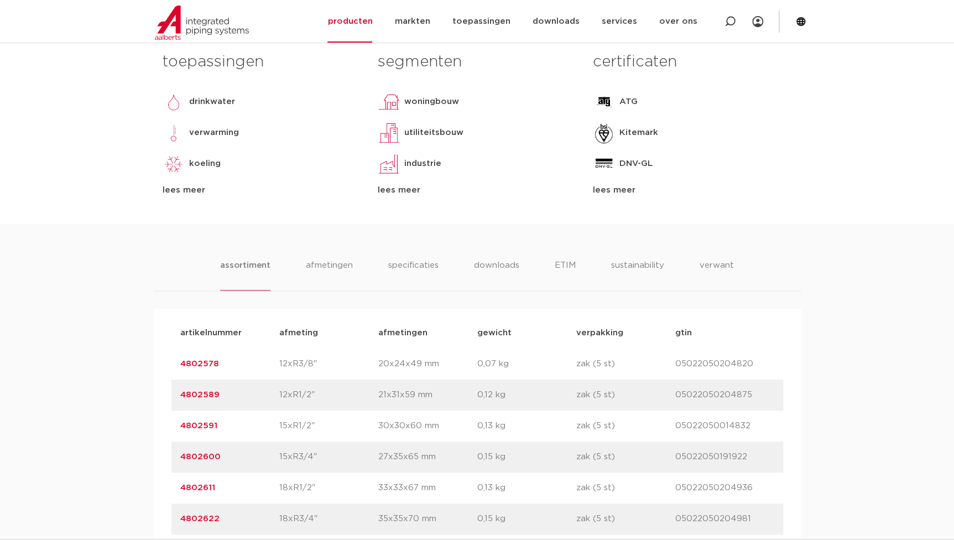
scroll to position [503, 0]
drag, startPoint x: 225, startPoint y: 362, endPoint x: 139, endPoint y: 348, distance: 86.9
click at [139, 348] on div "assortiment [GEOGRAPHIC_DATA] specificaties downloads ETIM sustainability verwa…" at bounding box center [477, 506] width 954 height 567
copy link "4802578"
click at [371, 296] on div "assortiment [GEOGRAPHIC_DATA] specificaties downloads ETIM sustainability verwa…" at bounding box center [477, 506] width 954 height 567
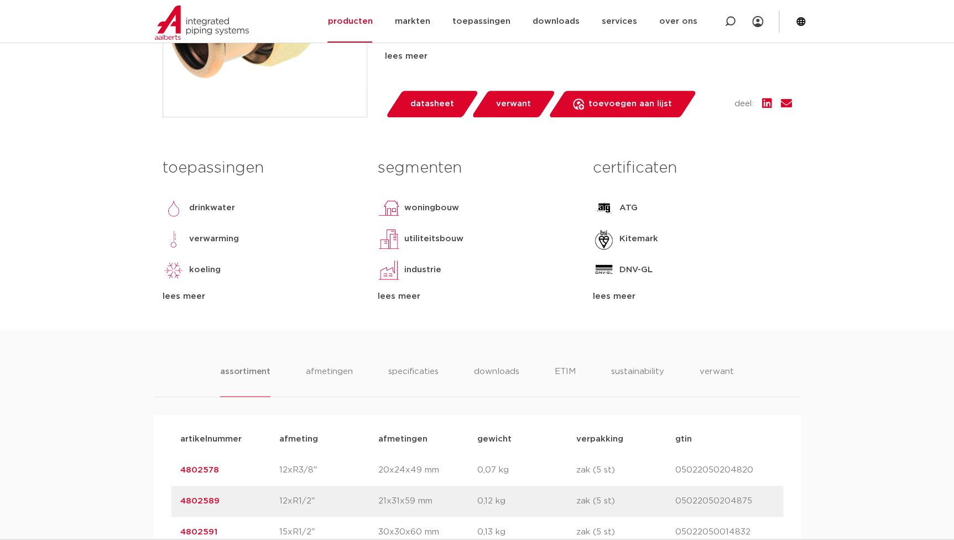
scroll to position [251, 0]
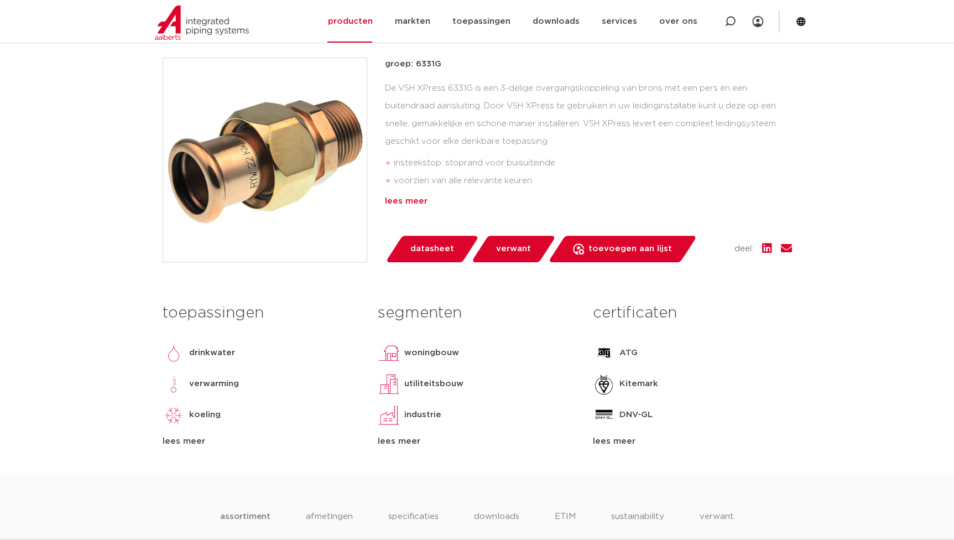
click at [408, 201] on div "lees meer" at bounding box center [588, 201] width 407 height 13
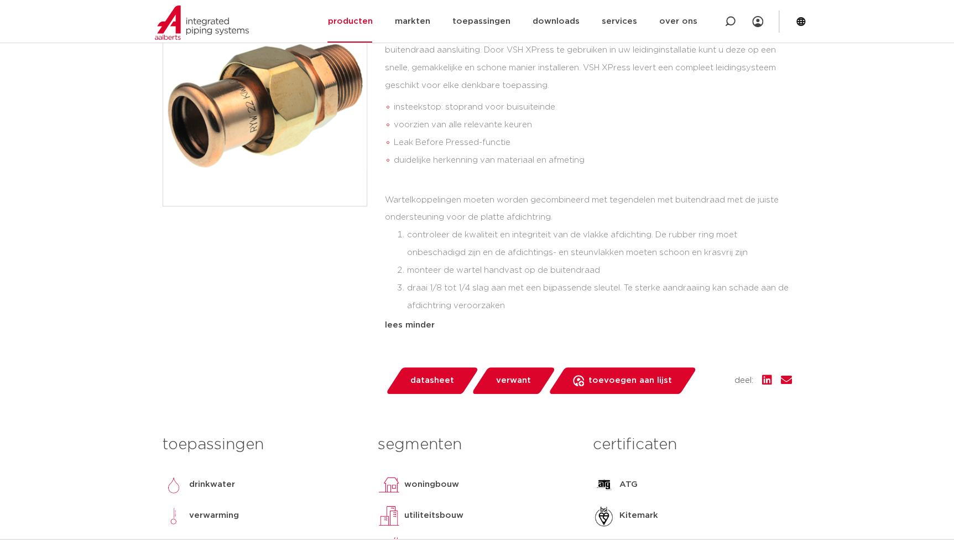
scroll to position [201, 0]
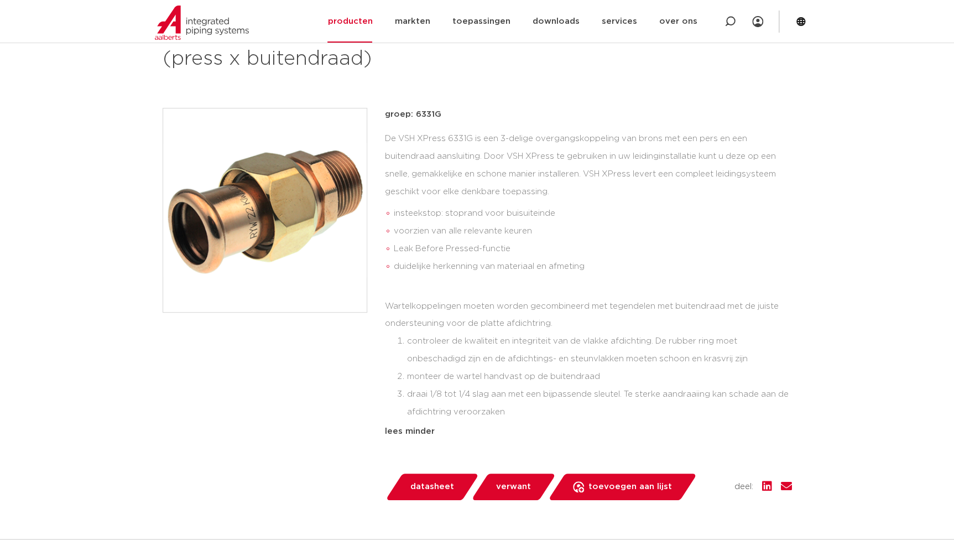
click at [326, 382] on div at bounding box center [265, 304] width 205 height 392
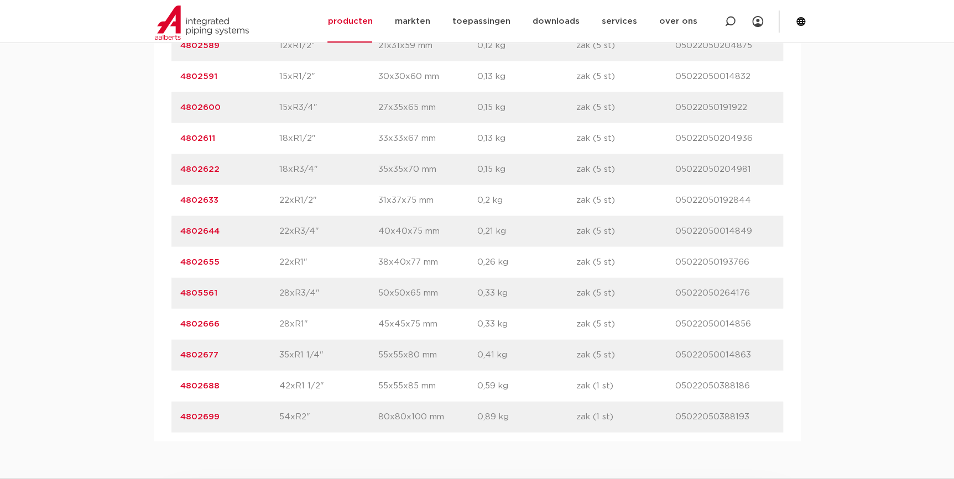
scroll to position [1056, 0]
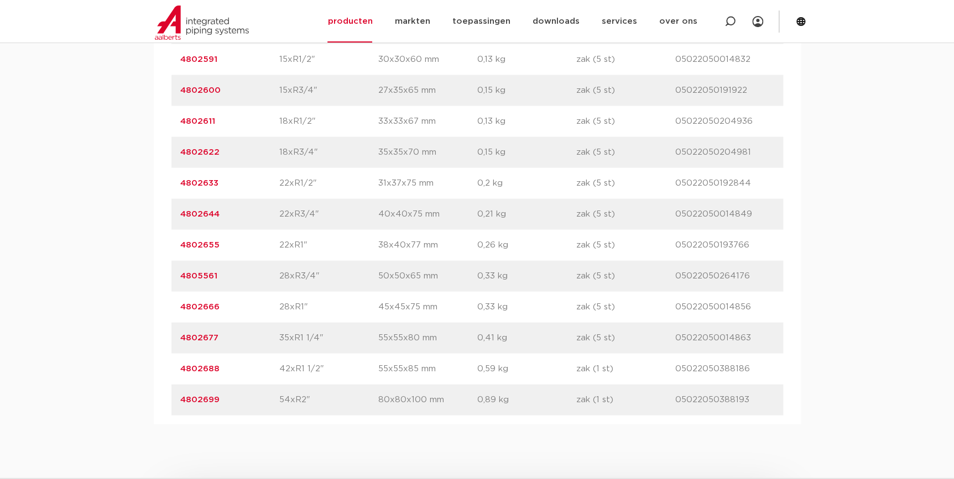
click at [288, 328] on div "artikelnummer 4802677 afmeting 35xR1 1/4" [GEOGRAPHIC_DATA] 55x55x80 mm gewicht…" at bounding box center [477, 338] width 612 height 31
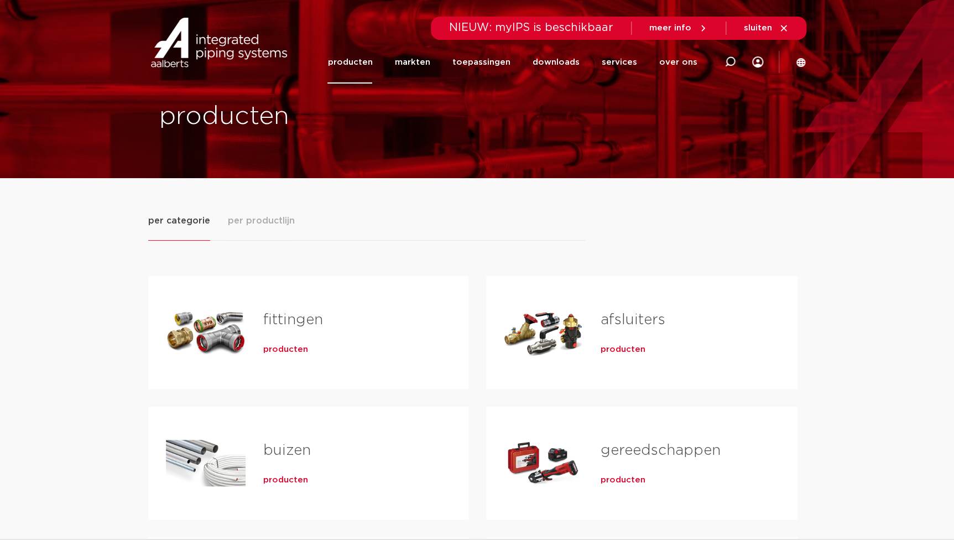
click at [270, 342] on div "producten" at bounding box center [348, 347] width 170 height 15
click at [267, 357] on div "fittingen producten" at bounding box center [348, 332] width 205 height 77
click at [272, 346] on span "producten" at bounding box center [285, 349] width 45 height 11
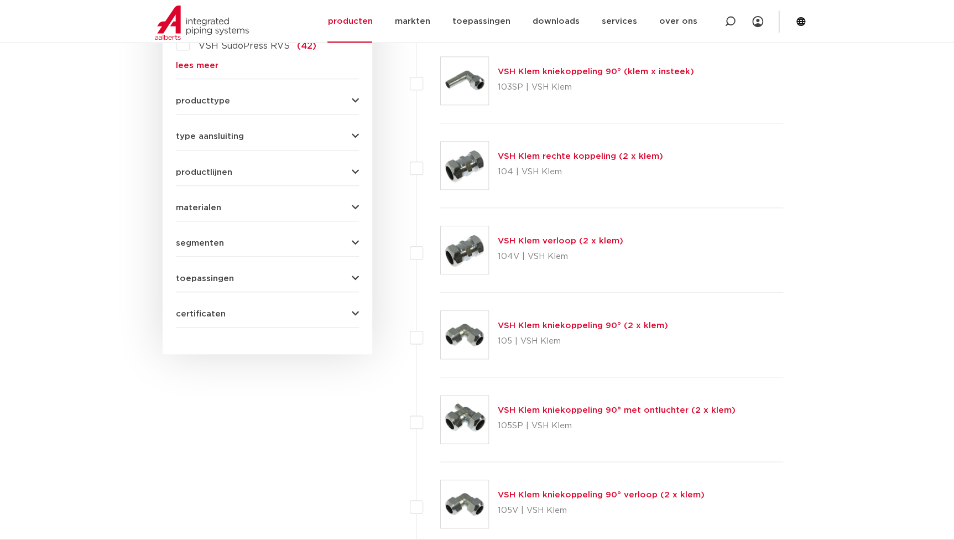
scroll to position [210, 0]
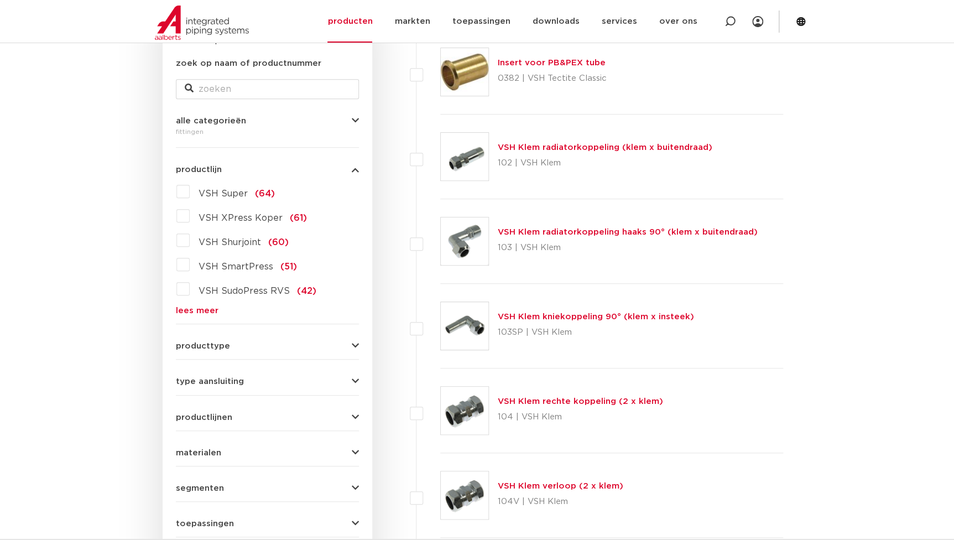
click at [205, 304] on div "VSH Super (64) VSH XPress Koper (61) VSH Shurjoint (60) VSH SmartPress (51) VSH…" at bounding box center [267, 248] width 183 height 132
click at [205, 308] on link "lees meer" at bounding box center [267, 310] width 183 height 8
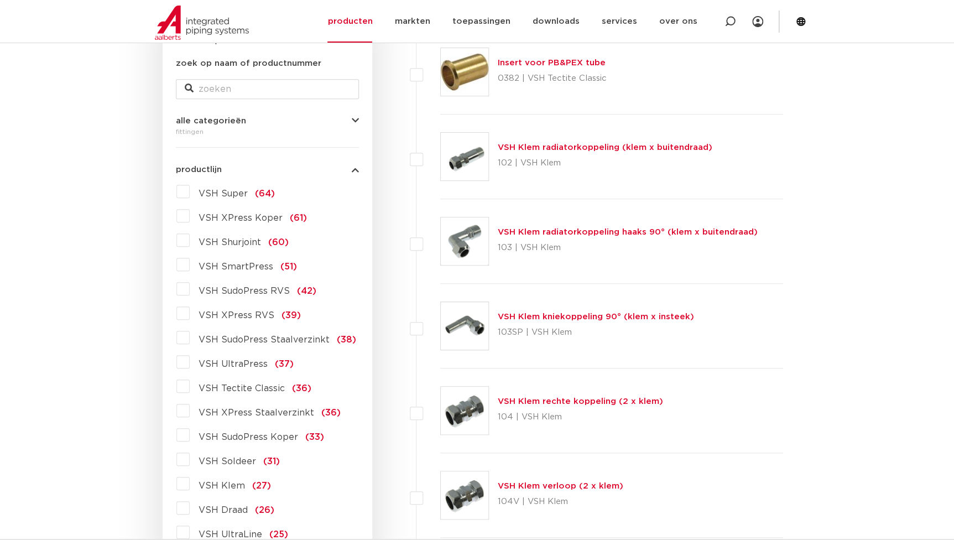
click at [228, 317] on span "VSH XPress RVS" at bounding box center [237, 315] width 76 height 9
click at [0, 0] on input "VSH XPress RVS (39)" at bounding box center [0, 0] width 0 height 0
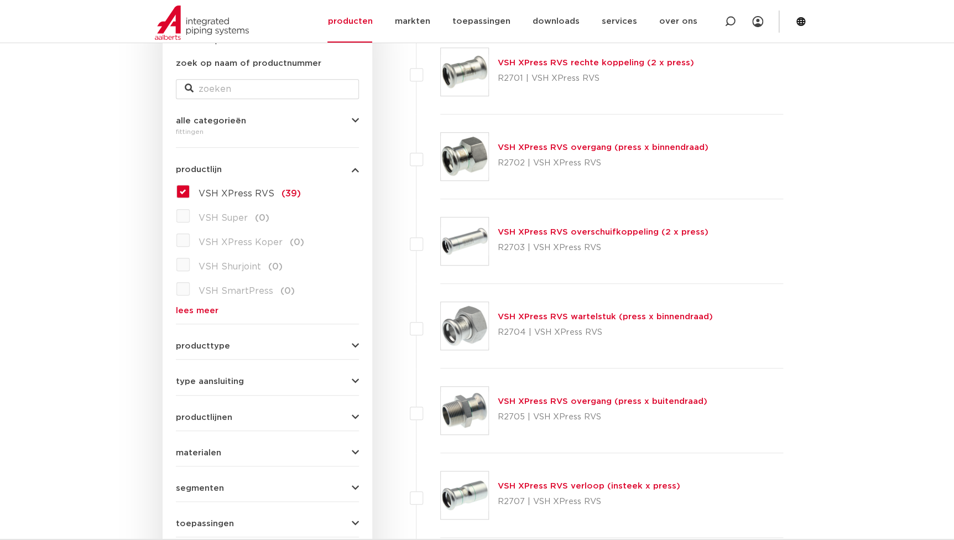
click at [587, 315] on link "VSH XPress RVS wartelstuk (press x binnendraad)" at bounding box center [605, 316] width 215 height 8
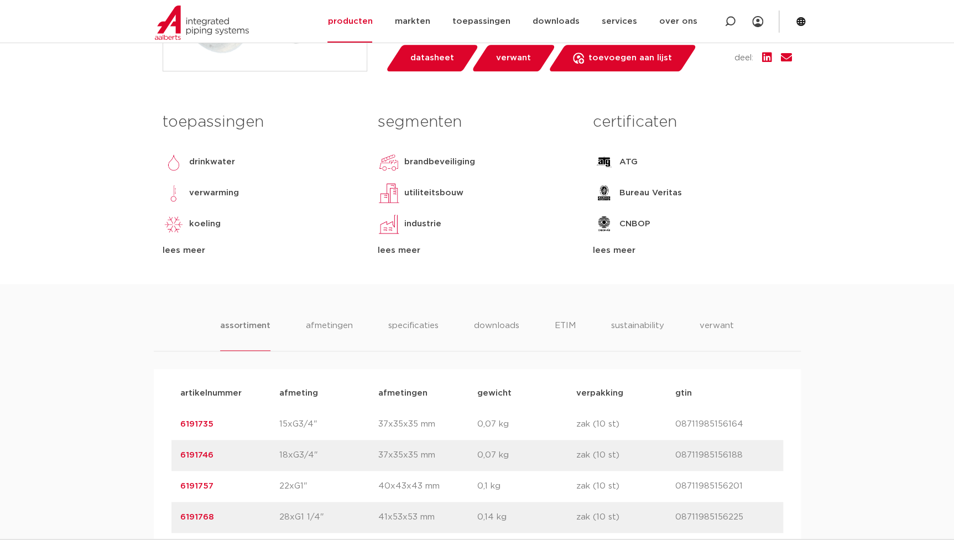
scroll to position [553, 0]
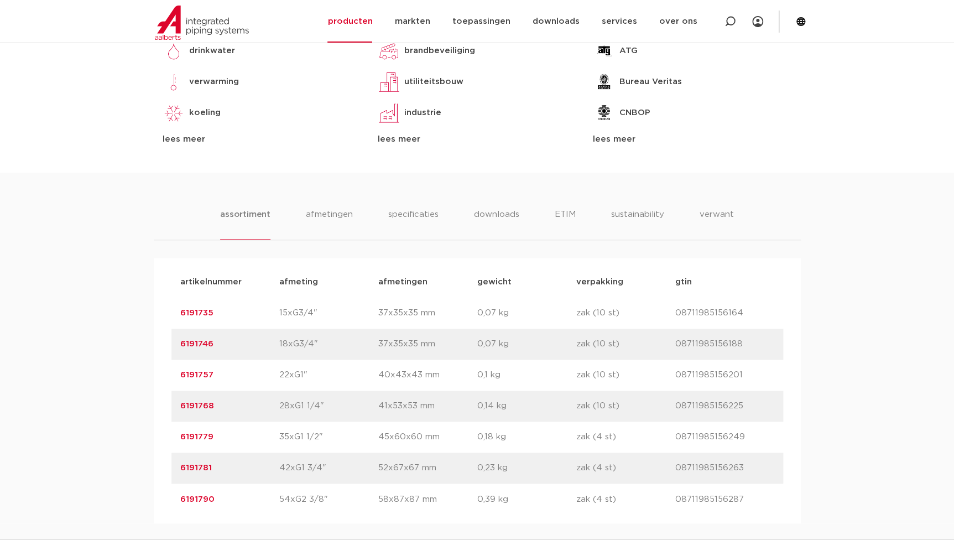
drag, startPoint x: 236, startPoint y: 310, endPoint x: 121, endPoint y: 317, distance: 115.2
click at [121, 317] on div "assortiment afmetingen specificaties downloads ETIM sustainability verwant asso…" at bounding box center [477, 348] width 954 height 351
copy link "6191735"
click at [70, 333] on div "assortiment afmetingen specificaties downloads ETIM sustainability verwant asso…" at bounding box center [477, 348] width 954 height 351
drag, startPoint x: 218, startPoint y: 309, endPoint x: 149, endPoint y: 318, distance: 69.8
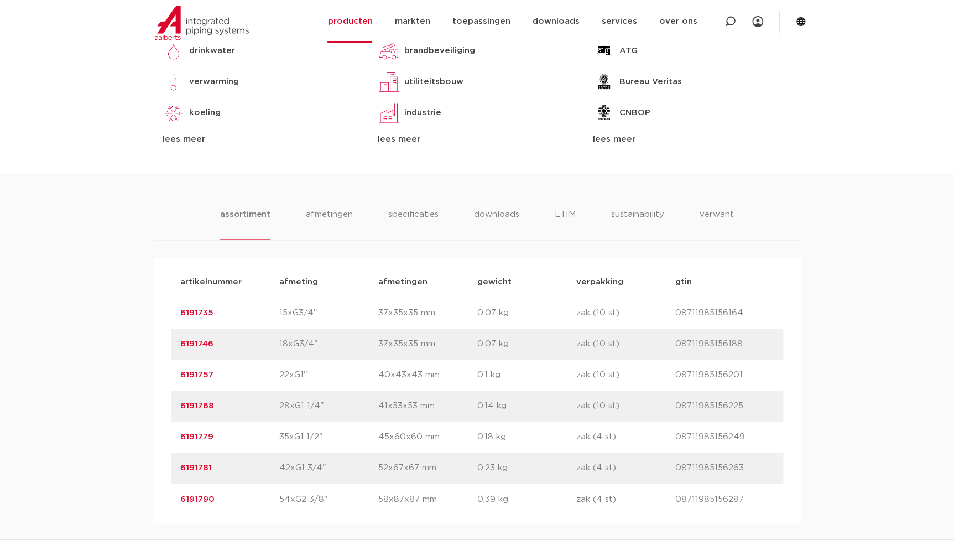
click at [149, 318] on div "assortiment afmetingen specificaties downloads ETIM sustainability verwant asso…" at bounding box center [477, 348] width 954 height 351
copy link "6191735"
drag, startPoint x: 225, startPoint y: 345, endPoint x: 88, endPoint y: 348, distance: 136.6
click at [88, 348] on div "assortiment afmetingen specificaties downloads ETIM sustainability verwant asso…" at bounding box center [477, 348] width 954 height 351
copy link "6191746"
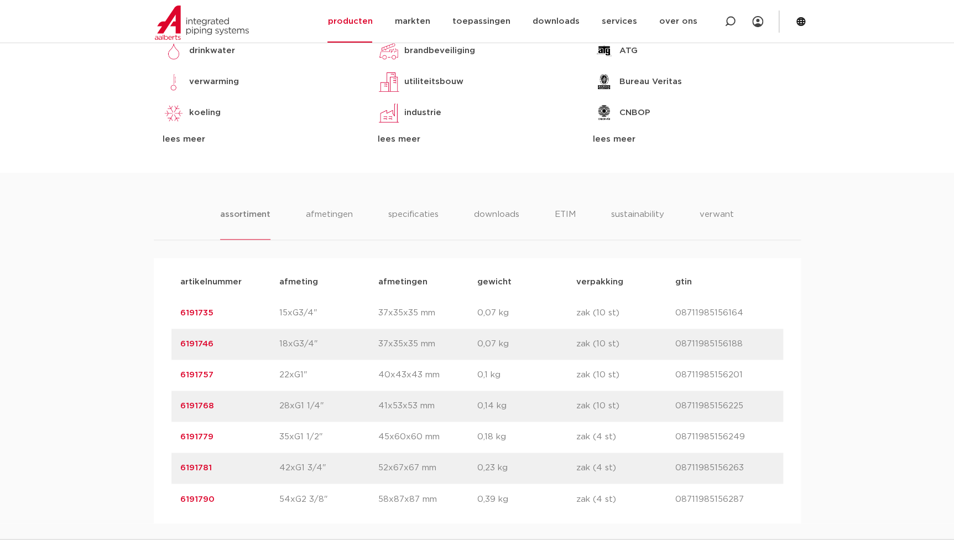
click at [216, 354] on div "artikelnummer 6191746 afmeting 18xG3/4" afmetingen 37x35x35 mm gewicht 0,07 kg …" at bounding box center [477, 343] width 612 height 31
drag, startPoint x: 221, startPoint y: 348, endPoint x: 111, endPoint y: 343, distance: 110.2
click at [111, 343] on div "assortiment afmetingen specificaties downloads ETIM sustainability verwant asso…" at bounding box center [477, 348] width 954 height 351
copy link "6191746"
drag, startPoint x: 236, startPoint y: 380, endPoint x: 146, endPoint y: 381, distance: 90.1
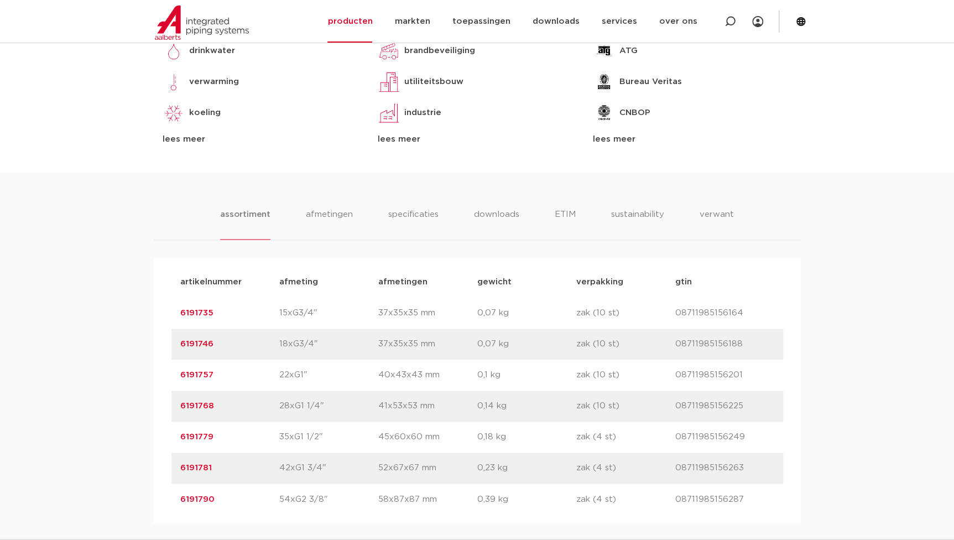
click at [146, 381] on div "assortiment afmetingen specificaties downloads ETIM sustainability verwant asso…" at bounding box center [477, 348] width 954 height 351
copy link "6191757"
drag, startPoint x: 223, startPoint y: 401, endPoint x: 123, endPoint y: 402, distance: 100.1
click at [123, 402] on div "assortiment afmetingen specificaties downloads ETIM sustainability verwant asso…" at bounding box center [477, 348] width 954 height 351
copy link "6191768"
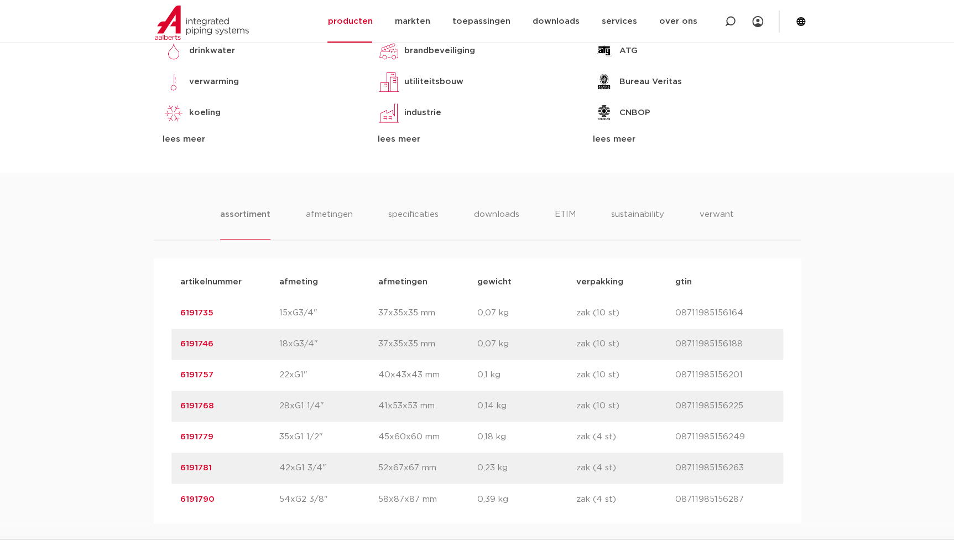
drag, startPoint x: 221, startPoint y: 441, endPoint x: 142, endPoint y: 428, distance: 80.2
click at [142, 428] on div "assortiment afmetingen specificaties downloads ETIM sustainability verwant asso…" at bounding box center [477, 348] width 954 height 351
copy link "6191779"
drag, startPoint x: 228, startPoint y: 469, endPoint x: 156, endPoint y: 469, distance: 71.9
click at [156, 469] on div "artikelnummer afmeting afmetingen gewicht verpakking gtin artikelnummer 6191735…" at bounding box center [477, 390] width 647 height 265
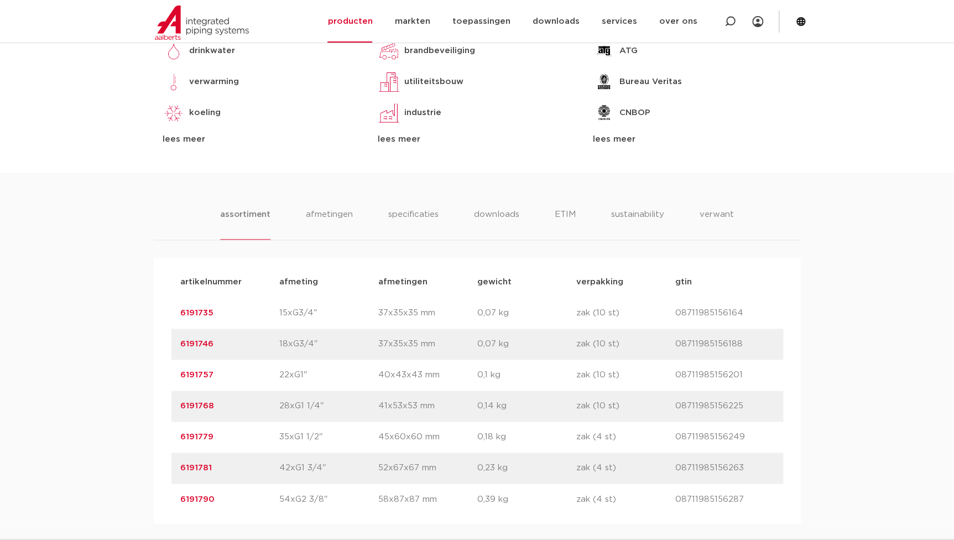
copy link "6191781"
drag, startPoint x: 217, startPoint y: 497, endPoint x: 158, endPoint y: 497, distance: 59.7
click at [158, 497] on div "artikelnummer afmeting afmetingen gewicht verpakking gtin artikelnummer 6191735…" at bounding box center [477, 390] width 647 height 265
copy link "6191790"
drag, startPoint x: 343, startPoint y: 304, endPoint x: 333, endPoint y: 307, distance: 11.0
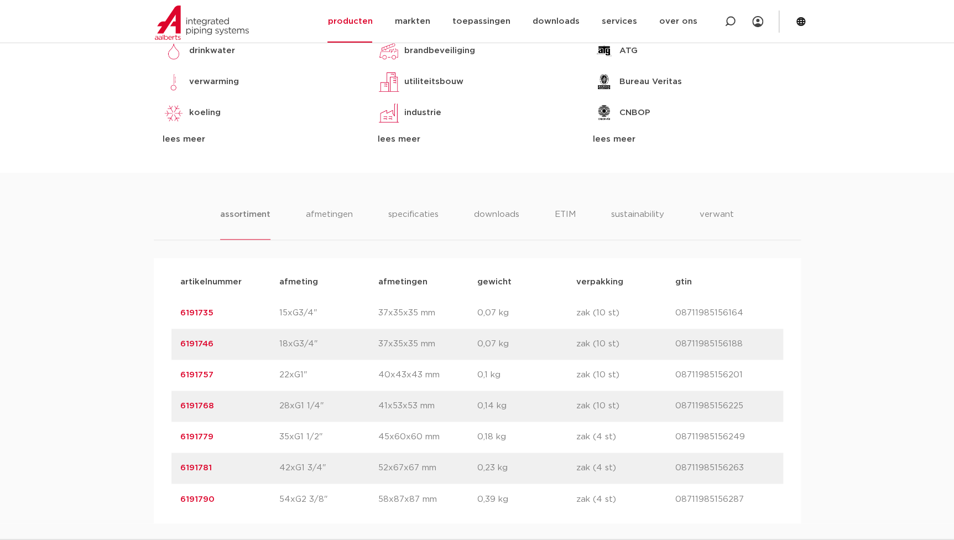
click at [336, 306] on div "artikelnummer 6191735 afmeting 15xG3/4" afmetingen 37x35x35 mm gewicht 0,07 kg …" at bounding box center [477, 313] width 612 height 31
drag, startPoint x: 311, startPoint y: 315, endPoint x: 276, endPoint y: 316, distance: 35.4
click at [276, 316] on div "artikelnummer 6191735 afmeting 15xG3/4" afmetingen 37x35x35 mm gewicht 0,07 kg …" at bounding box center [477, 313] width 612 height 31
copy div "afmeting 15xG3/4"
drag, startPoint x: 310, startPoint y: 341, endPoint x: 274, endPoint y: 344, distance: 36.1
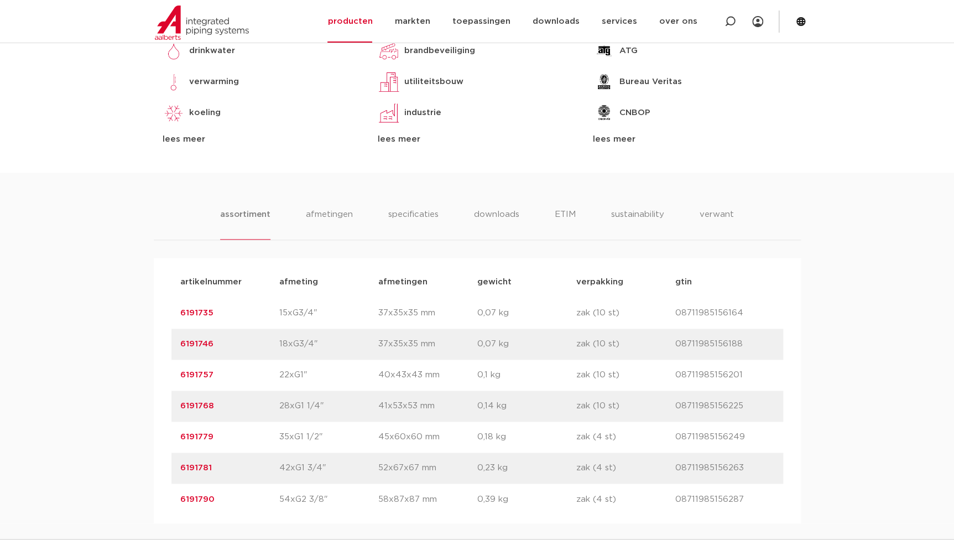
click at [274, 344] on div "artikelnummer 6191746 afmeting 18xG3/4" afmetingen 37x35x35 mm gewicht 0,07 kg …" at bounding box center [477, 343] width 612 height 31
drag, startPoint x: 301, startPoint y: 375, endPoint x: 259, endPoint y: 374, distance: 42.0
click at [259, 374] on div "artikelnummer 6191757 afmeting 22xG1" afmetingen 40x43x43 mm gewicht 0,1 kg ver…" at bounding box center [477, 374] width 612 height 31
drag, startPoint x: 320, startPoint y: 406, endPoint x: 275, endPoint y: 409, distance: 44.3
click at [275, 409] on div "artikelnummer 6191768 afmeting 28xG1 1/4" afmetingen 41x53x53 mm gewicht 0,14 k…" at bounding box center [477, 405] width 612 height 31
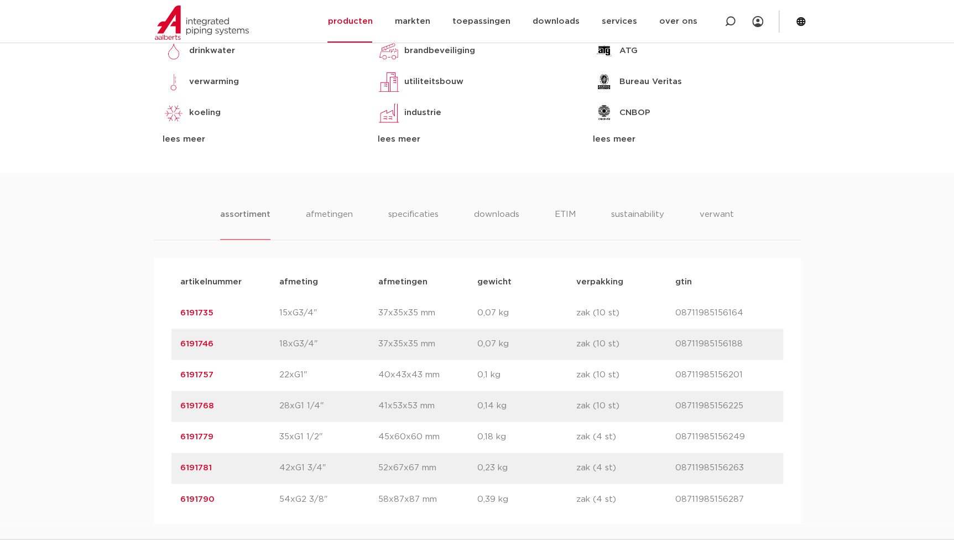
drag, startPoint x: 275, startPoint y: 409, endPoint x: 319, endPoint y: 408, distance: 43.1
click at [319, 408] on p "28xG1 1/4"" at bounding box center [328, 405] width 99 height 13
drag, startPoint x: 315, startPoint y: 405, endPoint x: 235, endPoint y: 406, distance: 79.6
click at [235, 406] on div "artikelnummer 6191768 afmeting 28xG1 1/4" afmetingen 41x53x53 mm gewicht 0,14 k…" at bounding box center [477, 405] width 612 height 31
drag, startPoint x: 235, startPoint y: 406, endPoint x: 265, endPoint y: 410, distance: 30.1
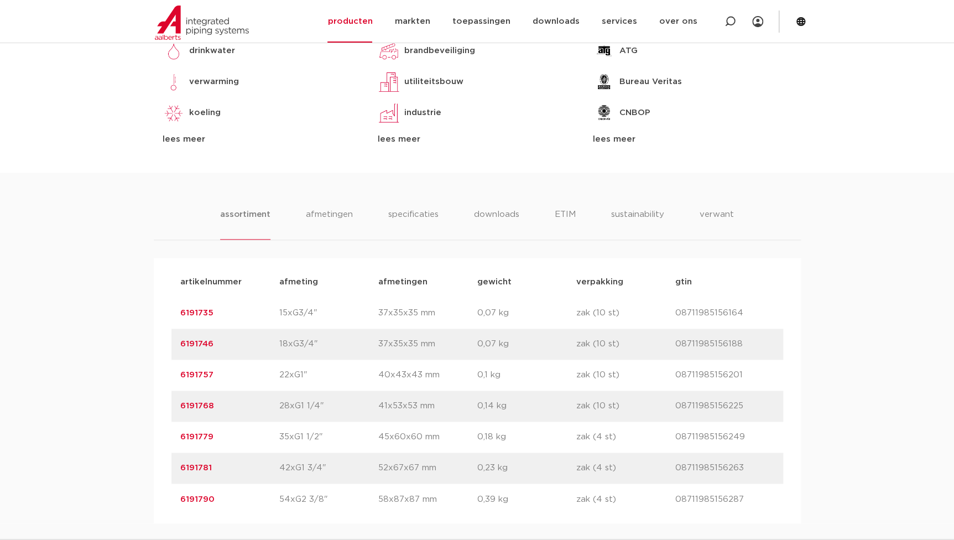
click at [265, 410] on div "artikelnummer 6191768 afmeting 28xG1 1/4" afmetingen 41x53x53 mm gewicht 0,14 k…" at bounding box center [477, 405] width 612 height 31
click at [155, 363] on div "artikelnummer afmeting afmetingen gewicht verpakking gtin artikelnummer 6191735…" at bounding box center [477, 390] width 647 height 265
drag, startPoint x: 316, startPoint y: 434, endPoint x: 260, endPoint y: 435, distance: 55.9
click at [260, 435] on div "artikelnummer 6191779 afmeting 35xG1 1/2" afmetingen 45x60x60 mm gewicht 0,18 k…" at bounding box center [477, 436] width 612 height 31
drag, startPoint x: 318, startPoint y: 466, endPoint x: 243, endPoint y: 461, distance: 74.9
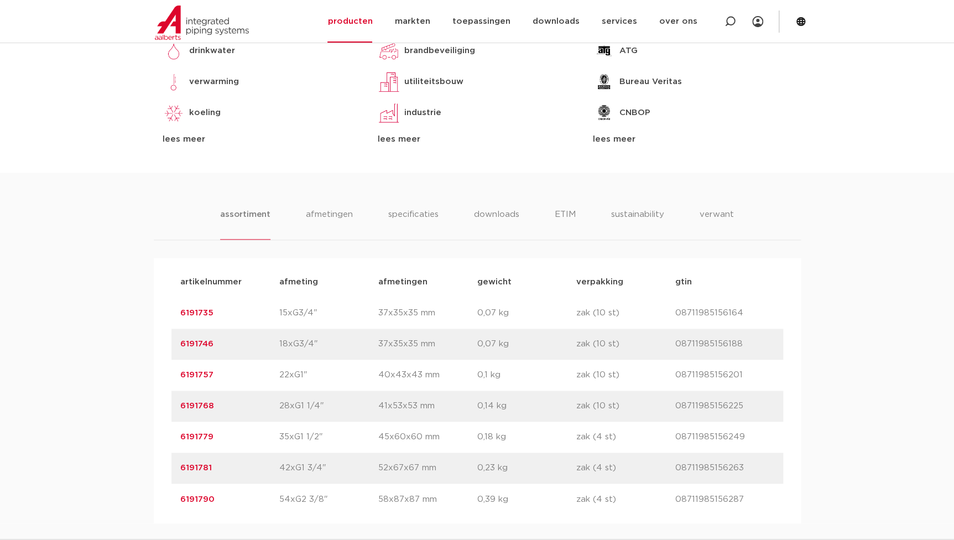
click at [243, 461] on div "artikelnummer 6191781 afmeting 42xG1 3/4" afmetingen 52x67x67 mm gewicht 0,23 k…" at bounding box center [477, 467] width 612 height 31
drag, startPoint x: 322, startPoint y: 498, endPoint x: 227, endPoint y: 481, distance: 96.7
click at [227, 481] on div "artikelnummer afmeting afmetingen gewicht verpakking gtin artikelnummer 6191735…" at bounding box center [477, 391] width 612 height 248
click at [325, 515] on div "artikelnummer afmeting afmetingen gewicht verpakking gtin artikelnummer 6191735…" at bounding box center [477, 390] width 647 height 265
drag, startPoint x: 323, startPoint y: 499, endPoint x: 247, endPoint y: 492, distance: 76.1
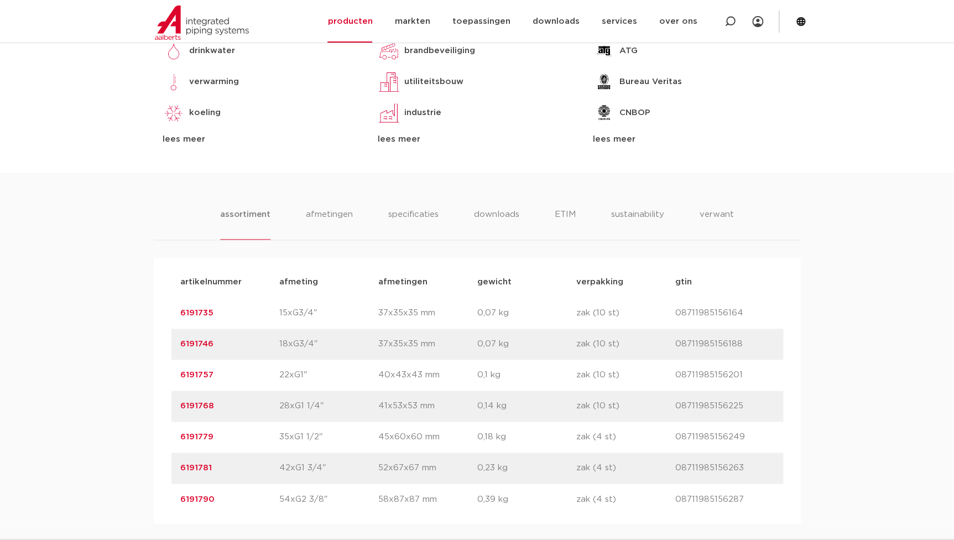
click at [247, 492] on div "artikelnummer 6191790 afmeting 54xG2 3/8" afmetingen 58x87x87 mm gewicht 0,39 k…" at bounding box center [477, 498] width 612 height 31
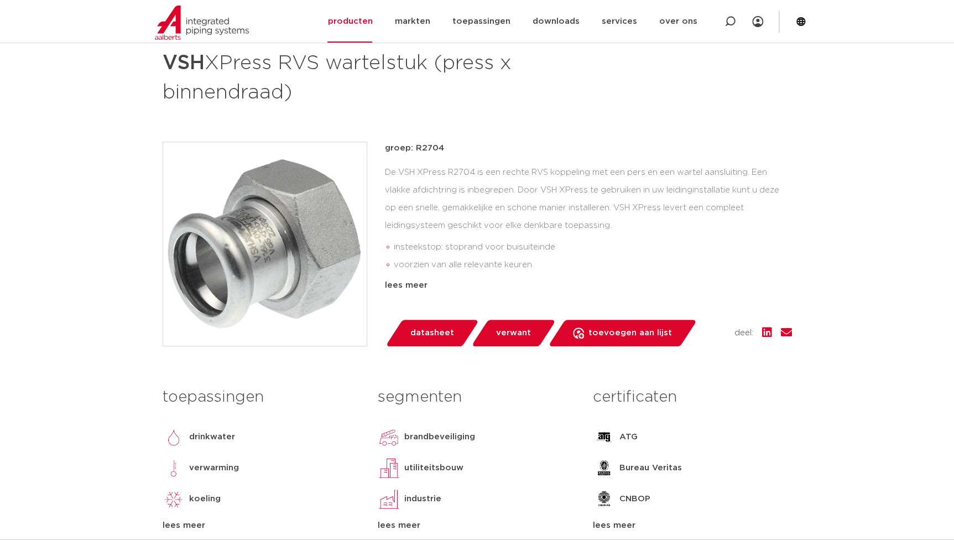
scroll to position [150, 0]
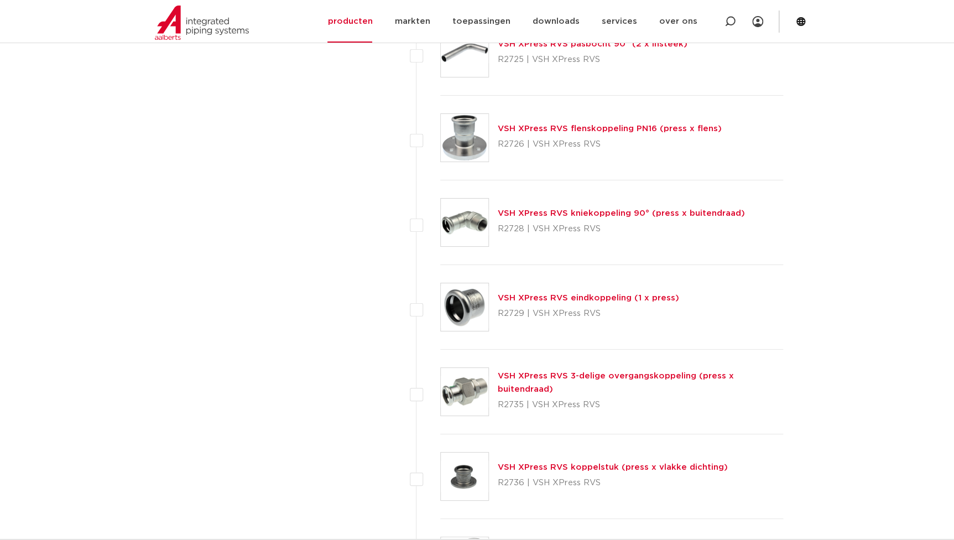
scroll to position [2019, 0]
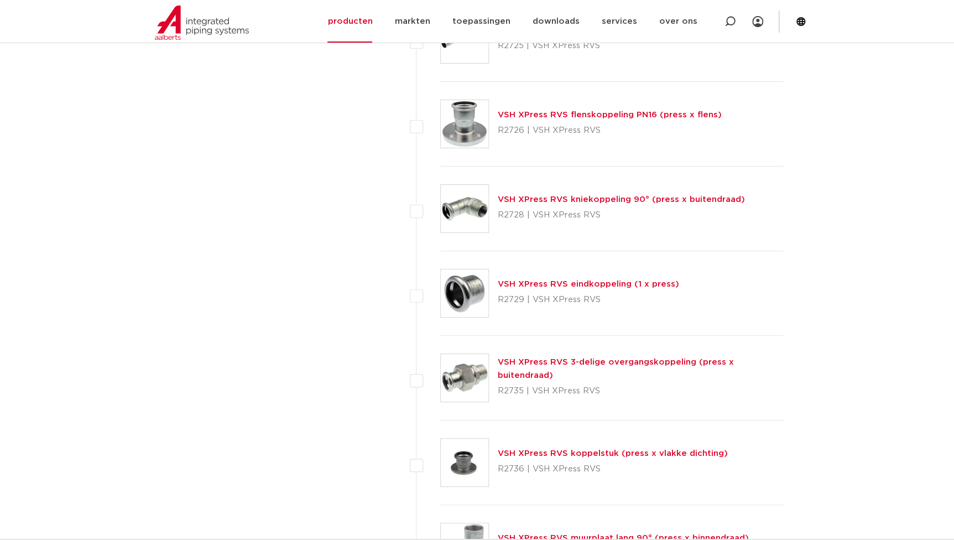
click at [508, 363] on link "VSH XPress RVS 3-delige overgangskoppeling (press x buitendraad)" at bounding box center [616, 369] width 236 height 22
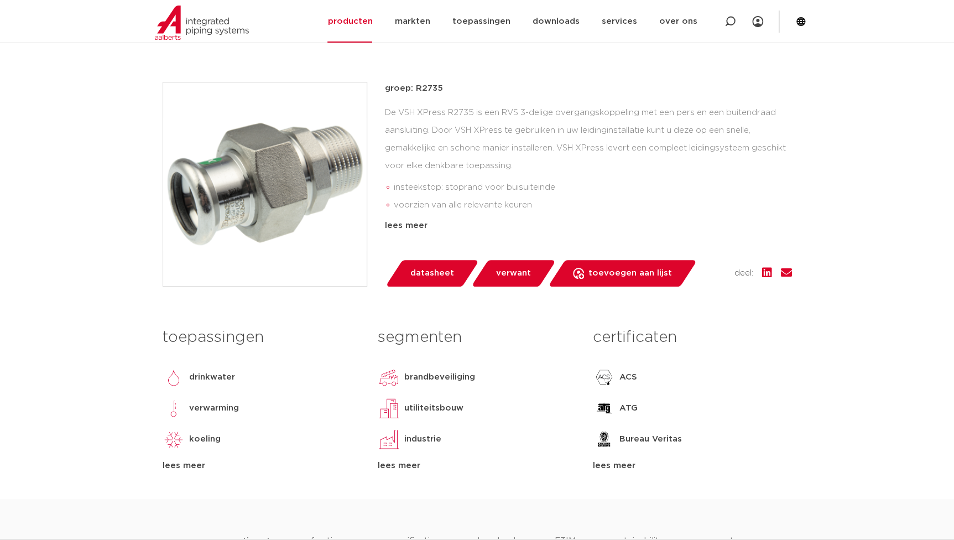
scroll to position [100, 0]
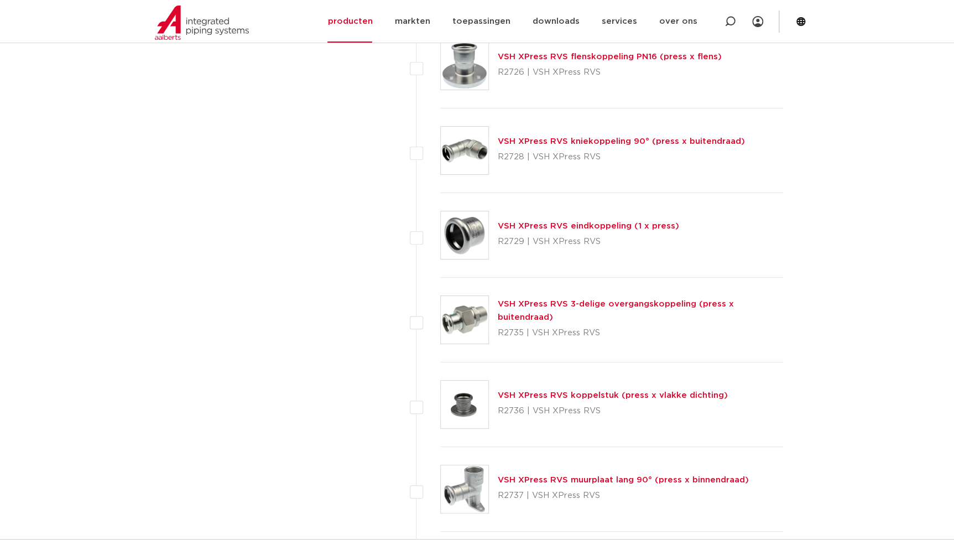
scroll to position [2270, 0]
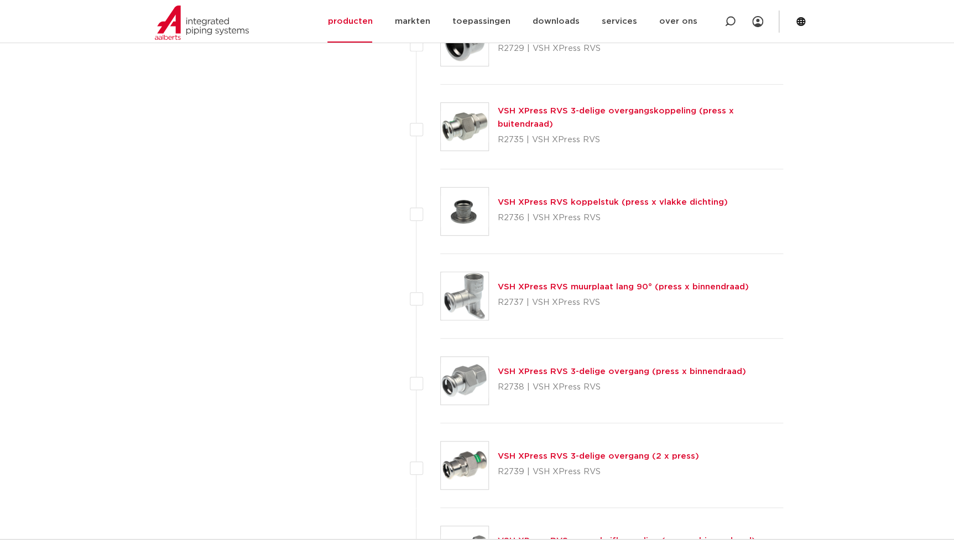
click at [537, 373] on link "VSH XPress RVS 3-delige overgang (press x binnendraad)" at bounding box center [622, 371] width 248 height 8
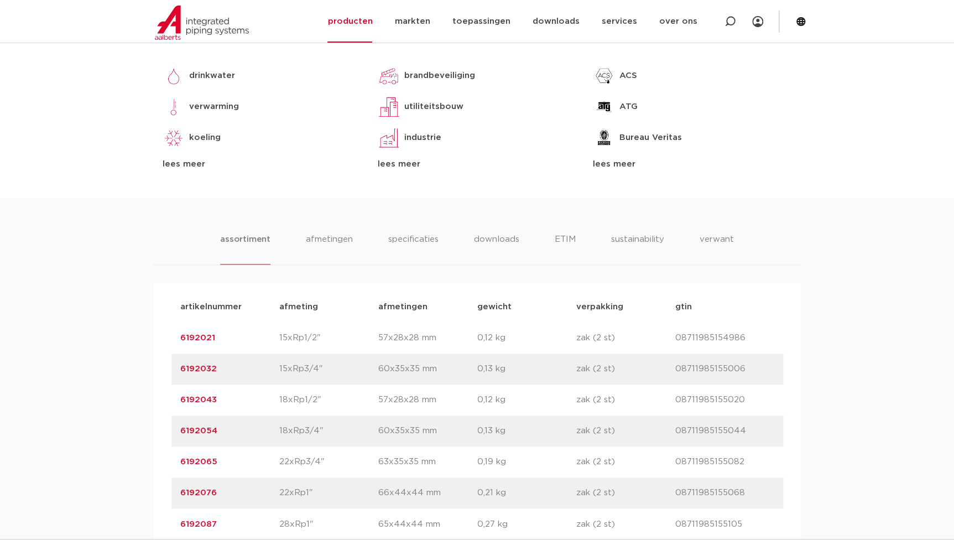
scroll to position [653, 0]
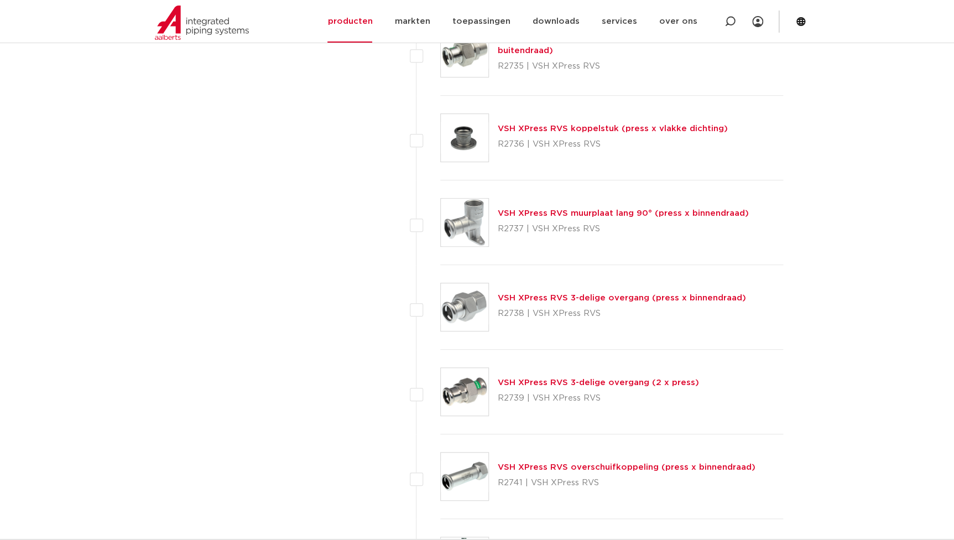
scroll to position [2371, 0]
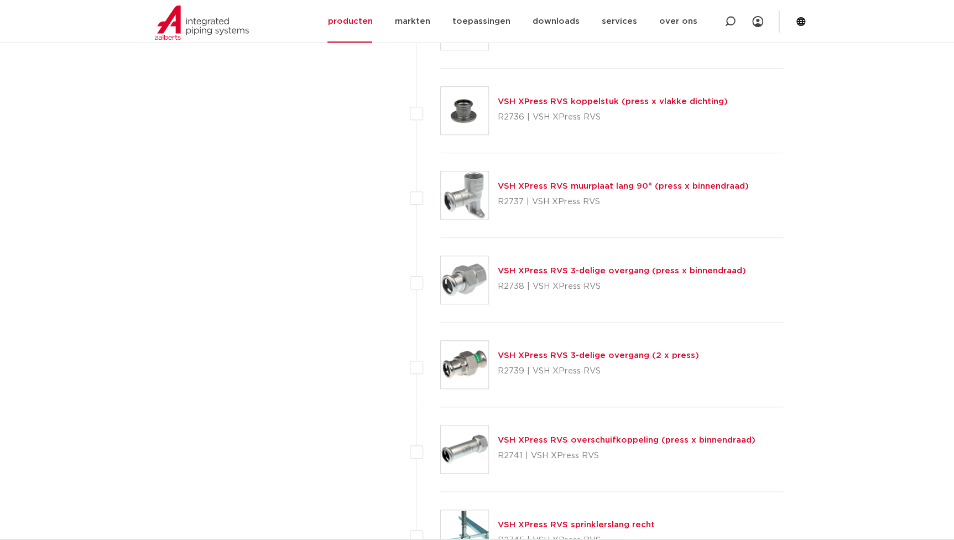
click at [564, 268] on link "VSH XPress RVS 3-delige overgang (press x binnendraad)" at bounding box center [622, 271] width 248 height 8
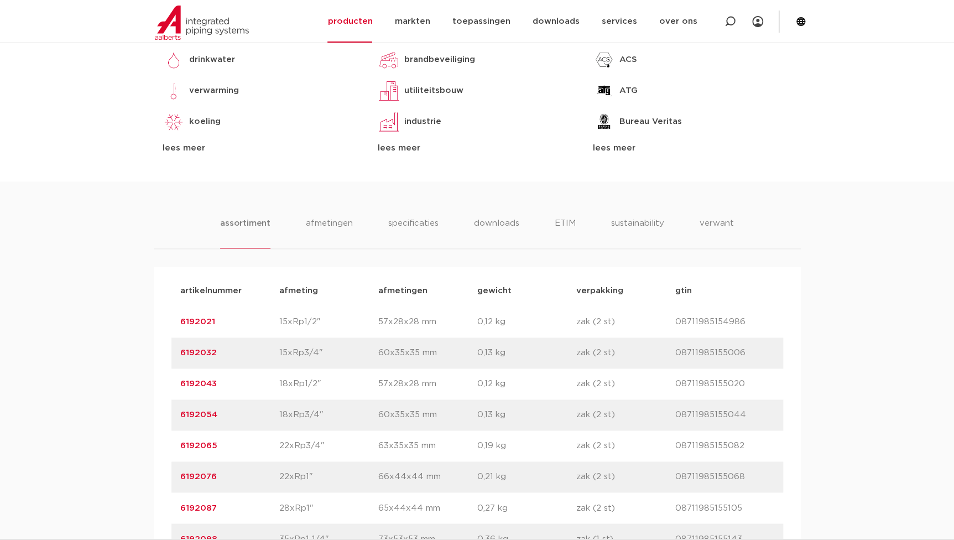
scroll to position [553, 0]
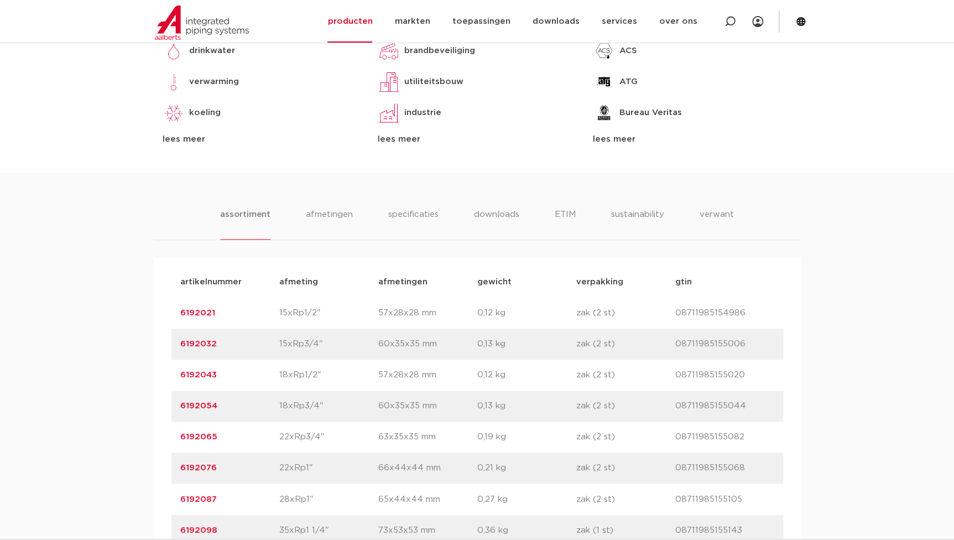
drag, startPoint x: 233, startPoint y: 354, endPoint x: 159, endPoint y: 345, distance: 74.7
click at [159, 345] on div "artikelnummer afmeting [GEOGRAPHIC_DATA] gewicht verpakking gtin artikelnummer …" at bounding box center [477, 437] width 647 height 358
copy link "6192032"
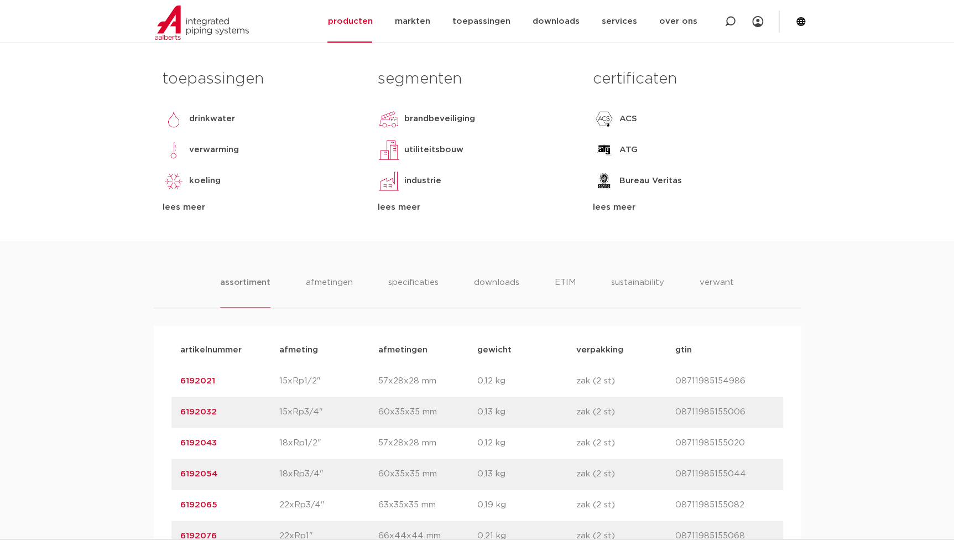
scroll to position [503, 0]
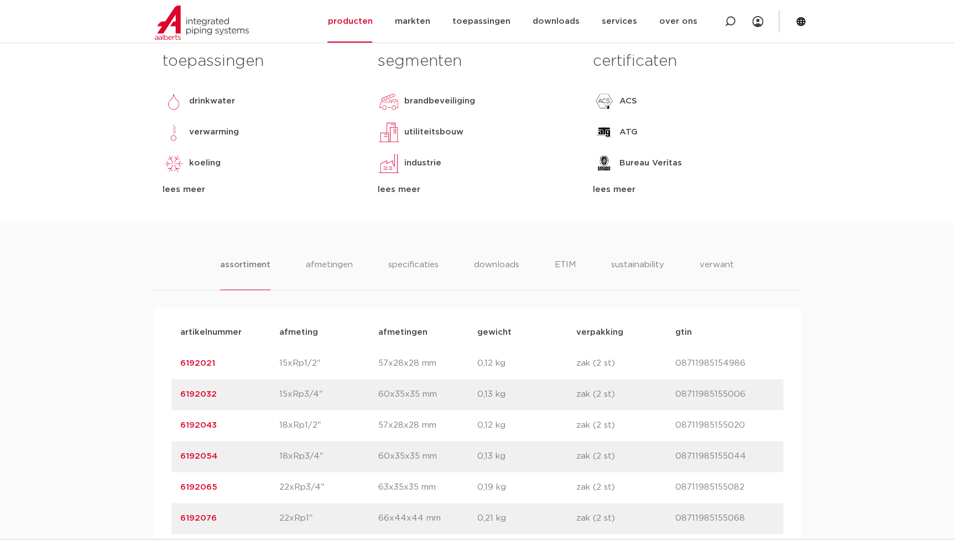
click at [351, 408] on div "artikelnummer 6192032 afmeting 15xRp3/4" [GEOGRAPHIC_DATA] 60x35x35 mm gewicht …" at bounding box center [477, 394] width 612 height 31
drag, startPoint x: 225, startPoint y: 369, endPoint x: 142, endPoint y: 351, distance: 84.8
click at [142, 351] on div "assortiment afmetingen specificaties downloads ETIM sustainability verwant asso…" at bounding box center [477, 445] width 954 height 444
copy link "6192021"
click at [251, 390] on p "6192032" at bounding box center [229, 394] width 99 height 13
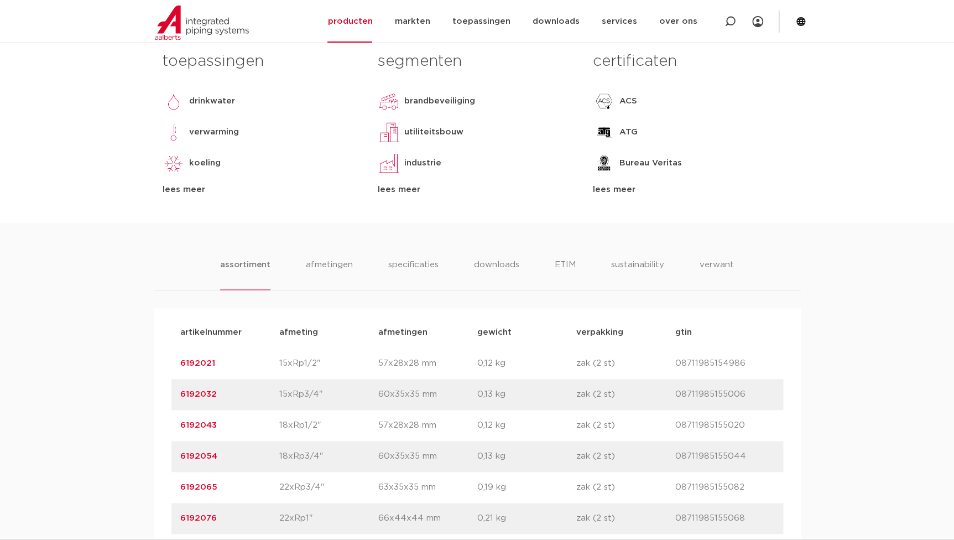
click at [258, 427] on p "6192043" at bounding box center [229, 425] width 99 height 13
drag, startPoint x: 316, startPoint y: 424, endPoint x: 276, endPoint y: 424, distance: 39.3
click at [276, 424] on div "artikelnummer 6192043 afmeting 18xRp1/2" afmetingen 57x28x28 mm gewicht 0,12 kg…" at bounding box center [477, 425] width 612 height 31
copy div "afmeting 18xRp1/2"
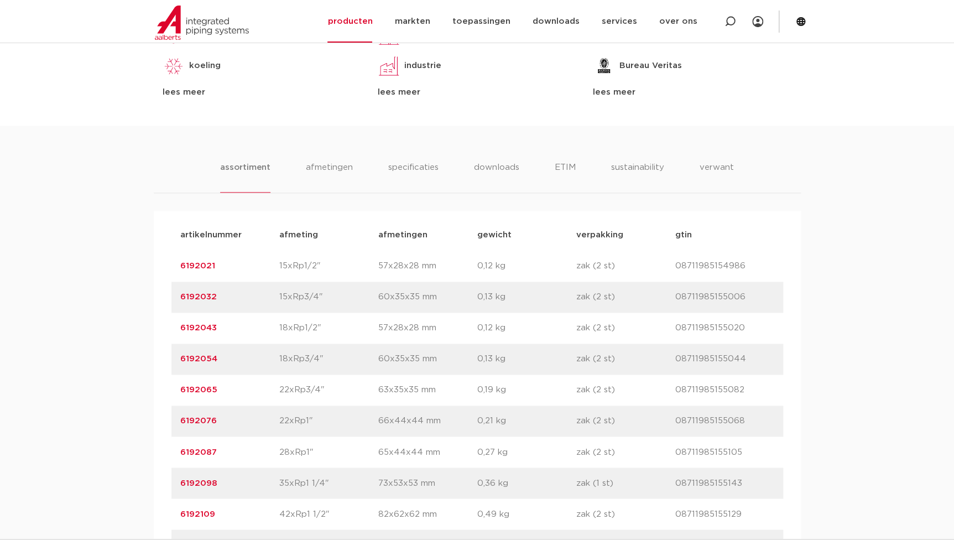
scroll to position [603, 0]
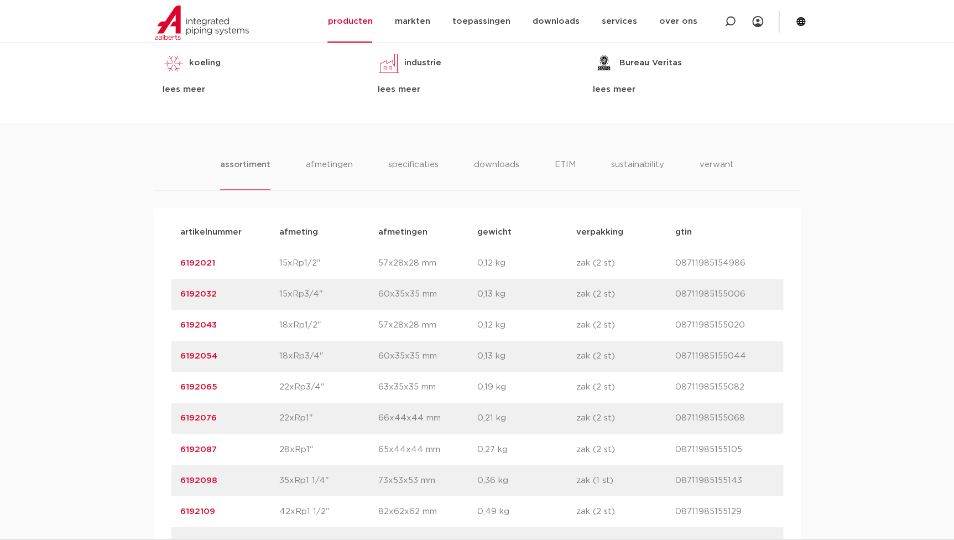
drag, startPoint x: 319, startPoint y: 387, endPoint x: 278, endPoint y: 382, distance: 41.8
click at [278, 382] on div "artikelnummer 6192065 afmeting 22xRp3/4" afmetingen 63x35x35 mm gewicht 0,19 kg…" at bounding box center [477, 387] width 612 height 31
copy div "afmeting 22xRp3/4"
drag, startPoint x: 302, startPoint y: 415, endPoint x: 310, endPoint y: 417, distance: 8.1
click at [302, 415] on p "22xRp1"" at bounding box center [328, 417] width 99 height 13
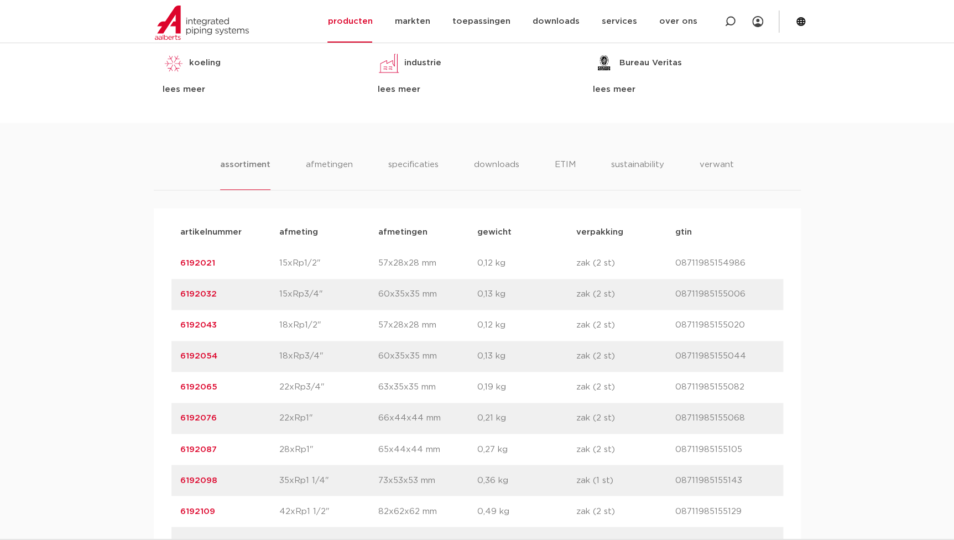
drag, startPoint x: 306, startPoint y: 447, endPoint x: 272, endPoint y: 451, distance: 34.4
click at [272, 451] on div "artikelnummer 6192087 afmeting 28xRp1" afmetingen 65x44x44 mm gewicht 0,27 kg v…" at bounding box center [477, 449] width 612 height 31
drag, startPoint x: 272, startPoint y: 451, endPoint x: 309, endPoint y: 446, distance: 36.8
click at [309, 446] on p "28xRp1"" at bounding box center [328, 448] width 99 height 13
drag, startPoint x: 308, startPoint y: 448, endPoint x: 273, endPoint y: 448, distance: 34.8
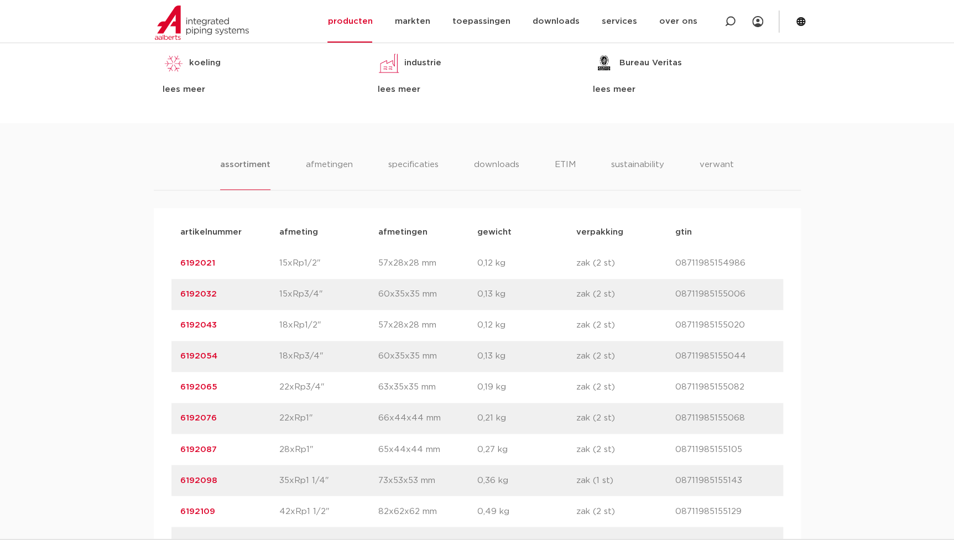
click at [273, 448] on div "artikelnummer 6192087 afmeting 28xRp1" afmetingen 65x44x44 mm gewicht 0,27 kg v…" at bounding box center [477, 449] width 612 height 31
copy div "afmeting 28xRp1"
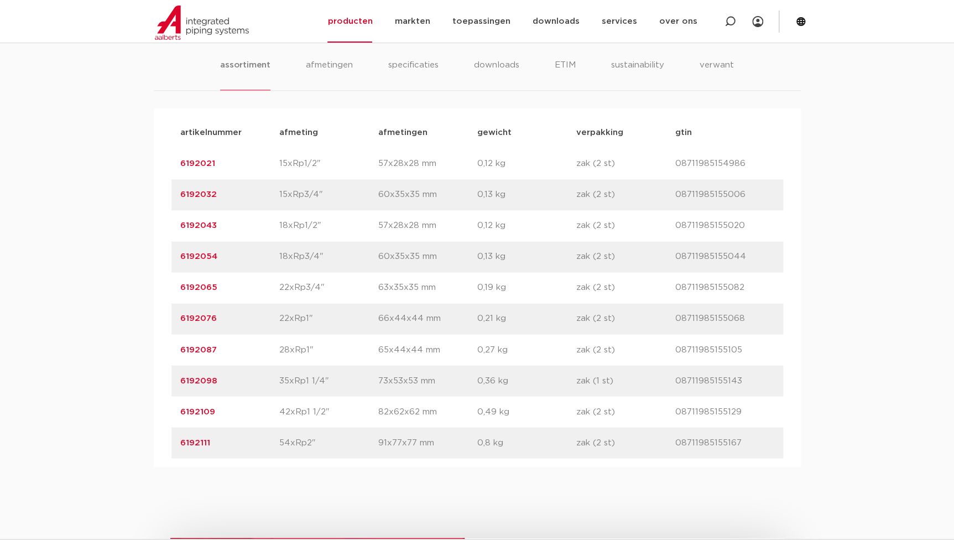
scroll to position [703, 0]
click at [305, 392] on div "artikelnummer 6192098 afmeting 35xRp1 1/4" afmetingen 73x53x53 mm gewicht 0,36 …" at bounding box center [477, 379] width 612 height 31
drag, startPoint x: 321, startPoint y: 379, endPoint x: 269, endPoint y: 378, distance: 51.4
click at [269, 378] on div "artikelnummer 6192098 afmeting 35xRp1 1/4" afmetingen 73x53x53 mm gewicht 0,36 …" at bounding box center [477, 379] width 612 height 31
copy div "afmeting 35xRp1 1/4"
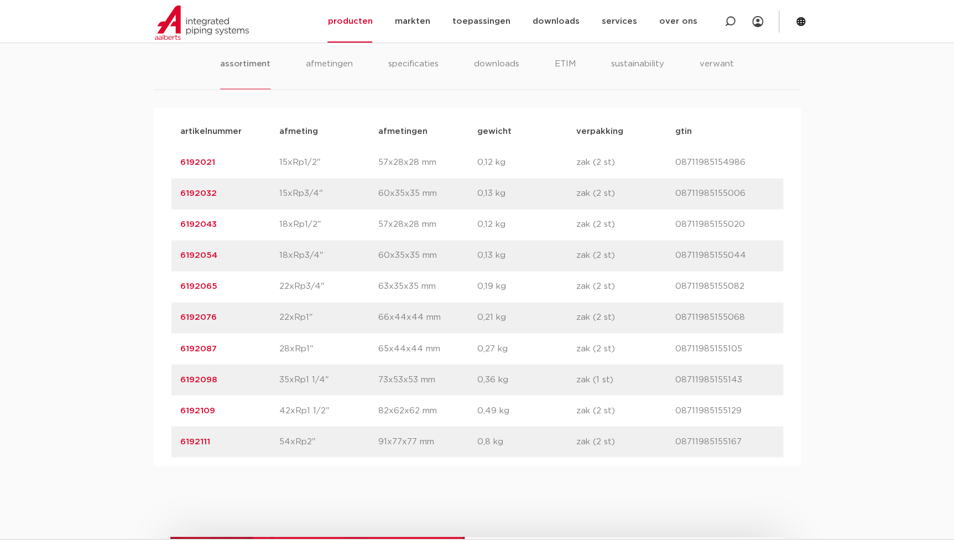
click at [300, 414] on p "42xRp1 1/2"" at bounding box center [328, 410] width 99 height 13
drag, startPoint x: 324, startPoint y: 410, endPoint x: 278, endPoint y: 408, distance: 46.0
click at [278, 408] on div "artikelnummer 6192109 afmeting 42xRp1 1/2" afmetingen 82x62x62 mm gewicht 0,49 …" at bounding box center [477, 410] width 612 height 31
copy div "afmeting 42xRp1 1/2"
click at [164, 363] on div "artikelnummer afmeting afmetingen gewicht verpakking gtin artikelnummer 6192021…" at bounding box center [477, 286] width 647 height 358
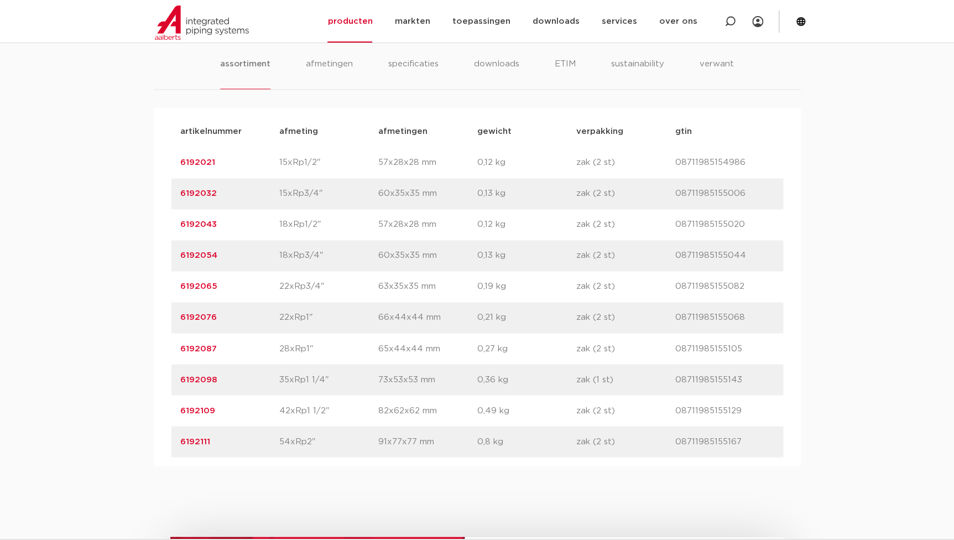
drag, startPoint x: 322, startPoint y: 408, endPoint x: 268, endPoint y: 409, distance: 54.8
click at [268, 409] on div "artikelnummer 6192109 afmeting 42xRp1 1/2" afmetingen 82x62x62 mm gewicht 0,49 …" at bounding box center [477, 410] width 612 height 31
copy div "afmeting 42xRp1 1/2"
drag, startPoint x: 234, startPoint y: 445, endPoint x: 258, endPoint y: 448, distance: 24.0
click at [234, 445] on p "6192111" at bounding box center [229, 441] width 99 height 13
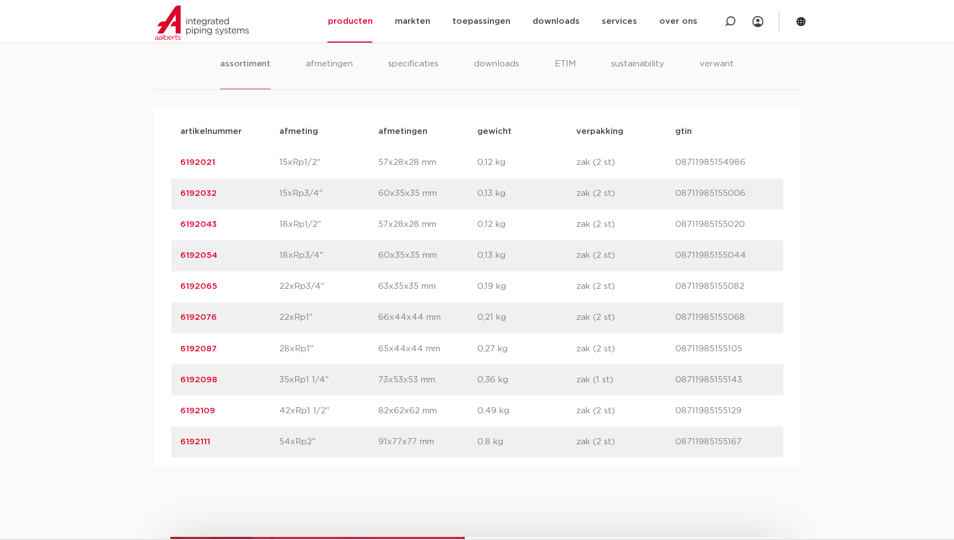
click at [283, 449] on div "artikelnummer 6192111 afmeting 54xRp2" afmetingen 91x77x77 mm gewicht 0,8 kg ve…" at bounding box center [477, 441] width 612 height 31
drag, startPoint x: 310, startPoint y: 441, endPoint x: 263, endPoint y: 441, distance: 47.0
click at [263, 441] on div "artikelnummer 6192111 afmeting 54xRp2" afmetingen 91x77x77 mm gewicht 0,8 kg ve…" at bounding box center [477, 441] width 612 height 31
copy div "afmeting 54xRp2"
drag, startPoint x: 226, startPoint y: 221, endPoint x: 149, endPoint y: 227, distance: 77.1
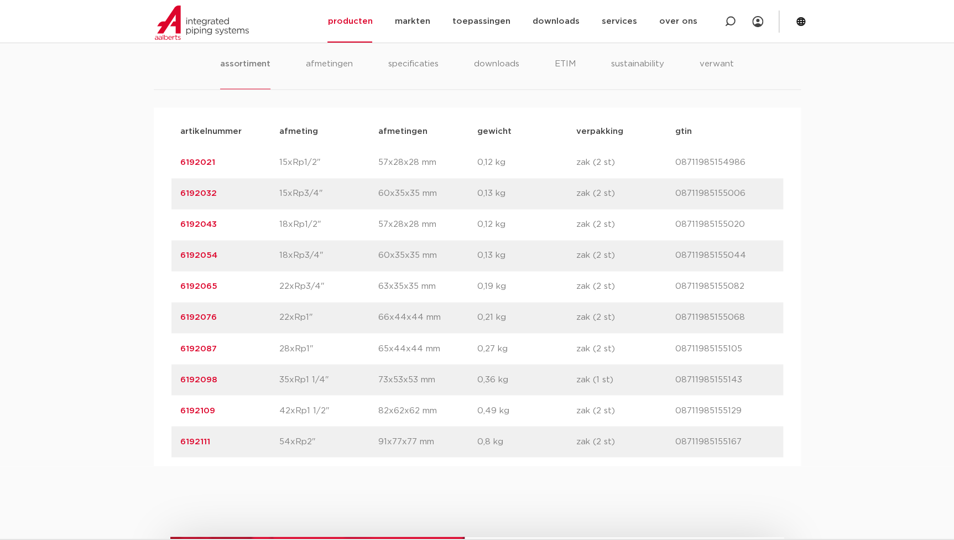
click at [149, 227] on div "assortiment afmetingen specificaties downloads ETIM sustainability verwant asso…" at bounding box center [477, 244] width 954 height 444
copy link "6192043"
drag, startPoint x: 232, startPoint y: 288, endPoint x: 144, endPoint y: 281, distance: 88.2
click at [144, 281] on div "assortiment afmetingen specificaties downloads ETIM sustainability verwant asso…" at bounding box center [477, 244] width 954 height 444
drag, startPoint x: 225, startPoint y: 344, endPoint x: 129, endPoint y: 343, distance: 95.7
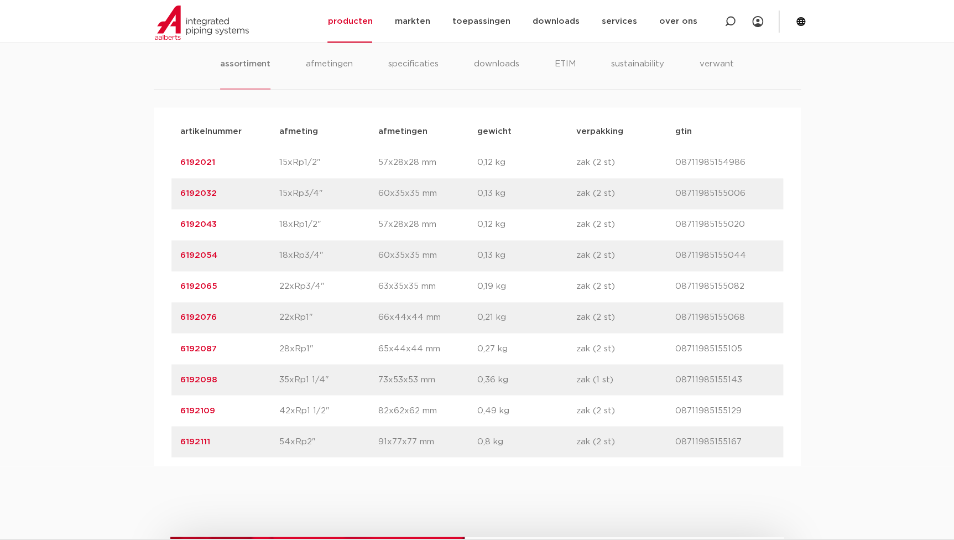
click at [129, 343] on div "assortiment afmetingen specificaties downloads ETIM sustainability verwant asso…" at bounding box center [477, 244] width 954 height 444
drag, startPoint x: 249, startPoint y: 386, endPoint x: 158, endPoint y: 375, distance: 92.5
click at [158, 375] on div "artikelnummer afmeting afmetingen gewicht verpakking gtin artikelnummer 6192021…" at bounding box center [477, 286] width 647 height 358
drag, startPoint x: 215, startPoint y: 406, endPoint x: 146, endPoint y: 409, distance: 68.6
click at [146, 409] on div "assortiment afmetingen specificaties downloads ETIM sustainability verwant asso…" at bounding box center [477, 244] width 954 height 444
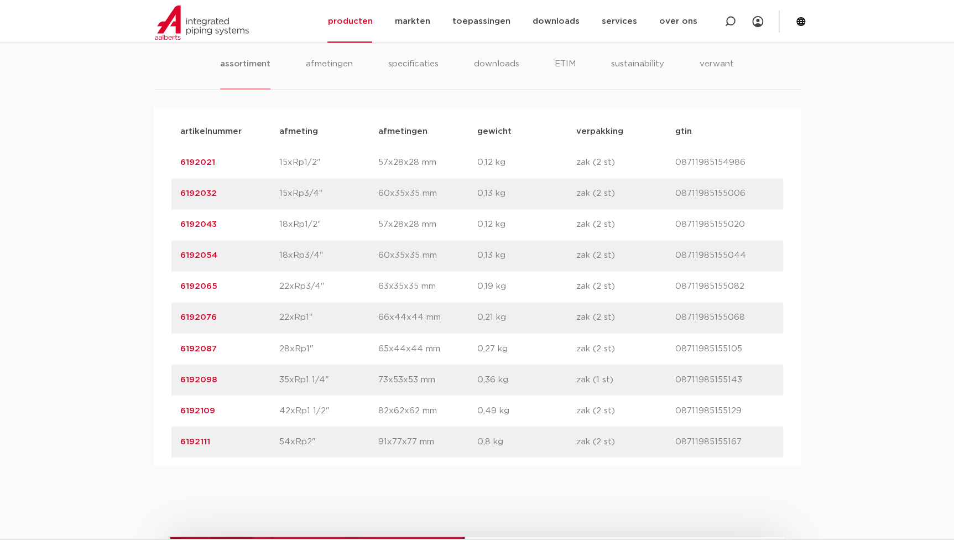
drag, startPoint x: 238, startPoint y: 439, endPoint x: 155, endPoint y: 435, distance: 82.5
click at [155, 435] on div "artikelnummer afmeting afmetingen gewicht verpakking gtin artikelnummer 6192021…" at bounding box center [477, 286] width 647 height 358
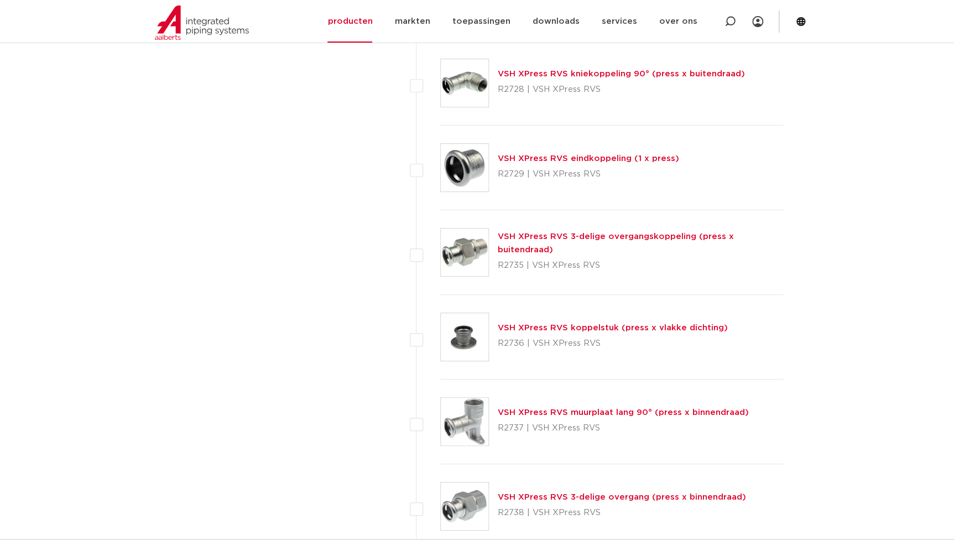
scroll to position [2119, 0]
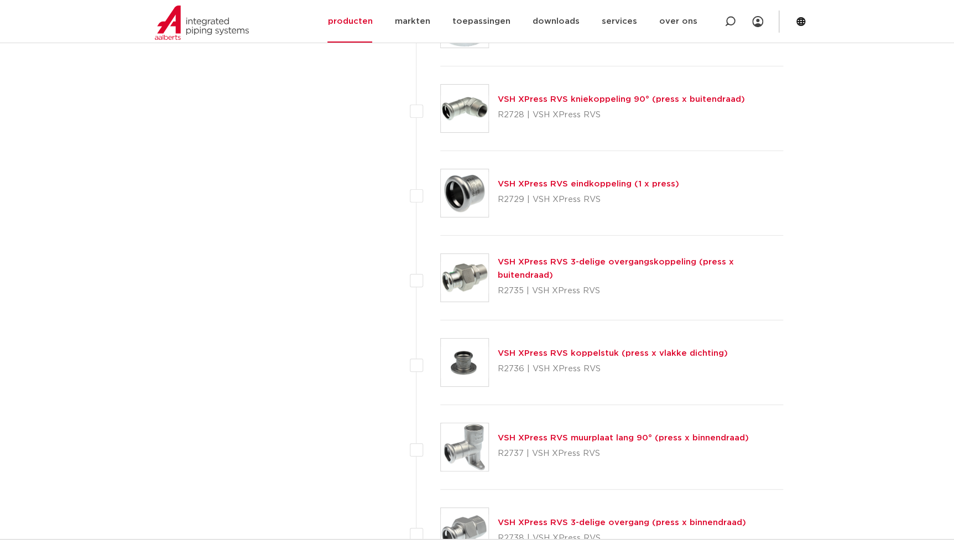
click at [538, 269] on link "VSH XPress RVS 3-delige overgangskoppeling (press x buitendraad)" at bounding box center [616, 269] width 236 height 22
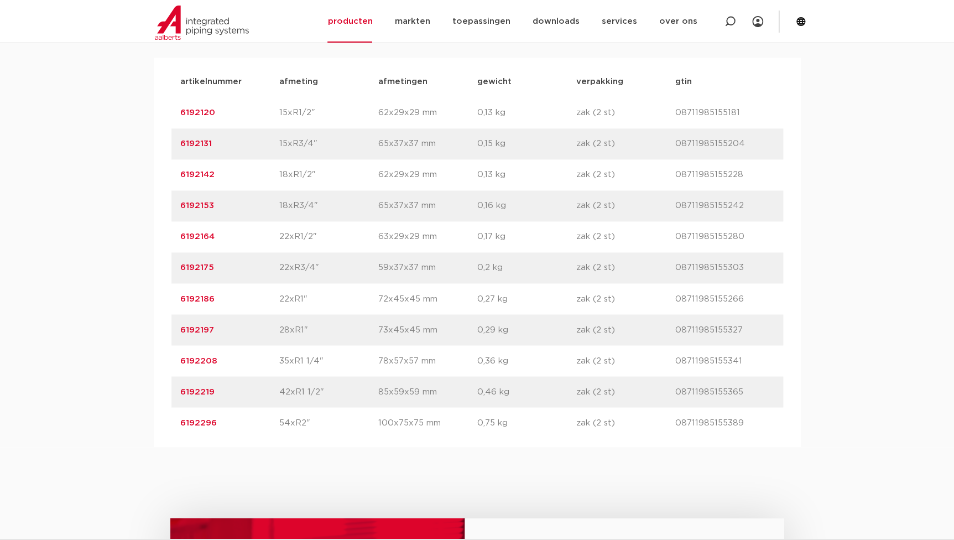
scroll to position [754, 0]
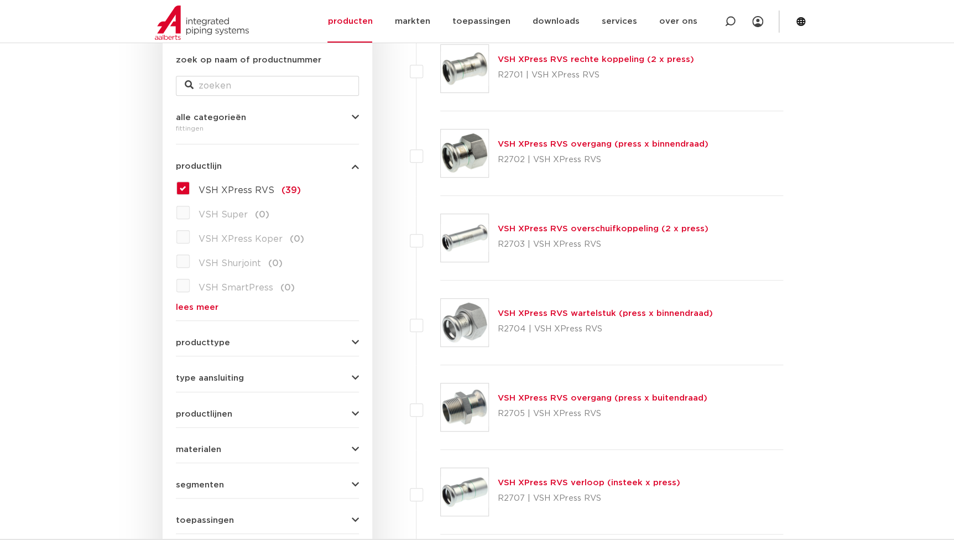
scroll to position [208, 0]
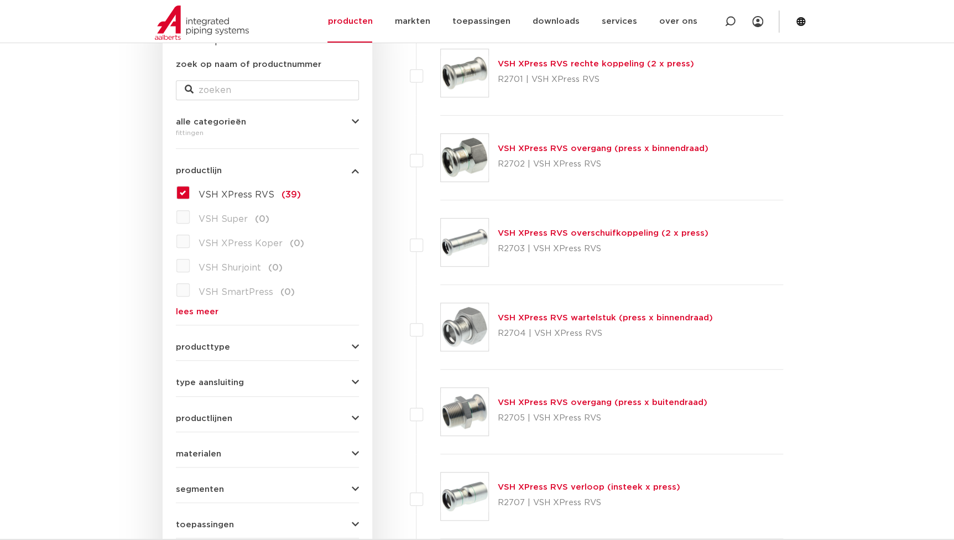
click at [221, 190] on span "VSH XPress RVS" at bounding box center [237, 194] width 76 height 9
click at [0, 0] on input "VSH XPress RVS (39)" at bounding box center [0, 0] width 0 height 0
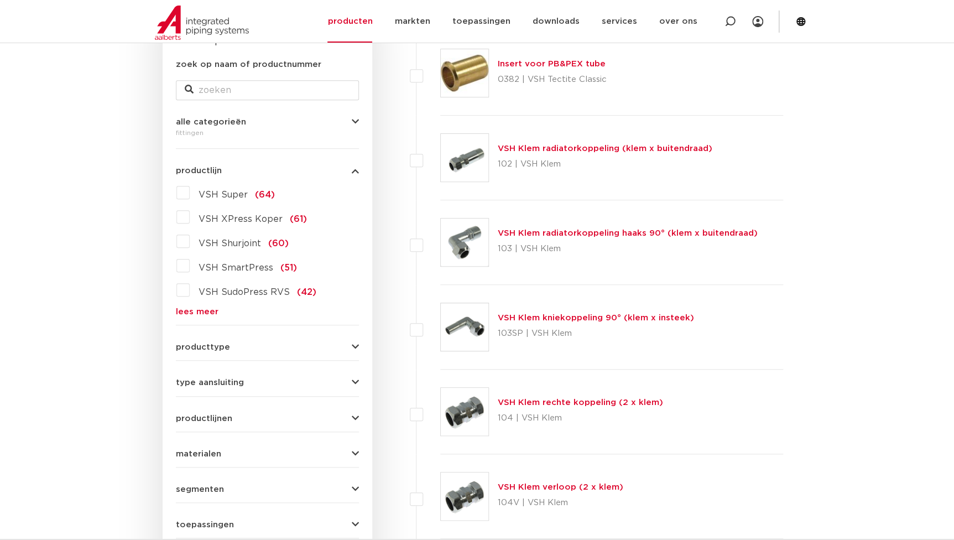
click at [211, 310] on link "lees meer" at bounding box center [267, 311] width 183 height 8
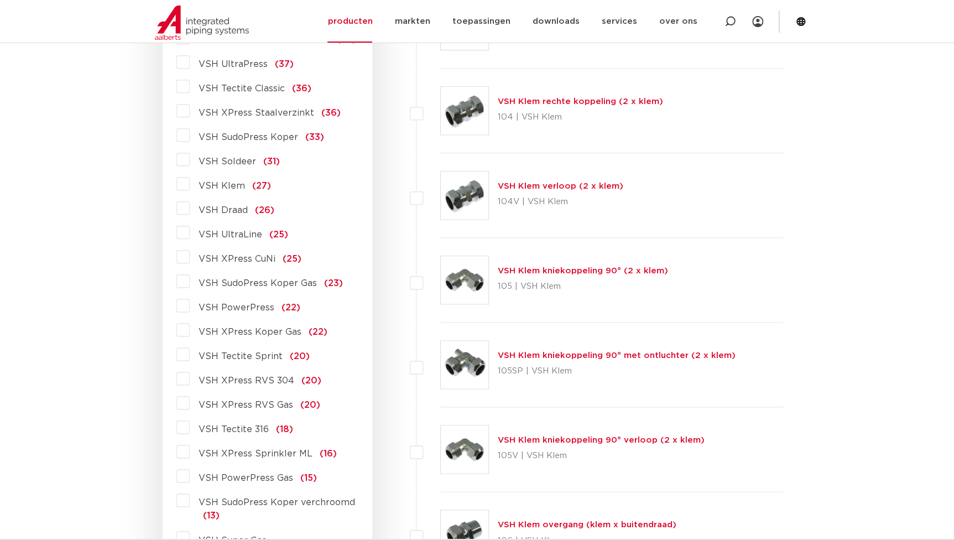
scroll to position [510, 0]
click at [243, 381] on span "VSH XPress RVS 304" at bounding box center [247, 379] width 96 height 9
click at [0, 0] on input "VSH XPress RVS 304 (20)" at bounding box center [0, 0] width 0 height 0
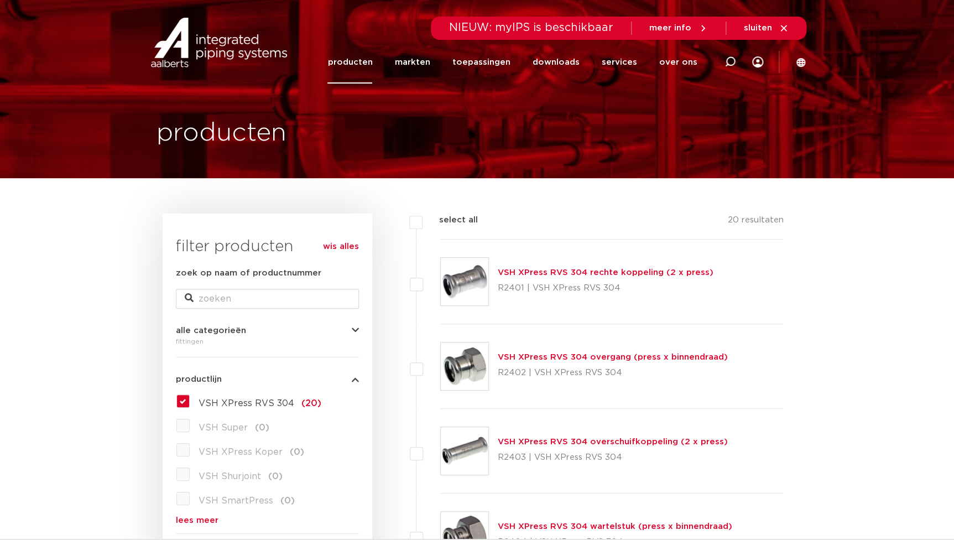
click at [362, 60] on link "producten" at bounding box center [349, 62] width 45 height 43
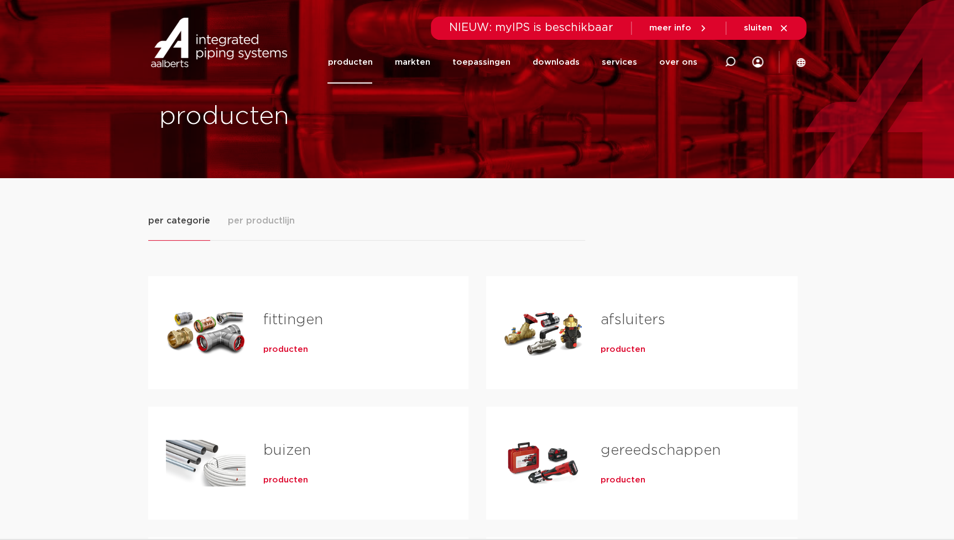
click at [267, 354] on span "producten" at bounding box center [285, 349] width 45 height 11
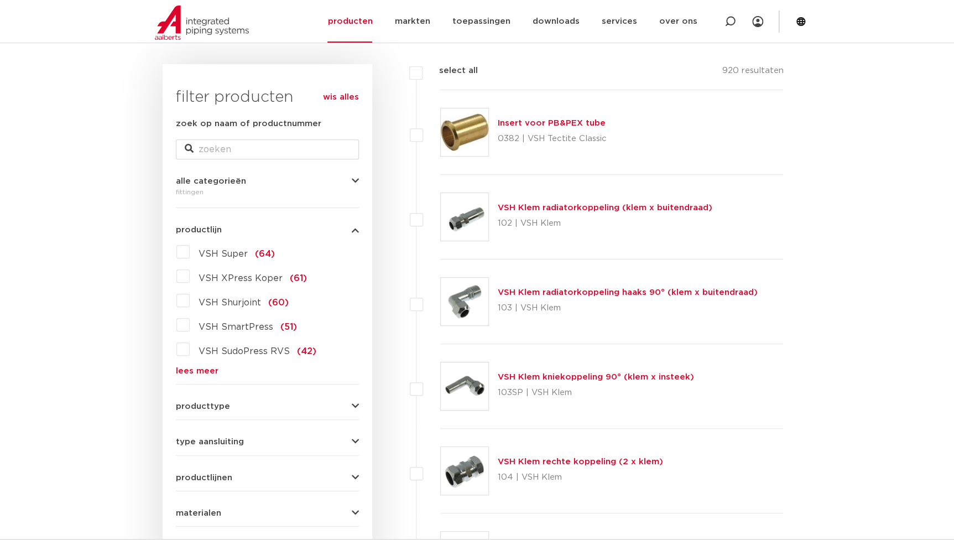
scroll to position [301, 0]
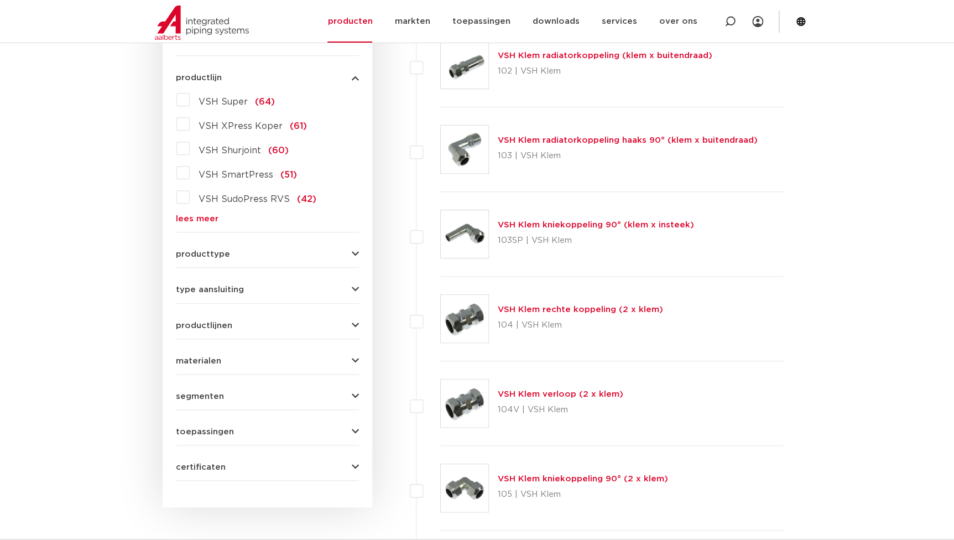
click at [196, 218] on link "lees meer" at bounding box center [267, 219] width 183 height 8
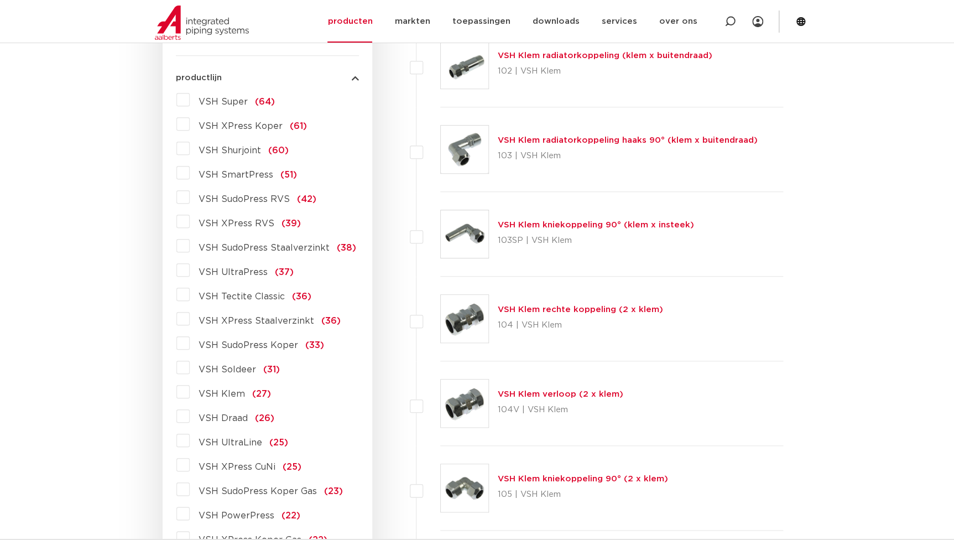
click at [236, 222] on span "VSH XPress RVS" at bounding box center [237, 223] width 76 height 9
click at [0, 0] on input "VSH XPress RVS (39)" at bounding box center [0, 0] width 0 height 0
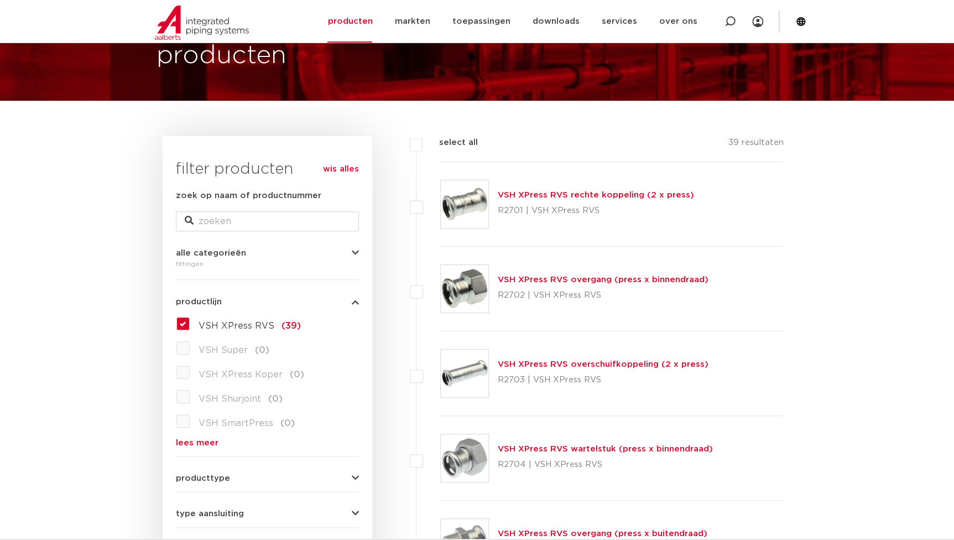
scroll to position [100, 0]
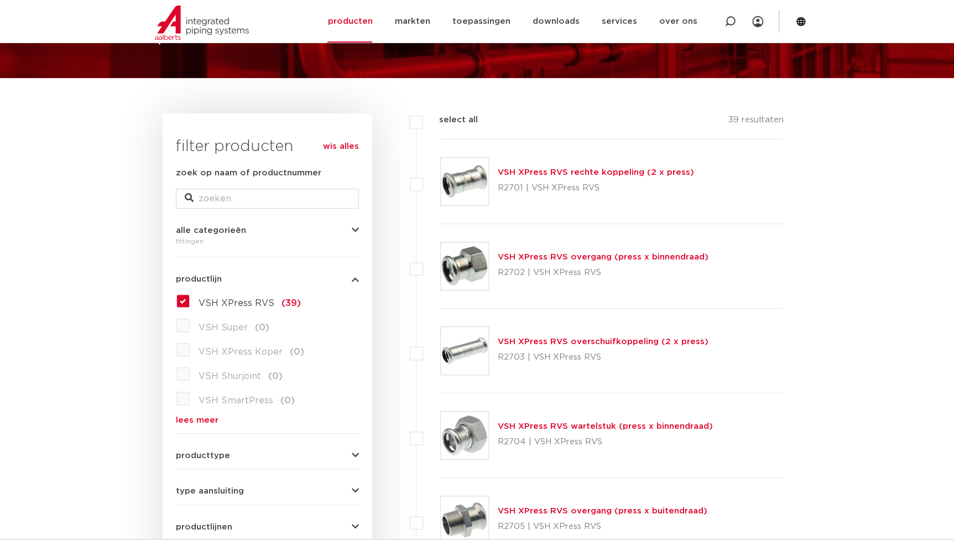
click at [229, 349] on span "VSH XPress Koper" at bounding box center [241, 351] width 84 height 9
click label "VSH XPress Koper (0)"
click label "VSH XPress RVS (39)"
click input "VSH XPress RVS (39)"
click label "VSH XPress Koper (0)"
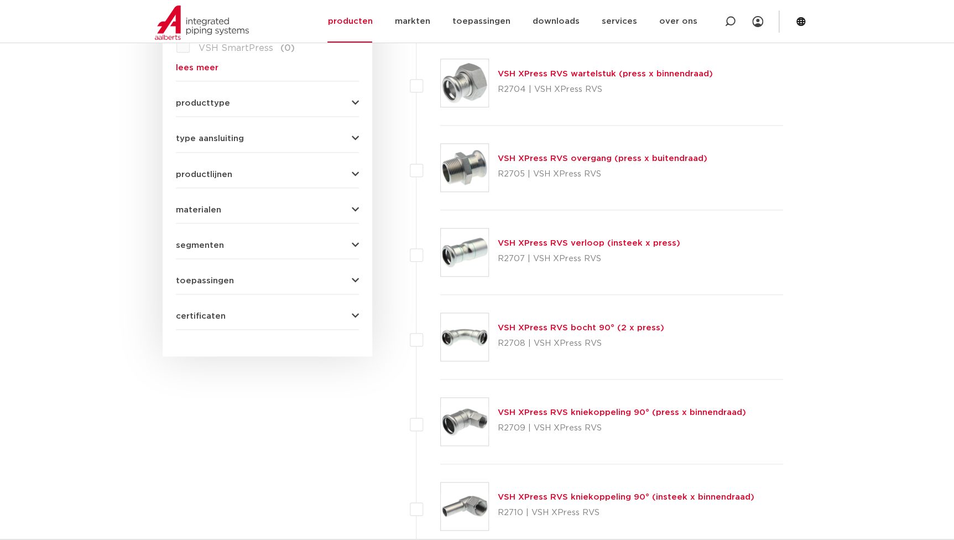
click div "filters select all 39 resultaten VSH XPress RVS rechte koppeling (2 x press) R2…"
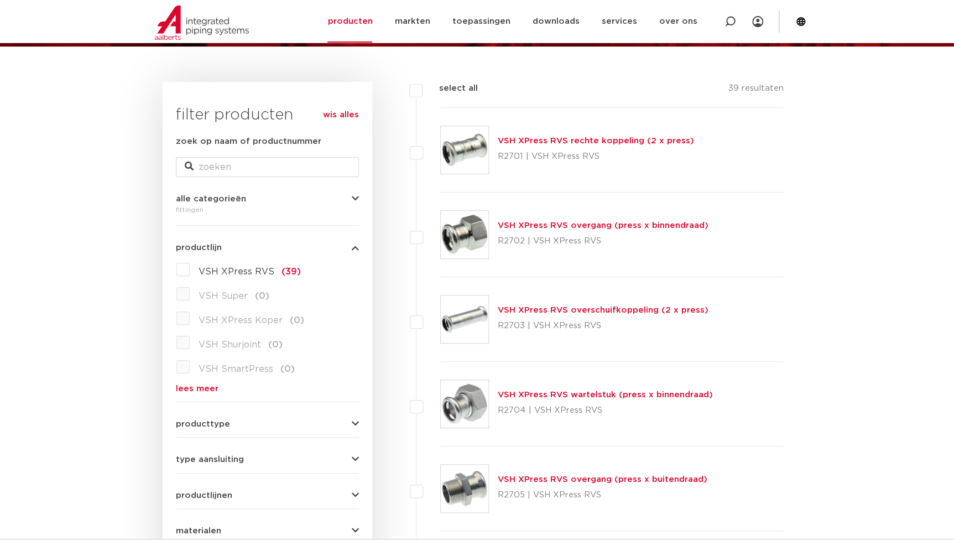
scroll to position [201, 0]
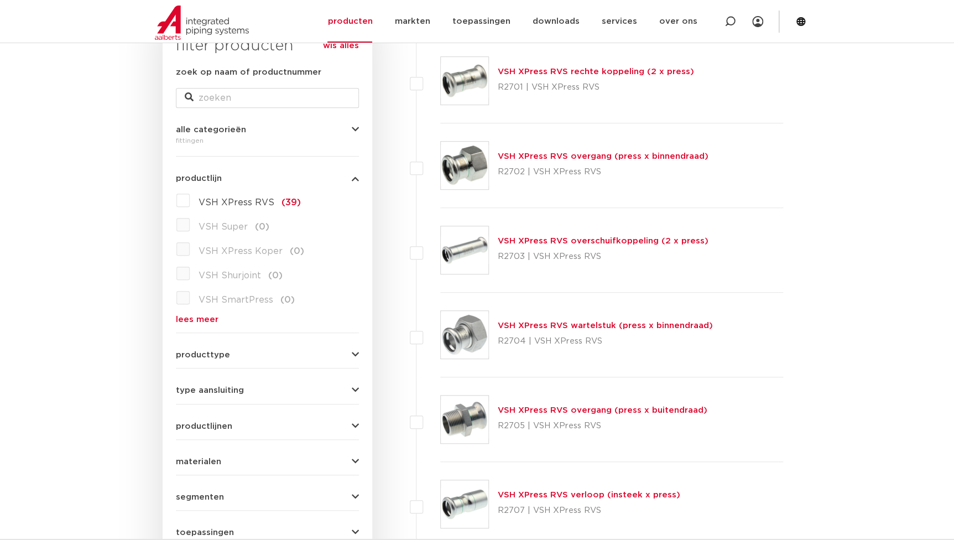
click link "lees meer"
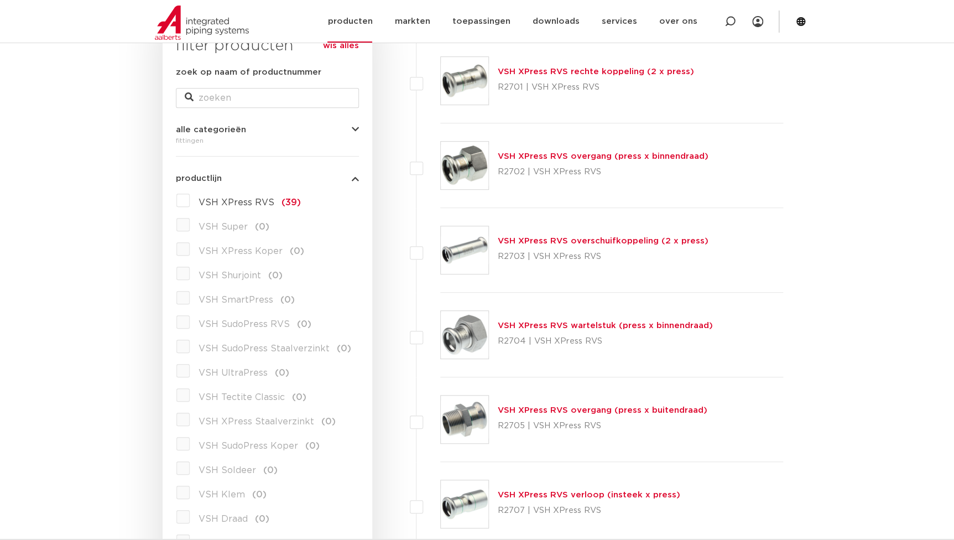
click link "producten"
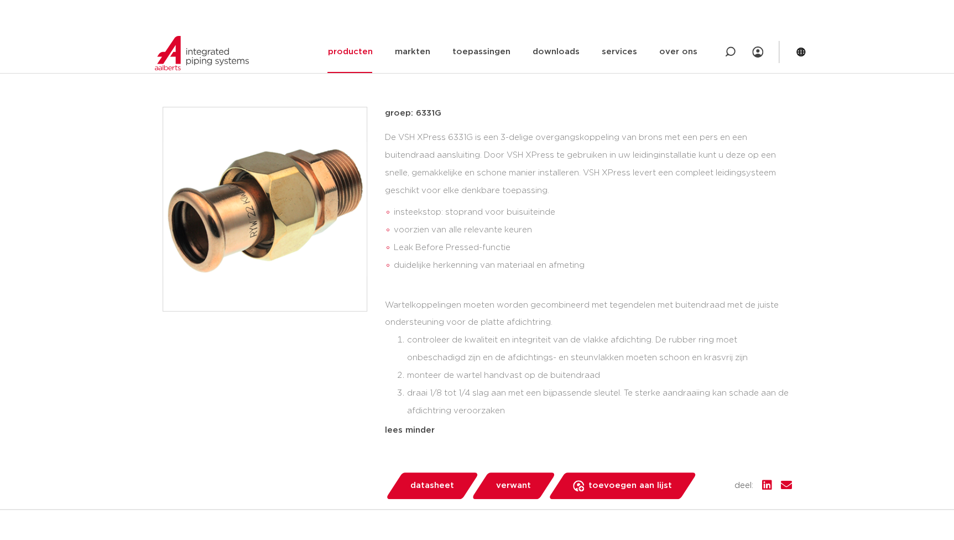
scroll to position [251, 0]
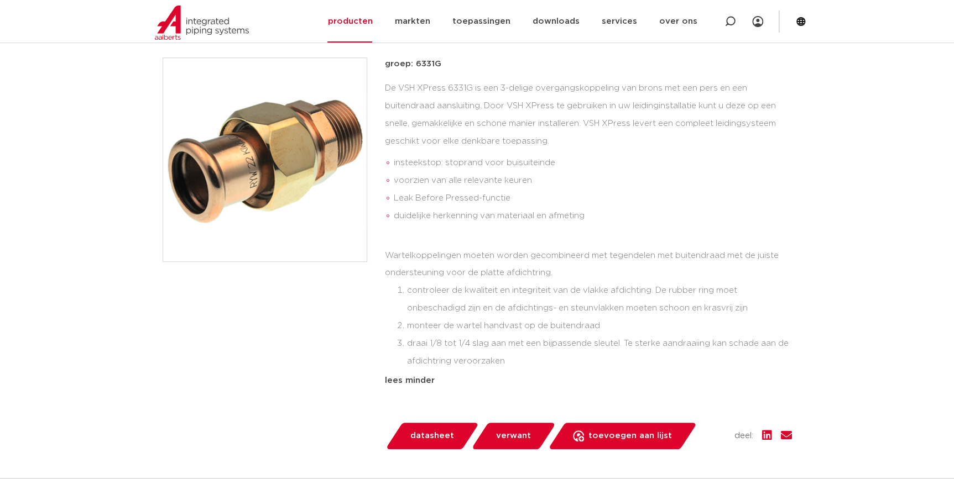
drag, startPoint x: 431, startPoint y: 65, endPoint x: 414, endPoint y: 65, distance: 16.6
click at [414, 65] on p "groep: 6331G" at bounding box center [588, 64] width 407 height 13
copy p "6331G"
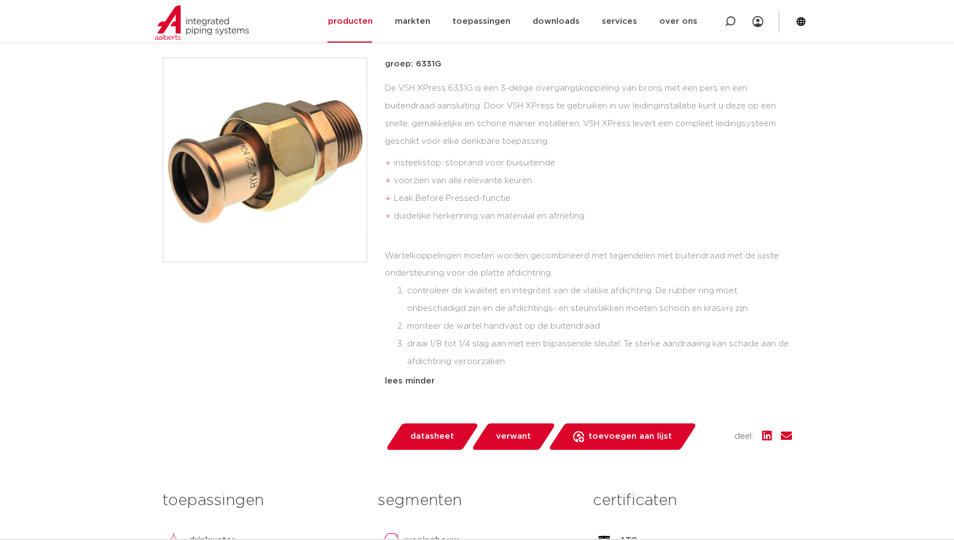
click at [441, 77] on div "groep: 6331G De VSH XPress 6331G is een 3-delige overgangskoppeling van brons m…" at bounding box center [588, 241] width 407 height 366
drag, startPoint x: 441, startPoint y: 72, endPoint x: 418, endPoint y: 72, distance: 23.8
click at [418, 72] on div "groep: 6331G De VSH XPress 6331G is een 3-delige overgangskoppeling van brons m…" at bounding box center [588, 241] width 407 height 366
drag, startPoint x: 418, startPoint y: 72, endPoint x: 484, endPoint y: 77, distance: 67.1
click at [484, 77] on div "groep: 6331G De VSH XPress 6331G is een 3-delige overgangskoppeling van brons m…" at bounding box center [588, 241] width 407 height 366
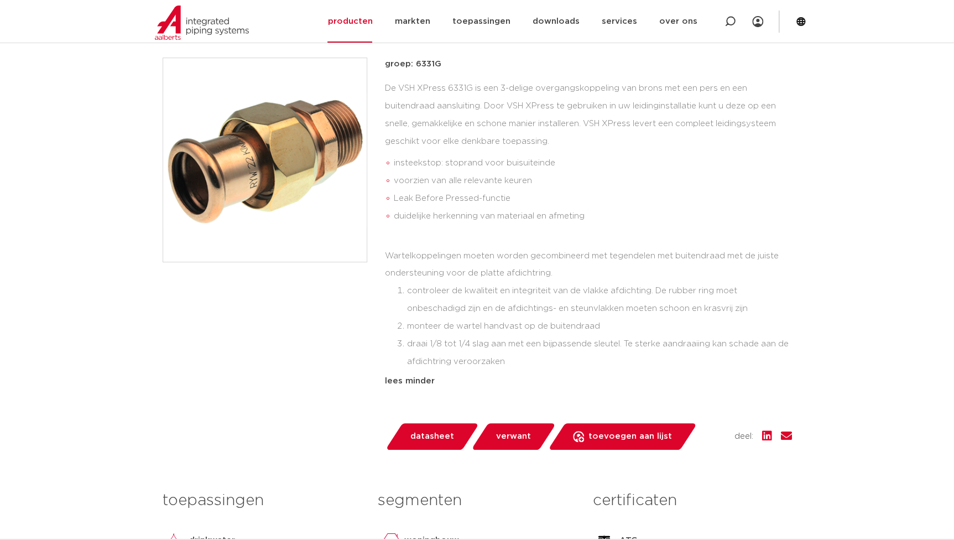
drag, startPoint x: 442, startPoint y: 59, endPoint x: 415, endPoint y: 60, distance: 27.7
click at [415, 60] on p "groep: 6331G" at bounding box center [588, 64] width 407 height 13
copy p "6331G"
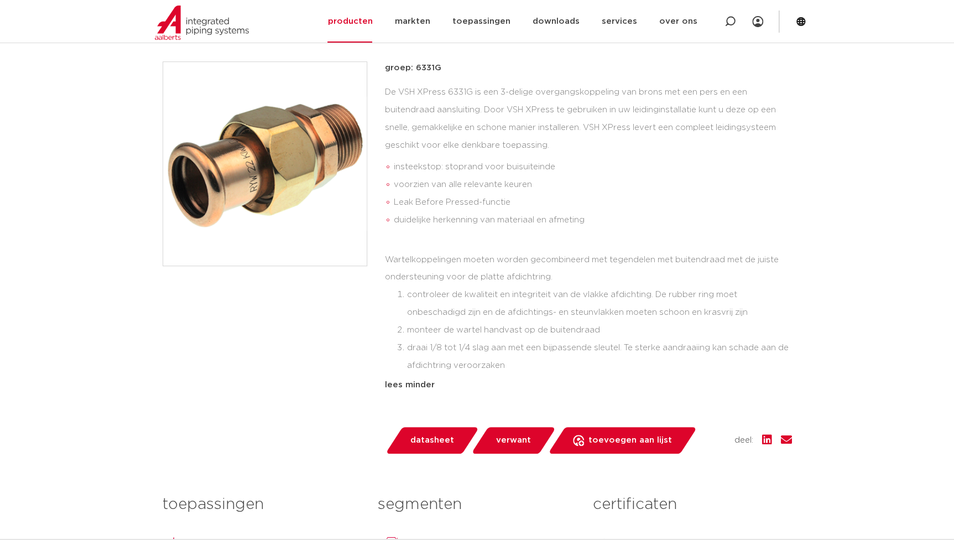
scroll to position [0, 0]
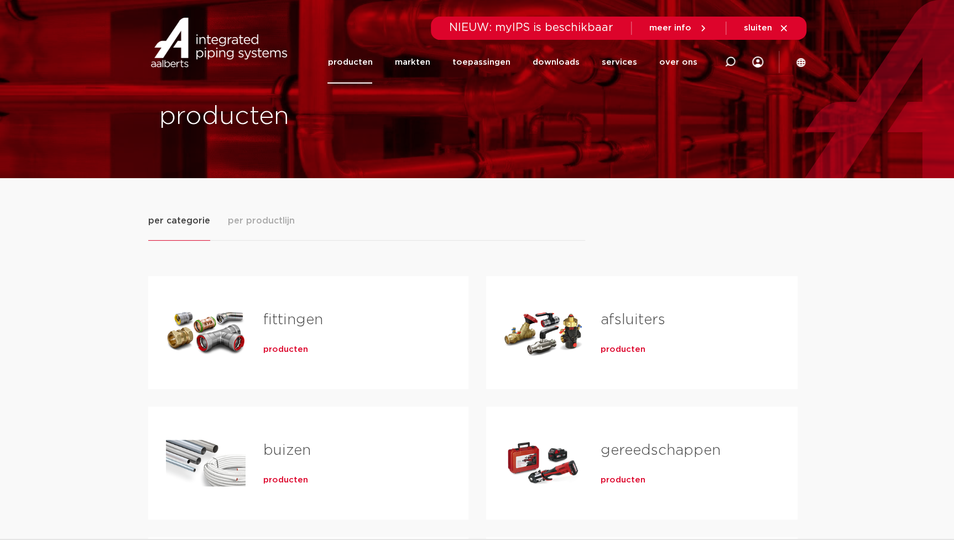
click at [254, 351] on div "fittingen producten" at bounding box center [348, 332] width 205 height 77
click at [276, 351] on span "producten" at bounding box center [285, 349] width 45 height 11
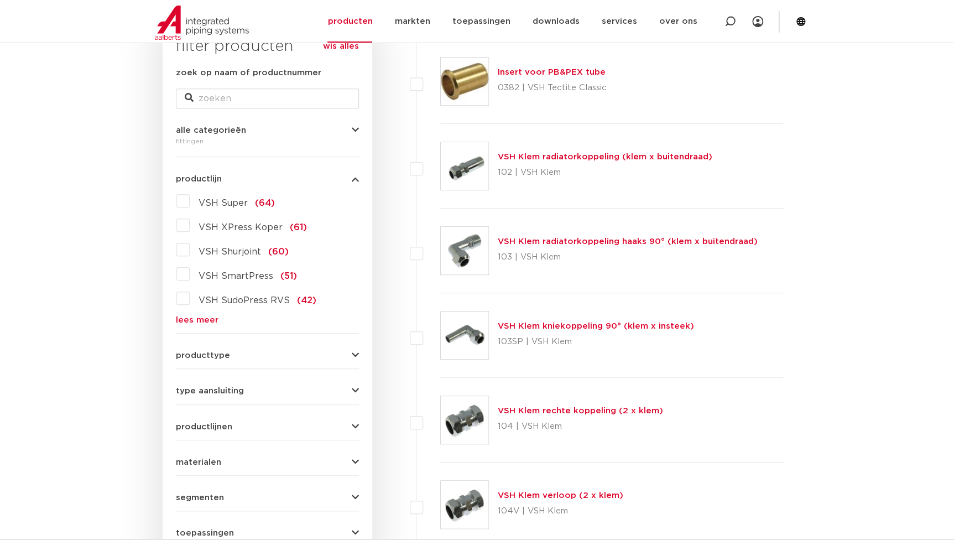
click at [205, 322] on link "lees meer" at bounding box center [267, 320] width 183 height 8
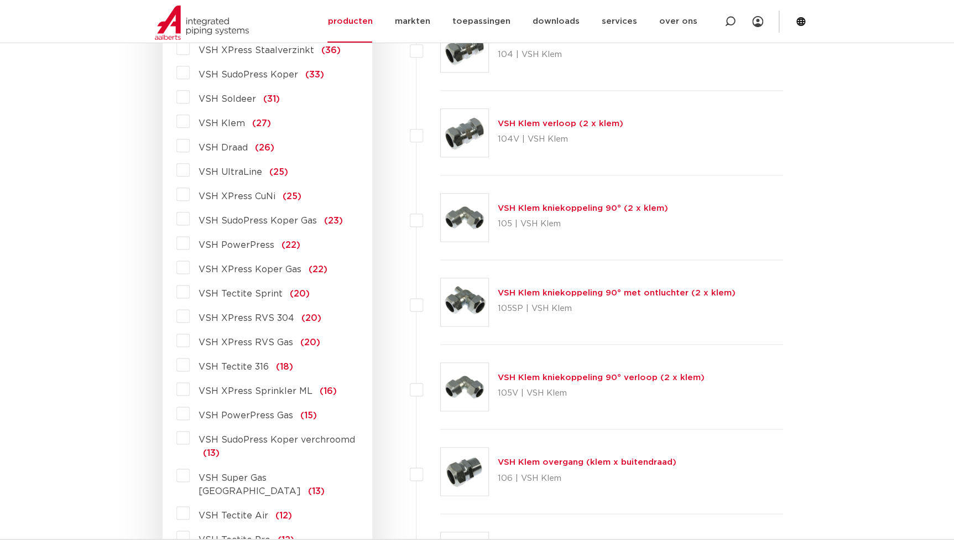
scroll to position [603, 0]
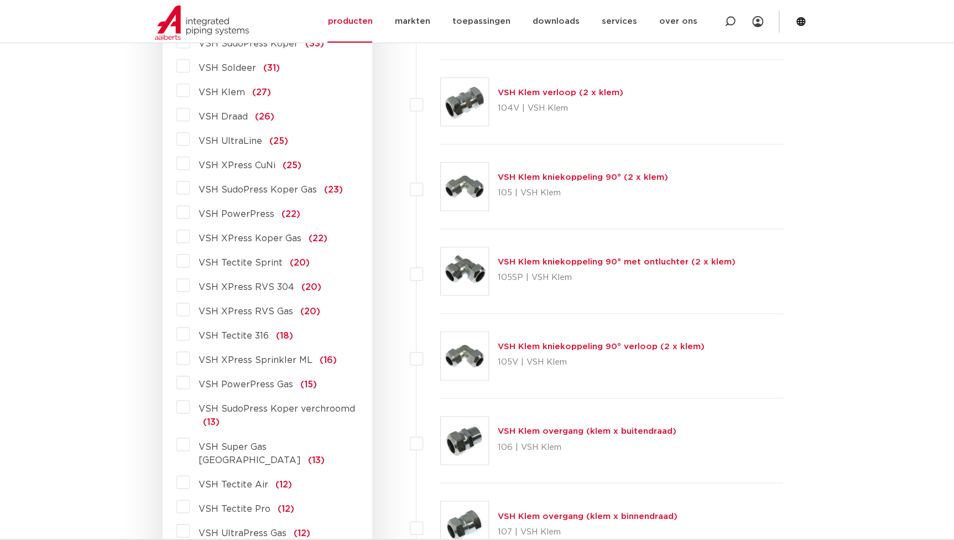
click at [251, 286] on span "VSH XPress RVS 304" at bounding box center [247, 287] width 96 height 9
click at [0, 0] on input "VSH XPress RVS 304 (20)" at bounding box center [0, 0] width 0 height 0
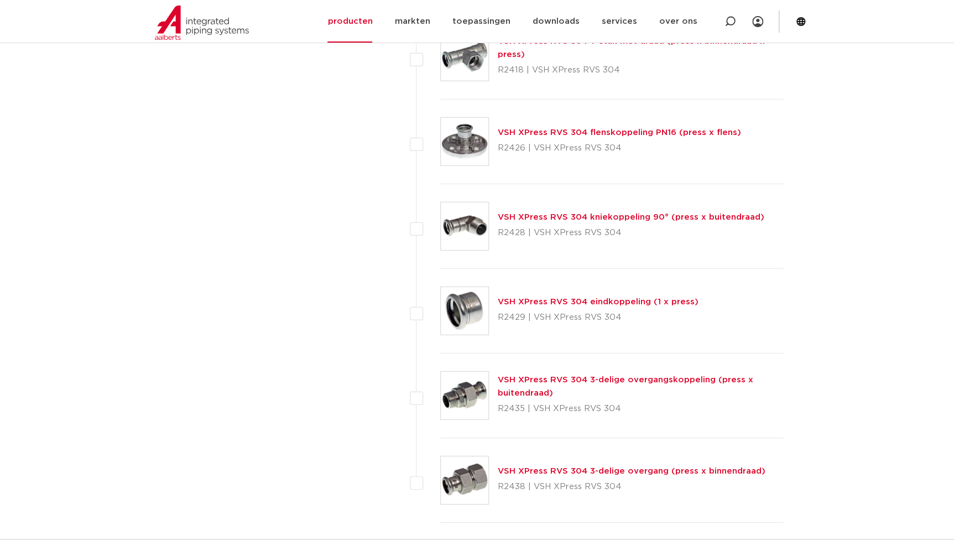
scroll to position [1457, 0]
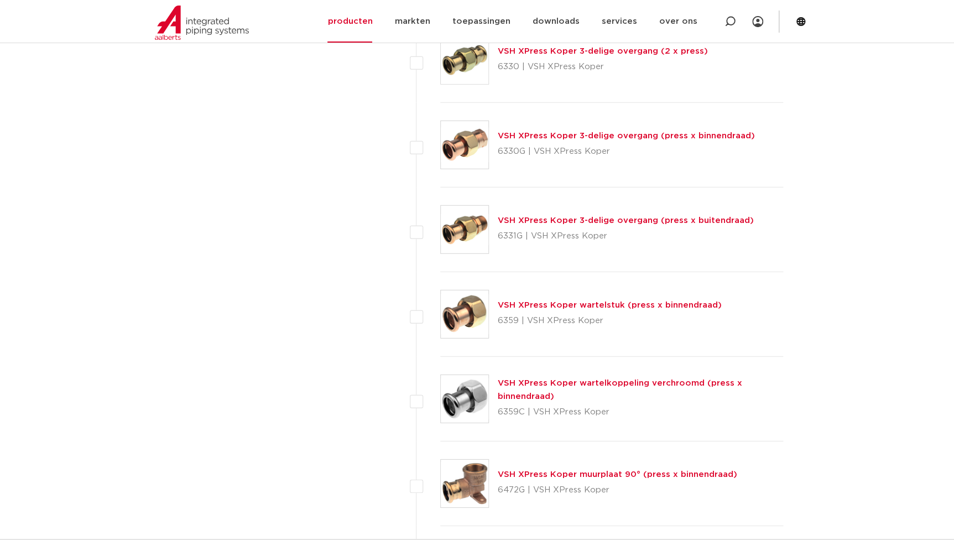
scroll to position [1406, 0]
click at [532, 385] on link "VSH XPress Koper wartelkoppeling verchroomd (press x binnendraad)" at bounding box center [620, 389] width 244 height 22
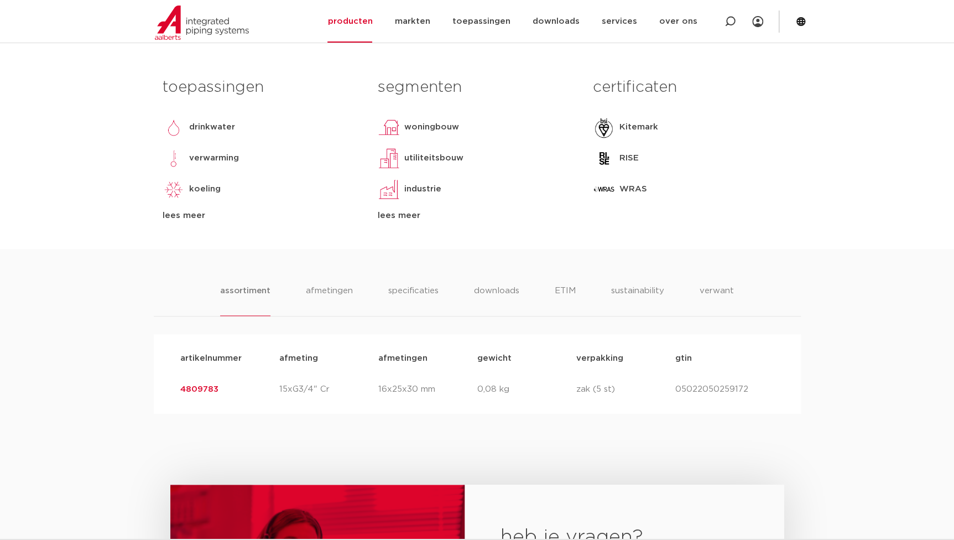
scroll to position [503, 0]
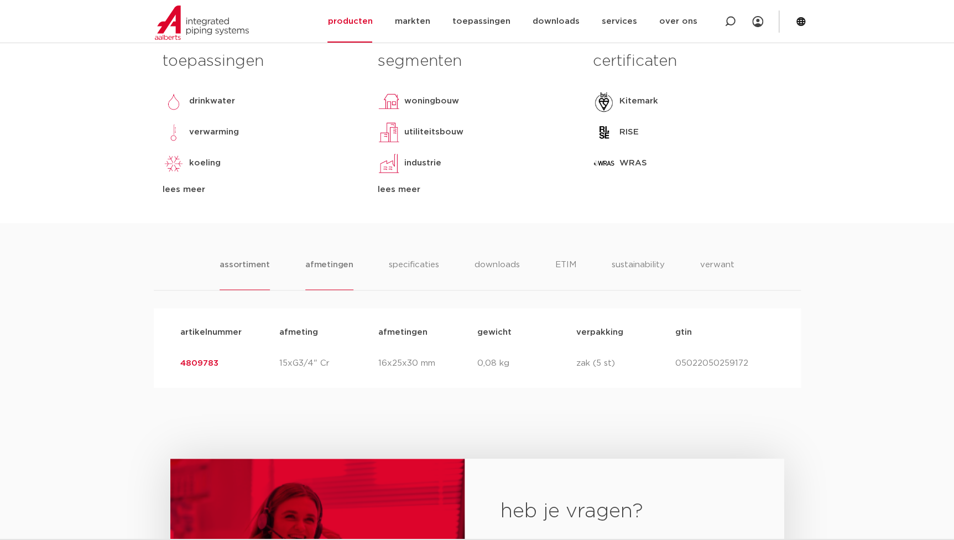
click at [331, 263] on li "afmetingen" at bounding box center [329, 274] width 48 height 32
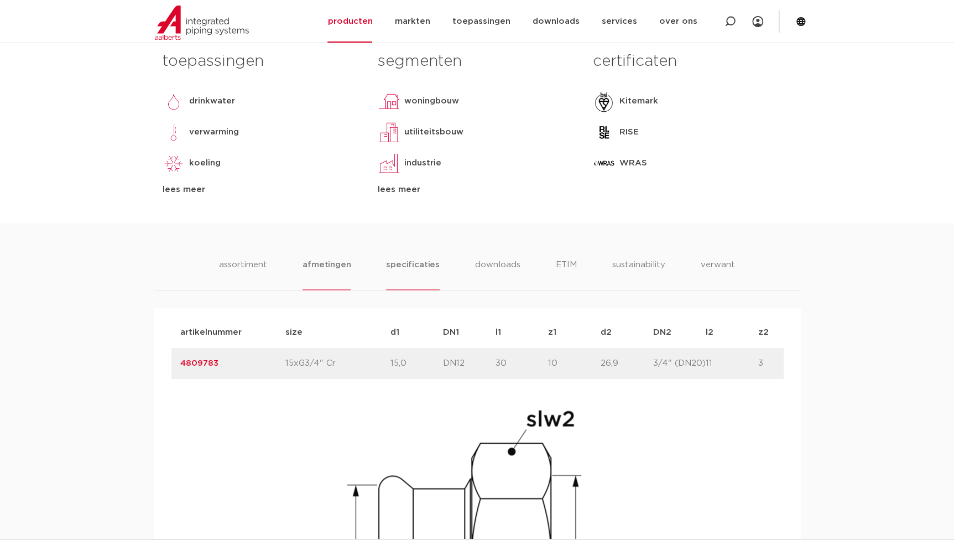
click at [403, 265] on li "specificaties" at bounding box center [412, 274] width 53 height 32
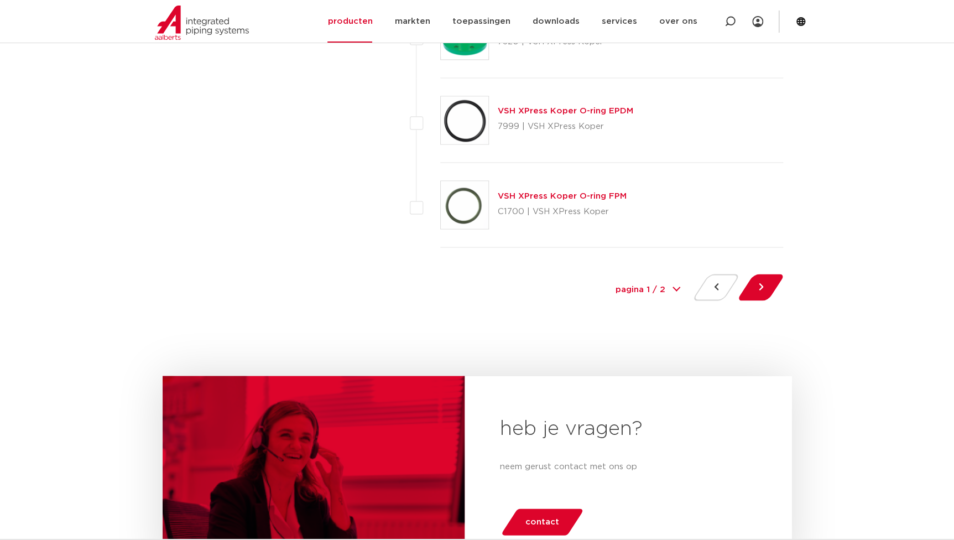
scroll to position [5126, 0]
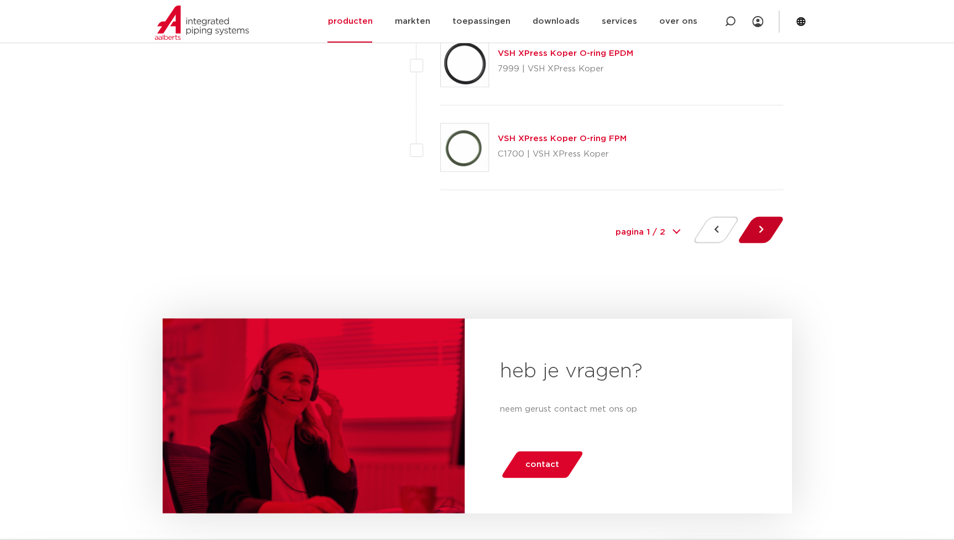
click at [766, 225] on button at bounding box center [761, 229] width 32 height 27
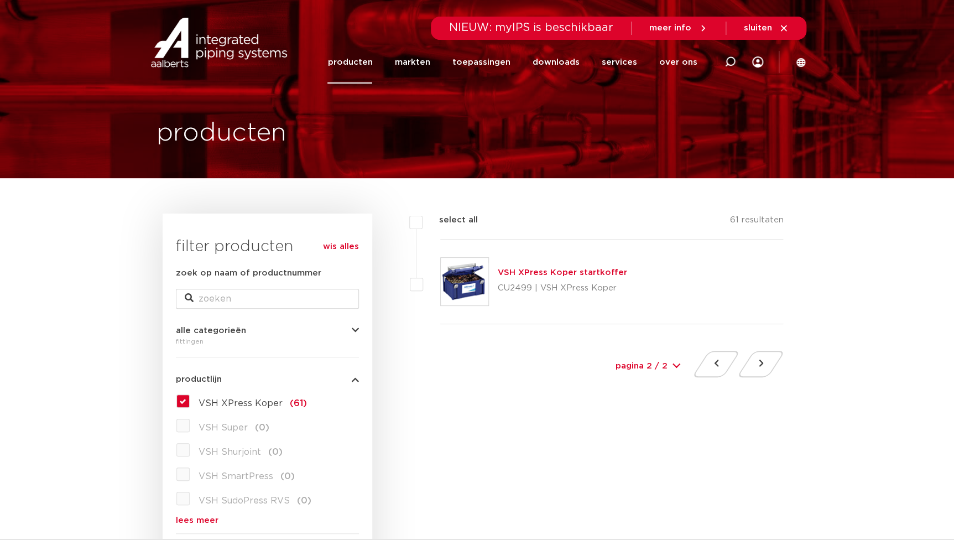
click at [359, 61] on link "producten" at bounding box center [349, 62] width 45 height 43
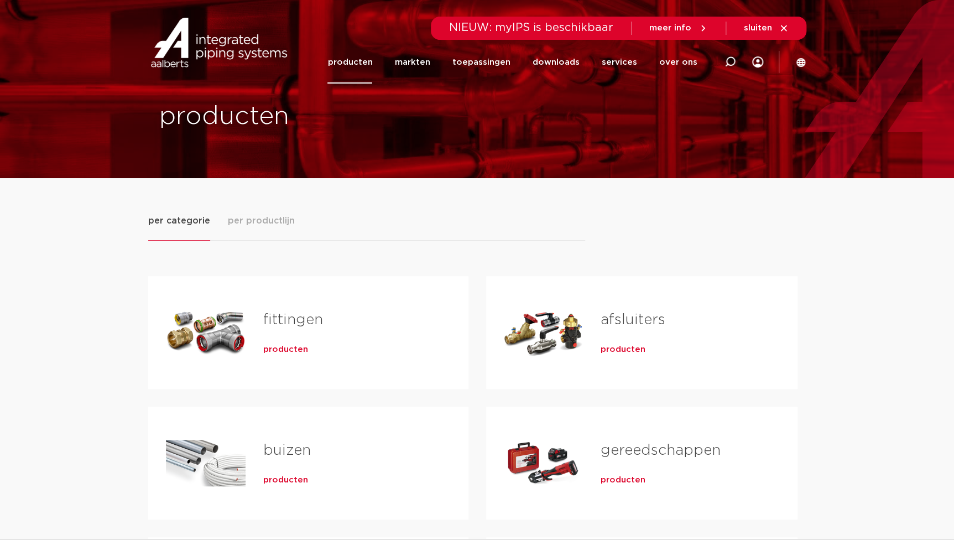
click at [280, 349] on span "producten" at bounding box center [285, 349] width 45 height 11
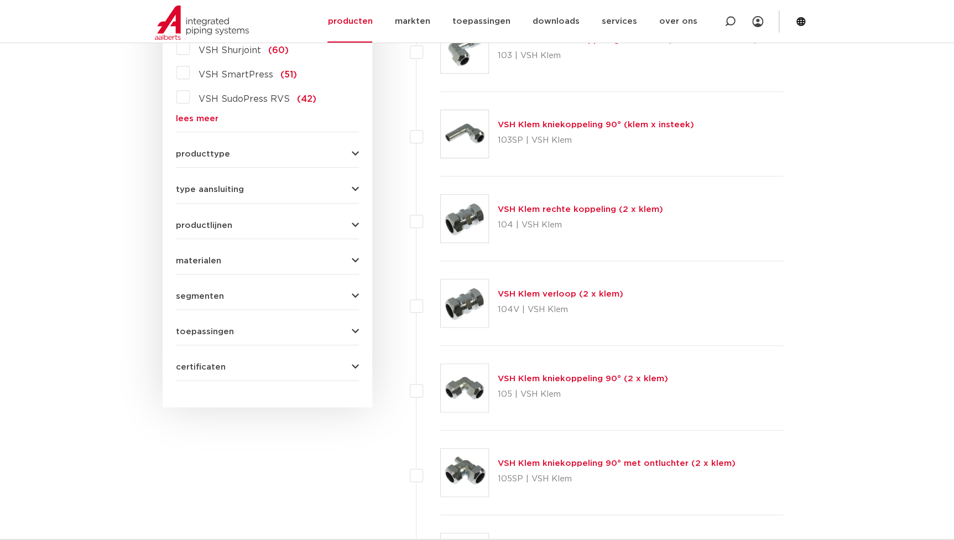
scroll to position [150, 0]
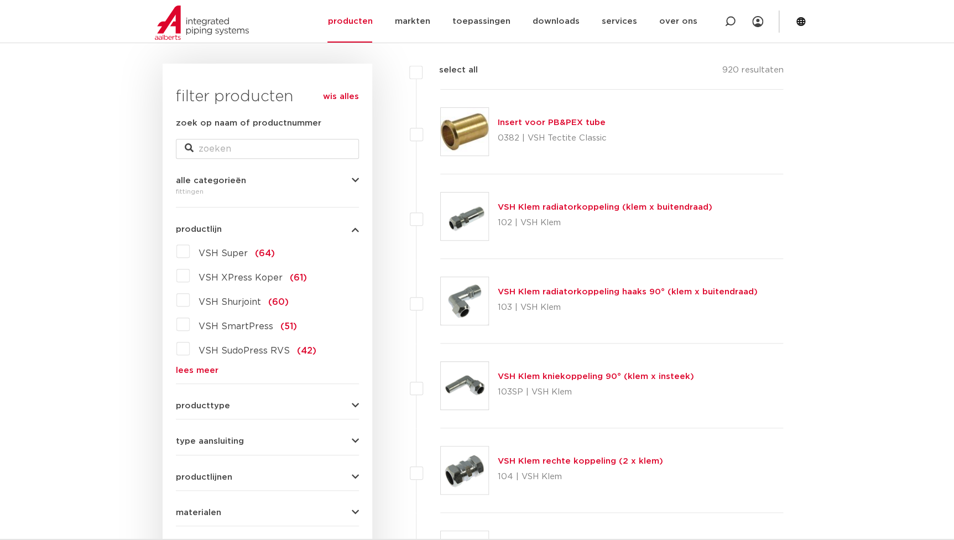
click at [205, 366] on link "lees meer" at bounding box center [267, 370] width 183 height 8
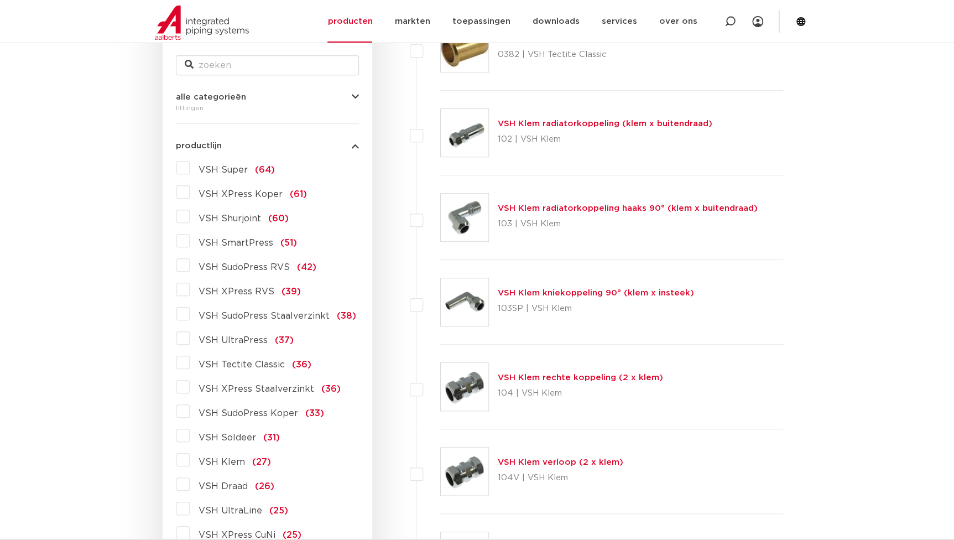
scroll to position [251, 0]
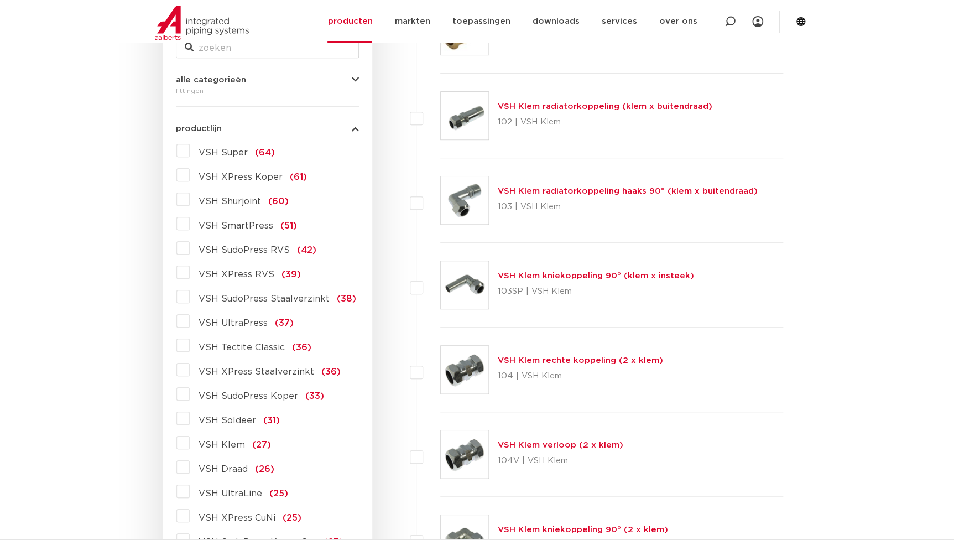
click at [234, 395] on span "VSH SudoPress Koper" at bounding box center [249, 396] width 100 height 9
click at [0, 0] on input "VSH SudoPress Koper (33)" at bounding box center [0, 0] width 0 height 0
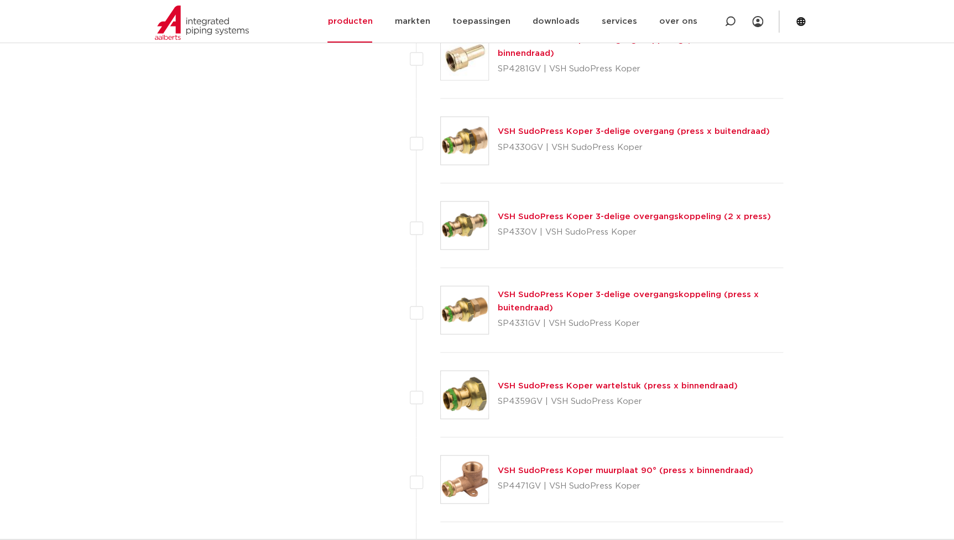
scroll to position [904, 0]
drag, startPoint x: 541, startPoint y: 148, endPoint x: 497, endPoint y: 155, distance: 44.3
click at [497, 155] on div "VSH SudoPress Koper 3-delige overgang (press x buitendraad) SP4330GV | VSH Sudo…" at bounding box center [611, 139] width 343 height 85
copy p "SP4330GV"
drag, startPoint x: 541, startPoint y: 229, endPoint x: 502, endPoint y: 233, distance: 40.0
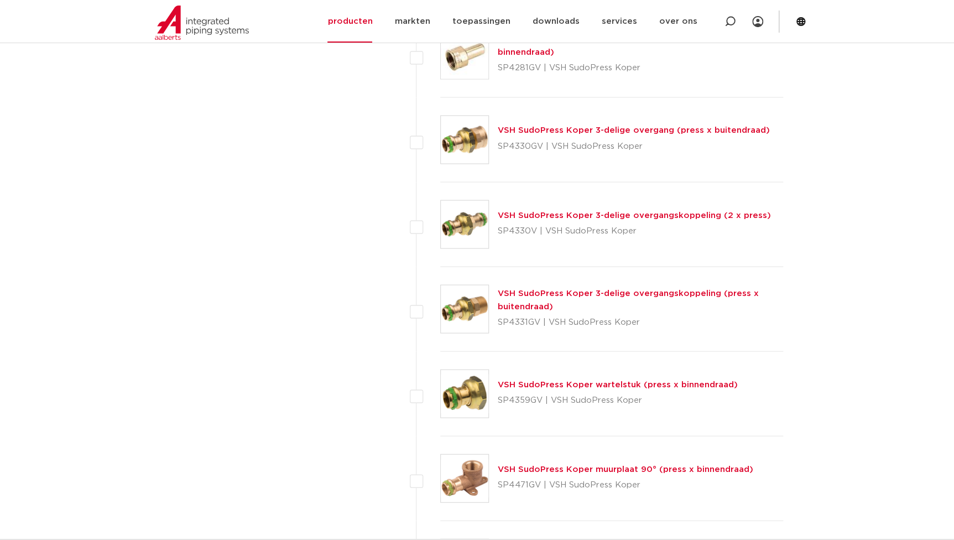
click at [502, 233] on p "SP4330V | VSH SudoPress Koper" at bounding box center [634, 231] width 273 height 18
click at [502, 234] on p "SP4330V | VSH SudoPress Koper" at bounding box center [634, 231] width 273 height 18
drag, startPoint x: 535, startPoint y: 227, endPoint x: 499, endPoint y: 229, distance: 36.6
click at [499, 229] on p "SP4330V | VSH SudoPress Koper" at bounding box center [634, 231] width 273 height 18
copy p "SP4330V"
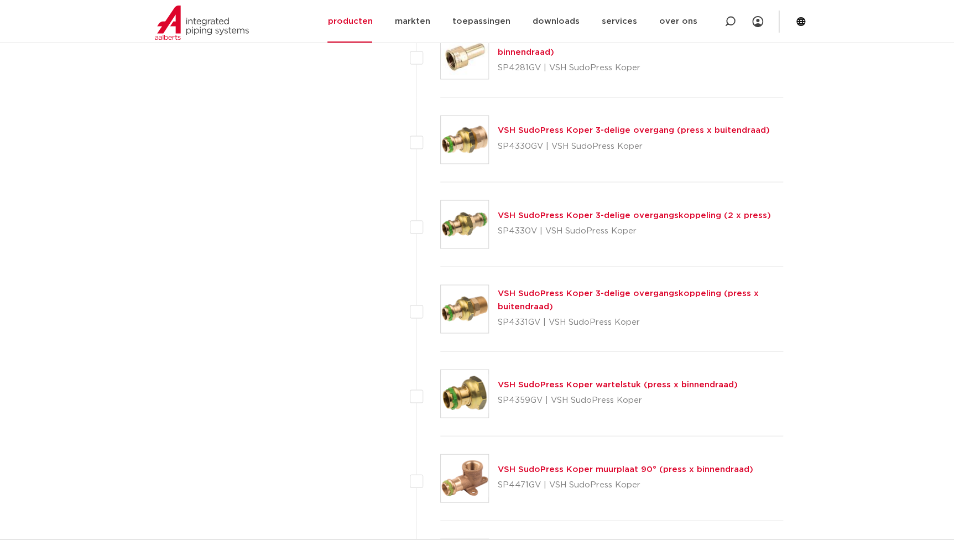
drag, startPoint x: 540, startPoint y: 321, endPoint x: 497, endPoint y: 325, distance: 43.4
click at [497, 325] on div "VSH SudoPress Koper 3-delige overgangskoppeling (press x buitendraad) SP4331GV …" at bounding box center [611, 309] width 343 height 85
copy p "SP4331GV"
click at [505, 428] on div "VSH SudoPress Koper wartelstuk (press x binnendraad) SP4359GV | VSH SudoPress K…" at bounding box center [611, 393] width 343 height 85
drag, startPoint x: 540, startPoint y: 400, endPoint x: 498, endPoint y: 398, distance: 42.1
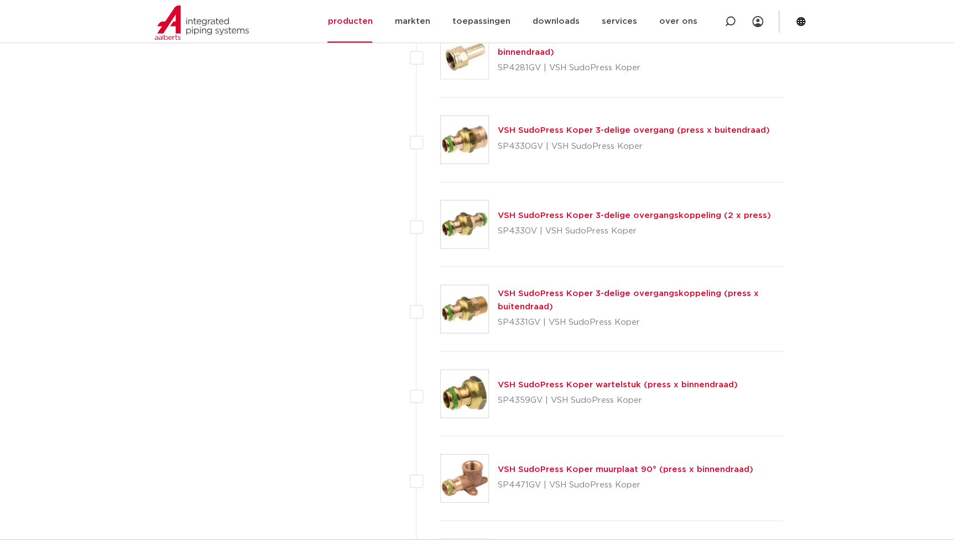
click at [498, 398] on p "SP4359GV | VSH SudoPress Koper" at bounding box center [618, 400] width 240 height 18
copy p "SP4359GV"
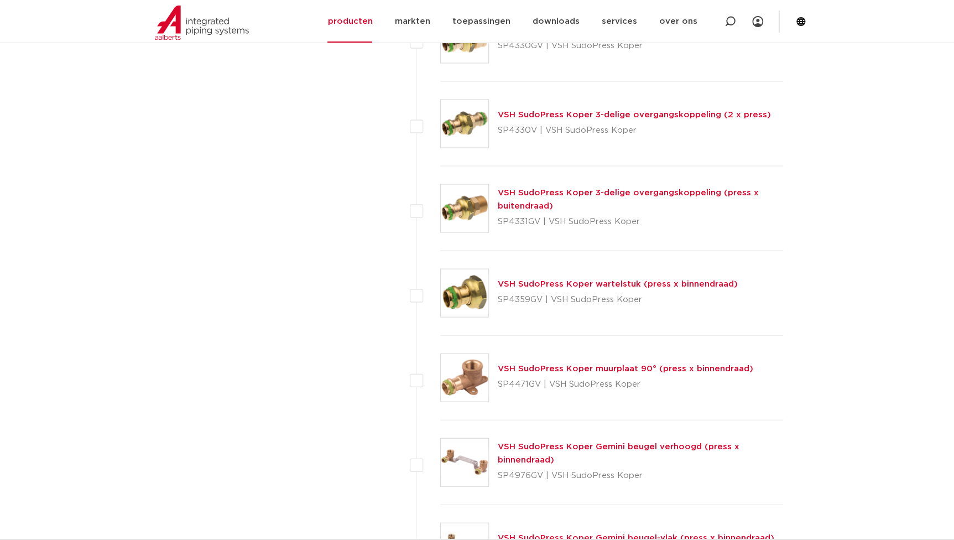
click at [554, 293] on p "SP4359GV | VSH SudoPress Koper" at bounding box center [618, 299] width 240 height 18
drag, startPoint x: 541, startPoint y: 300, endPoint x: 494, endPoint y: 303, distance: 46.5
click at [494, 303] on div "VSH SudoPress Koper wartelstuk (press x binnendraad) SP4359GV | VSH SudoPress K…" at bounding box center [611, 293] width 343 height 85
copy p "SP4359GV"
click at [525, 252] on div "VSH SudoPress Koper wartelstuk (press x binnendraad) SP4359GV | VSH SudoPress K…" at bounding box center [611, 293] width 343 height 85
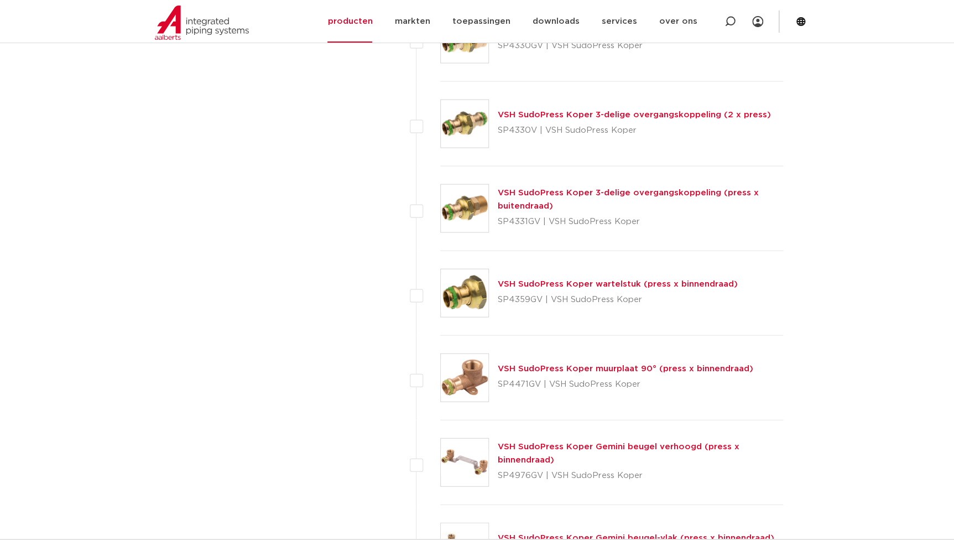
drag, startPoint x: 525, startPoint y: 252, endPoint x: 516, endPoint y: 227, distance: 26.4
click at [516, 227] on p "SP4331GV | VSH SudoPress Koper" at bounding box center [641, 221] width 286 height 18
drag, startPoint x: 539, startPoint y: 218, endPoint x: 497, endPoint y: 225, distance: 43.2
click at [497, 225] on div "VSH SudoPress Koper 3-delige overgangskoppeling (press x buitendraad) SP4331GV …" at bounding box center [611, 208] width 343 height 85
copy p "SP4331GV"
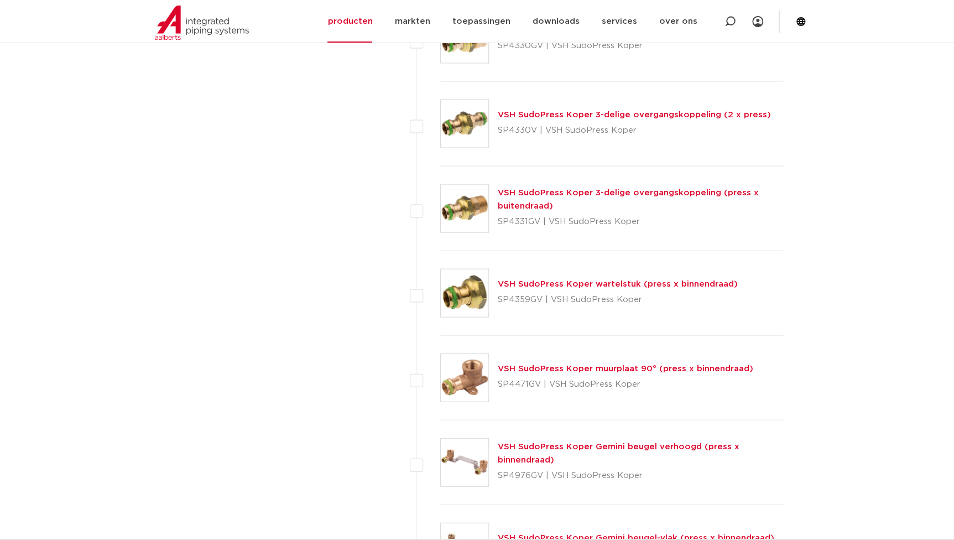
drag, startPoint x: 258, startPoint y: 237, endPoint x: 525, endPoint y: 191, distance: 271.1
drag, startPoint x: 534, startPoint y: 127, endPoint x: 498, endPoint y: 132, distance: 36.9
click at [498, 132] on p "SP4330V | VSH SudoPress Koper" at bounding box center [634, 130] width 273 height 18
copy p "SP4330V"
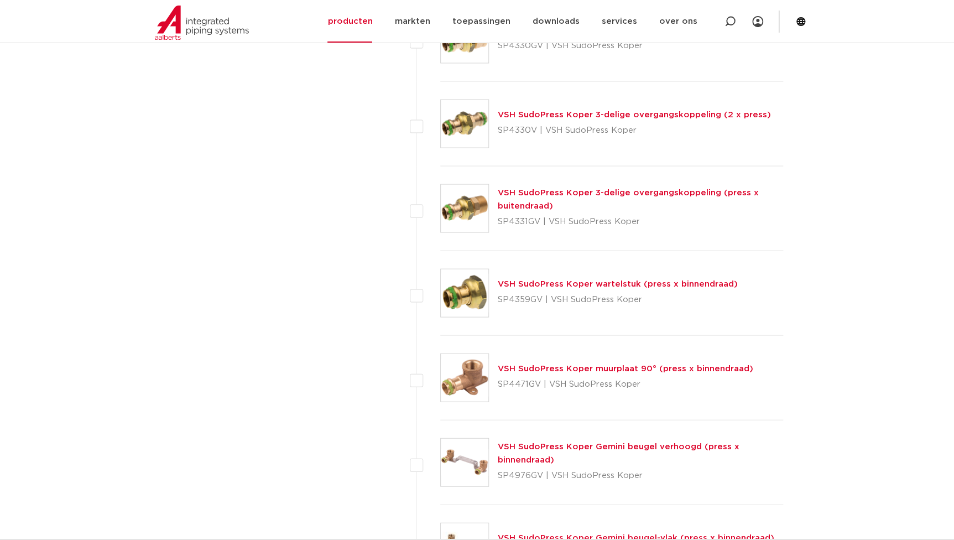
click at [688, 262] on div "VSH SudoPress Koper wartelstuk (press x binnendraad) SP4359GV | VSH SudoPress K…" at bounding box center [611, 293] width 343 height 85
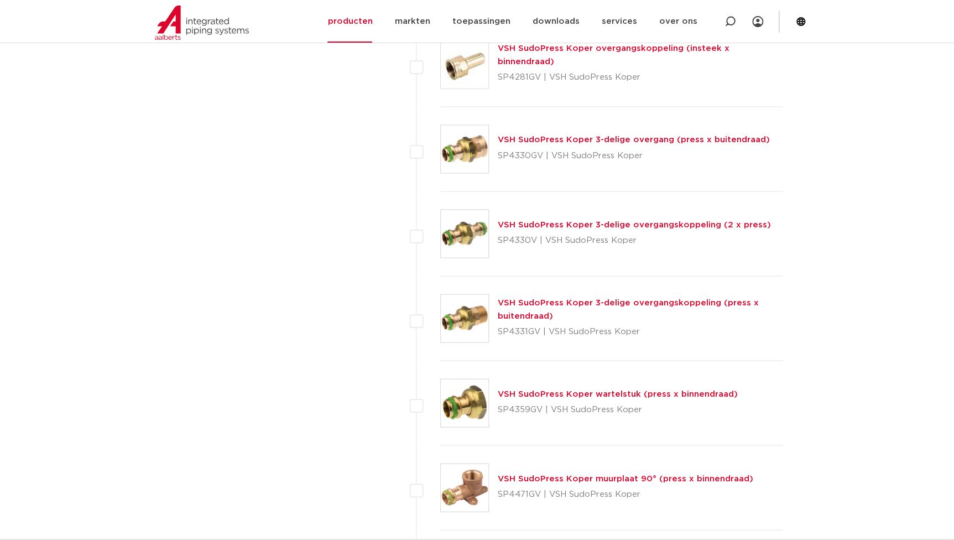
scroll to position [853, 0]
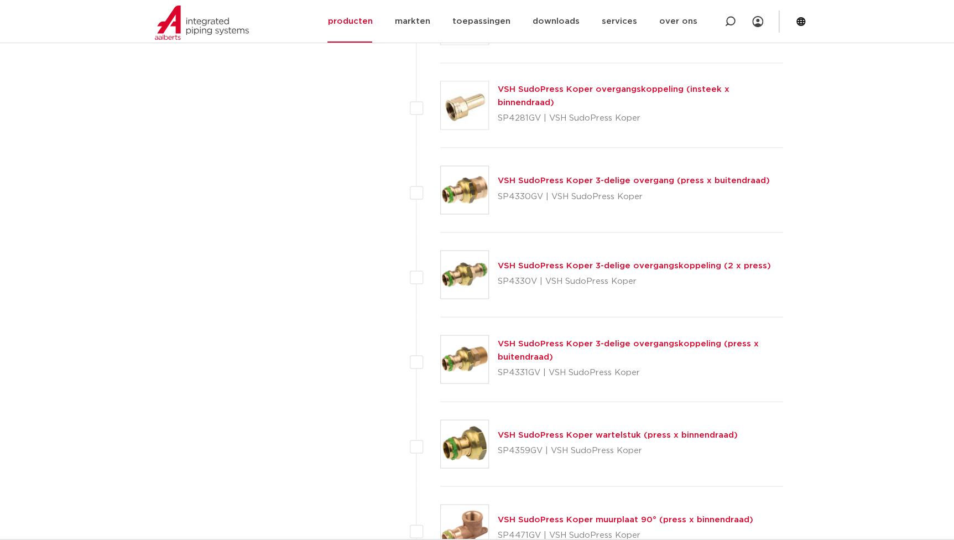
drag, startPoint x: 540, startPoint y: 196, endPoint x: 494, endPoint y: 205, distance: 46.7
click at [494, 205] on div "VSH SudoPress Koper 3-delige overgang (press x buitendraad) SP4330GV | VSH Sudo…" at bounding box center [611, 190] width 343 height 85
copy p "SP4330GV"
click at [537, 293] on div "VSH SudoPress Koper 3-delige overgangskoppeling (2 x press) SP4330V | VSH SudoP…" at bounding box center [611, 274] width 343 height 85
drag, startPoint x: 536, startPoint y: 278, endPoint x: 497, endPoint y: 279, distance: 39.3
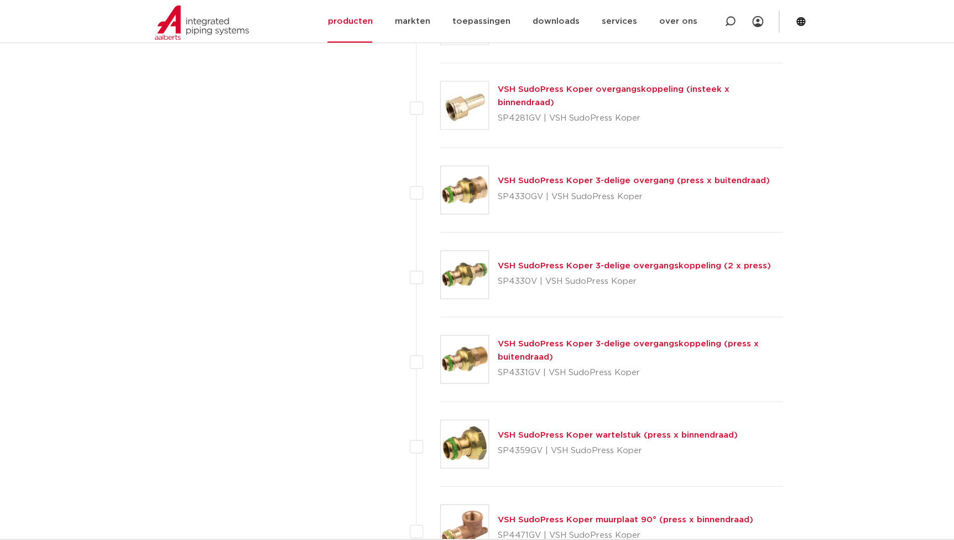
click at [497, 279] on div "VSH SudoPress Koper 3-delige overgangskoppeling (2 x press) SP4330V | VSH SudoP…" at bounding box center [611, 274] width 343 height 85
copy p "SP4330V"
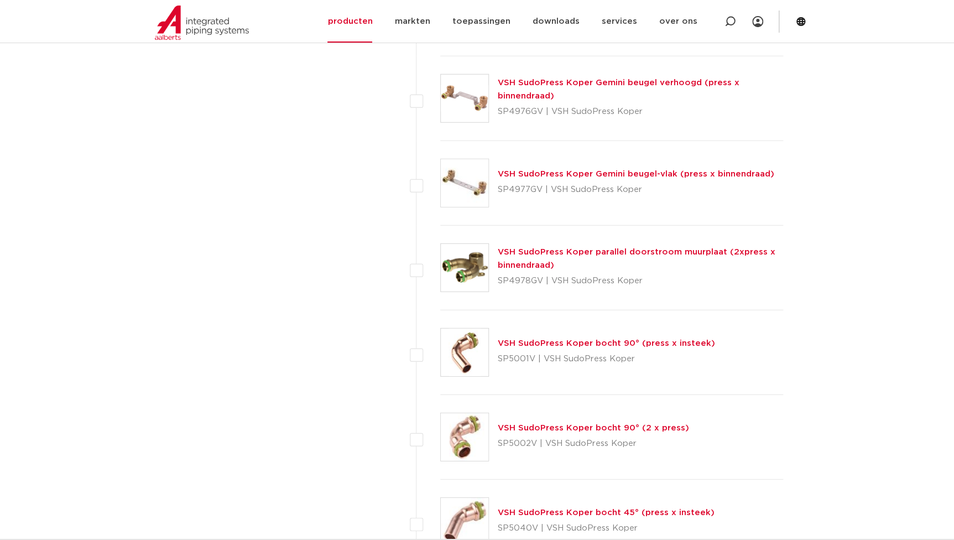
scroll to position [1507, 0]
